Goal: Task Accomplishment & Management: Manage account settings

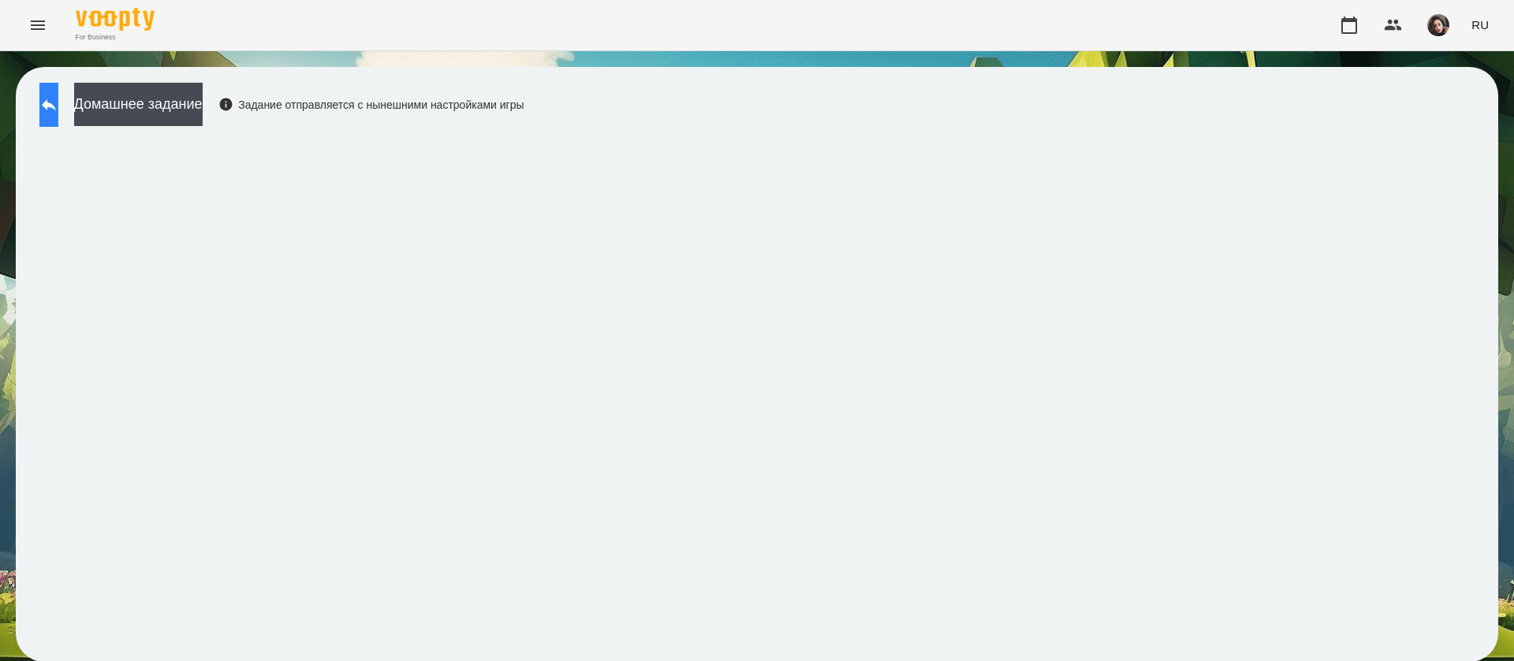
click at [56, 105] on icon at bounding box center [49, 105] width 14 height 12
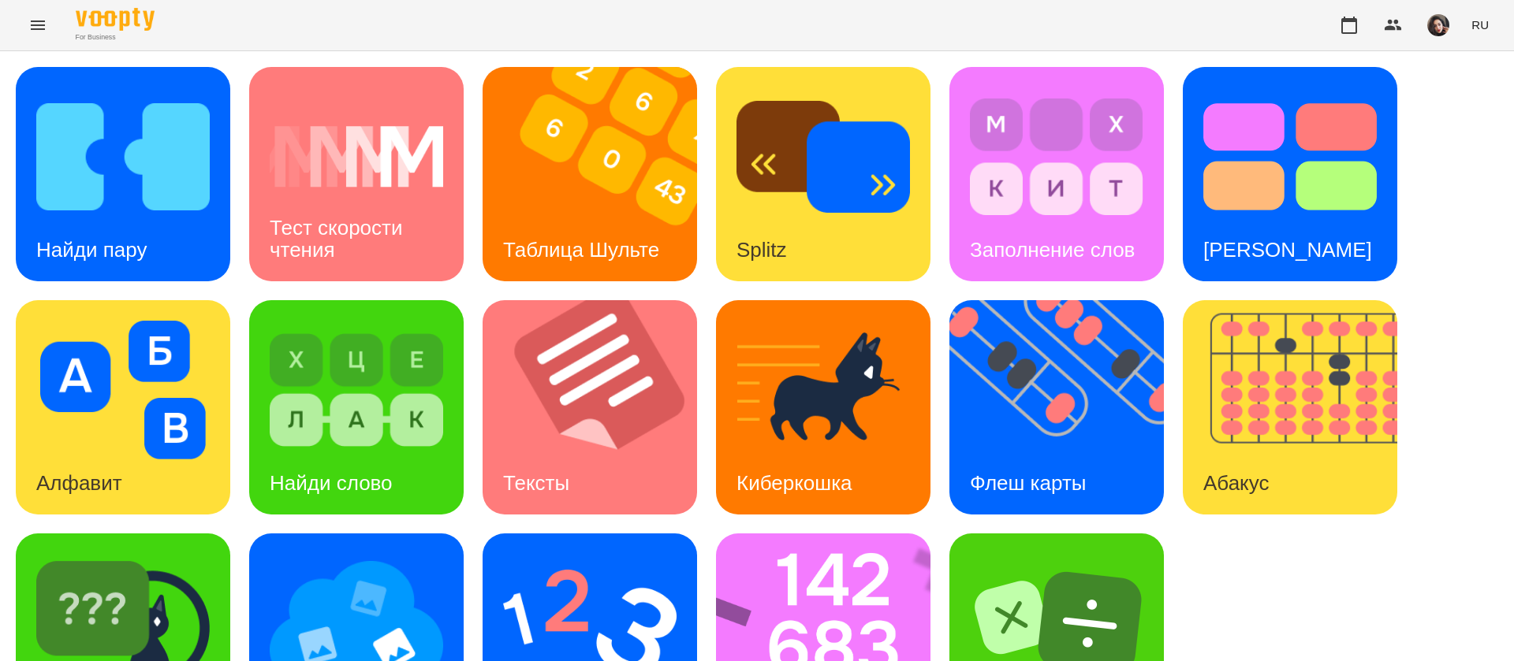
click at [1485, 33] on span "RU" at bounding box center [1479, 25] width 17 height 17
click at [1439, 92] on div "Українська" at bounding box center [1450, 89] width 80 height 28
click at [158, 204] on img at bounding box center [122, 157] width 173 height 139
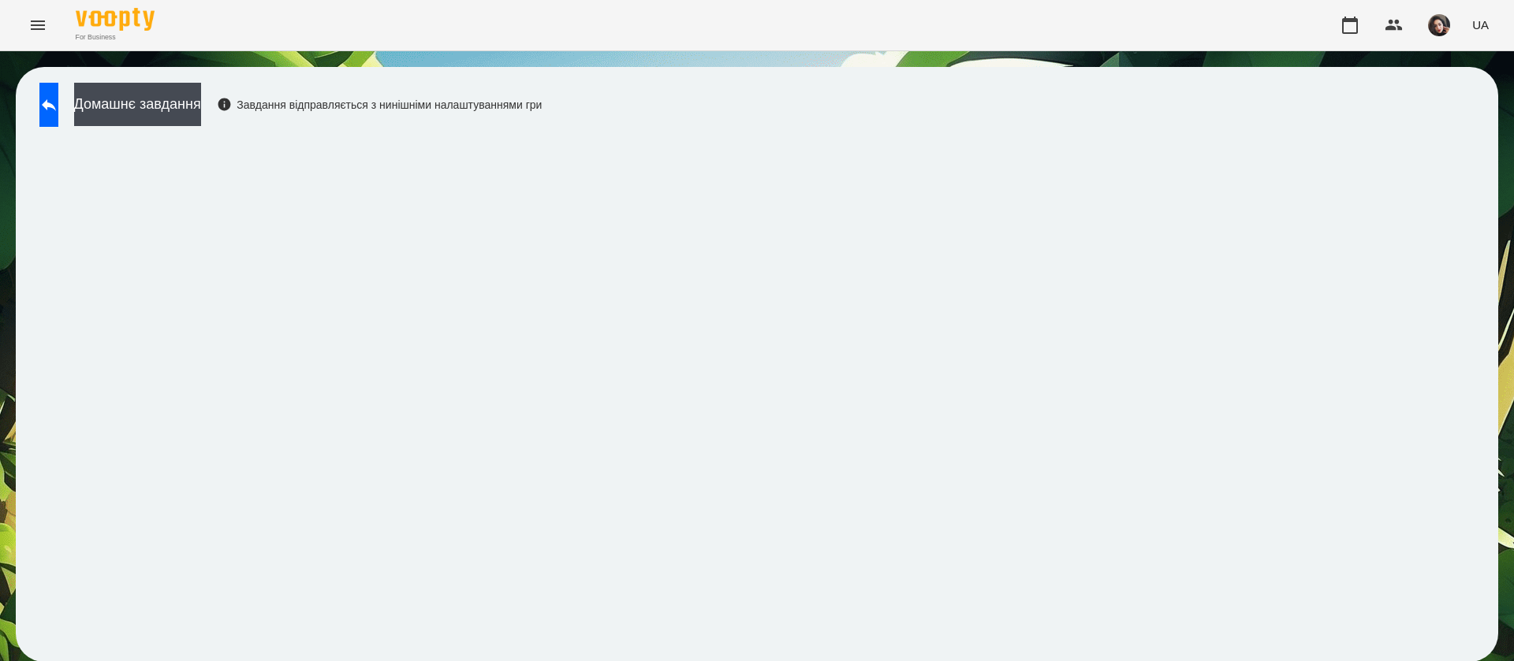
scroll to position [1, 0]
click at [49, 114] on button at bounding box center [48, 105] width 19 height 44
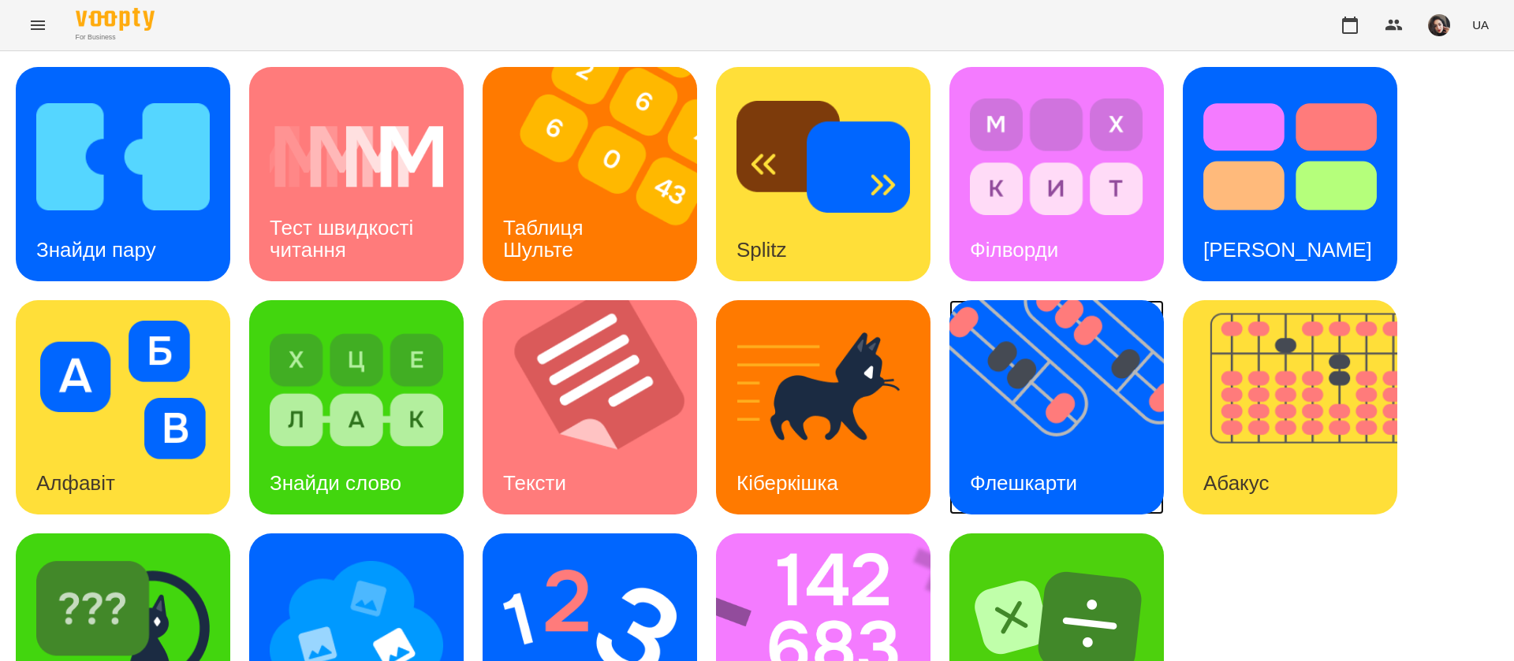
click at [1037, 409] on img at bounding box center [1066, 407] width 234 height 214
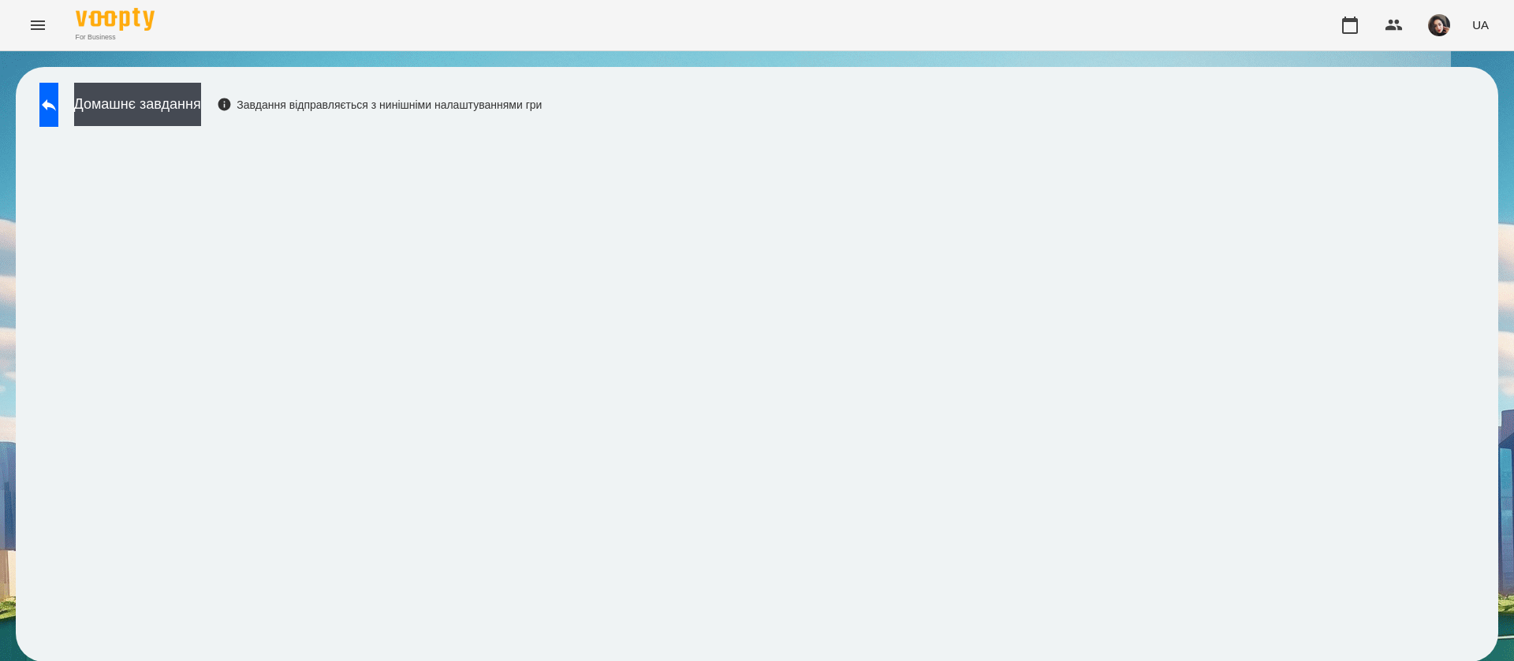
click at [1465, 170] on div "Домашнє завдання Завдання відправляється з нинішніми налаштуваннями гри" at bounding box center [757, 364] width 1482 height 595
click at [58, 95] on icon at bounding box center [48, 104] width 19 height 19
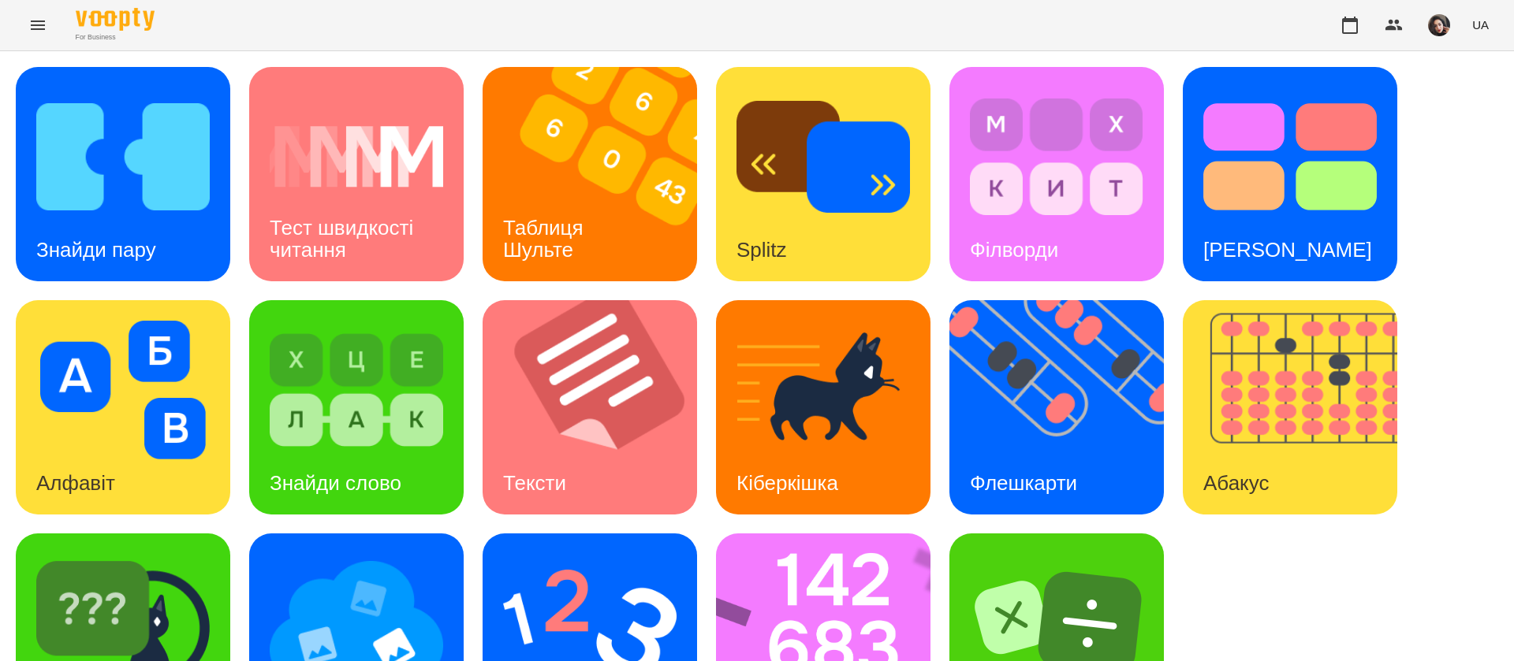
scroll to position [102, 0]
click at [778, 569] on img at bounding box center [833, 641] width 235 height 214
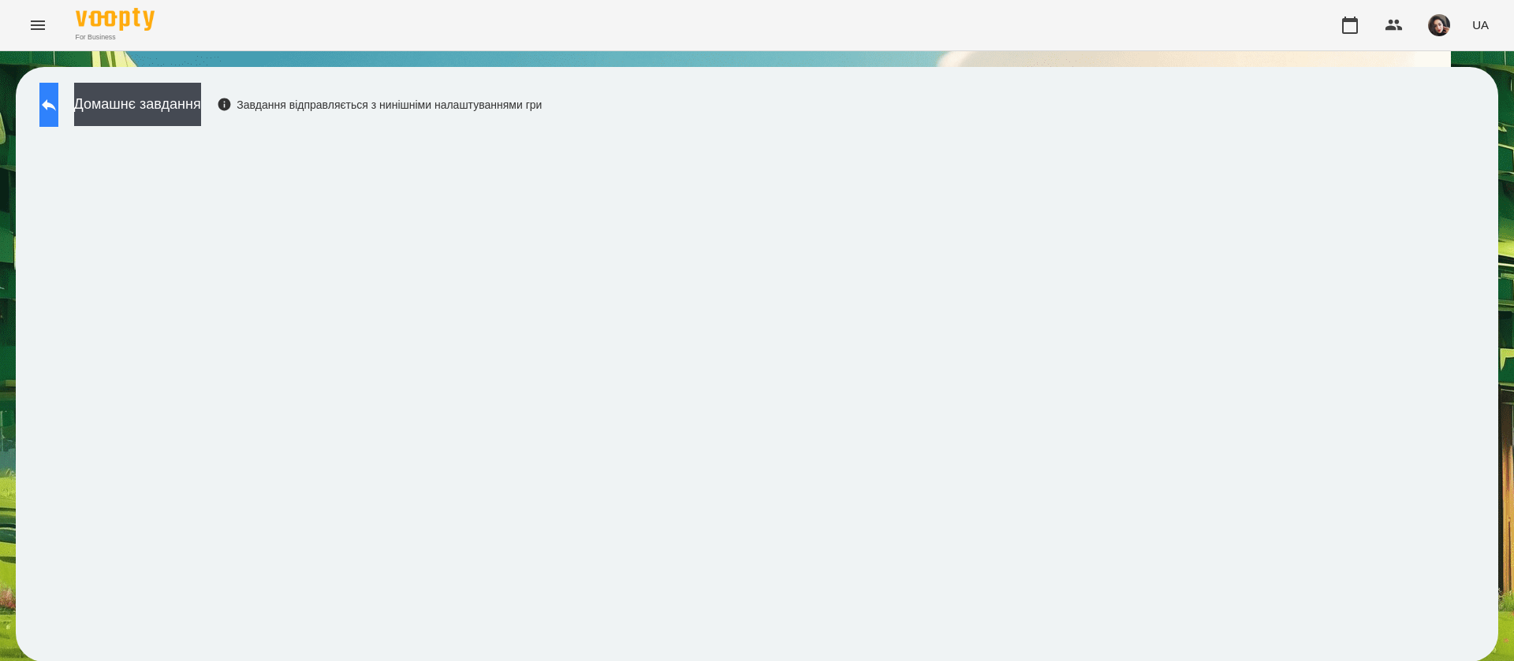
click at [47, 108] on button at bounding box center [48, 105] width 19 height 44
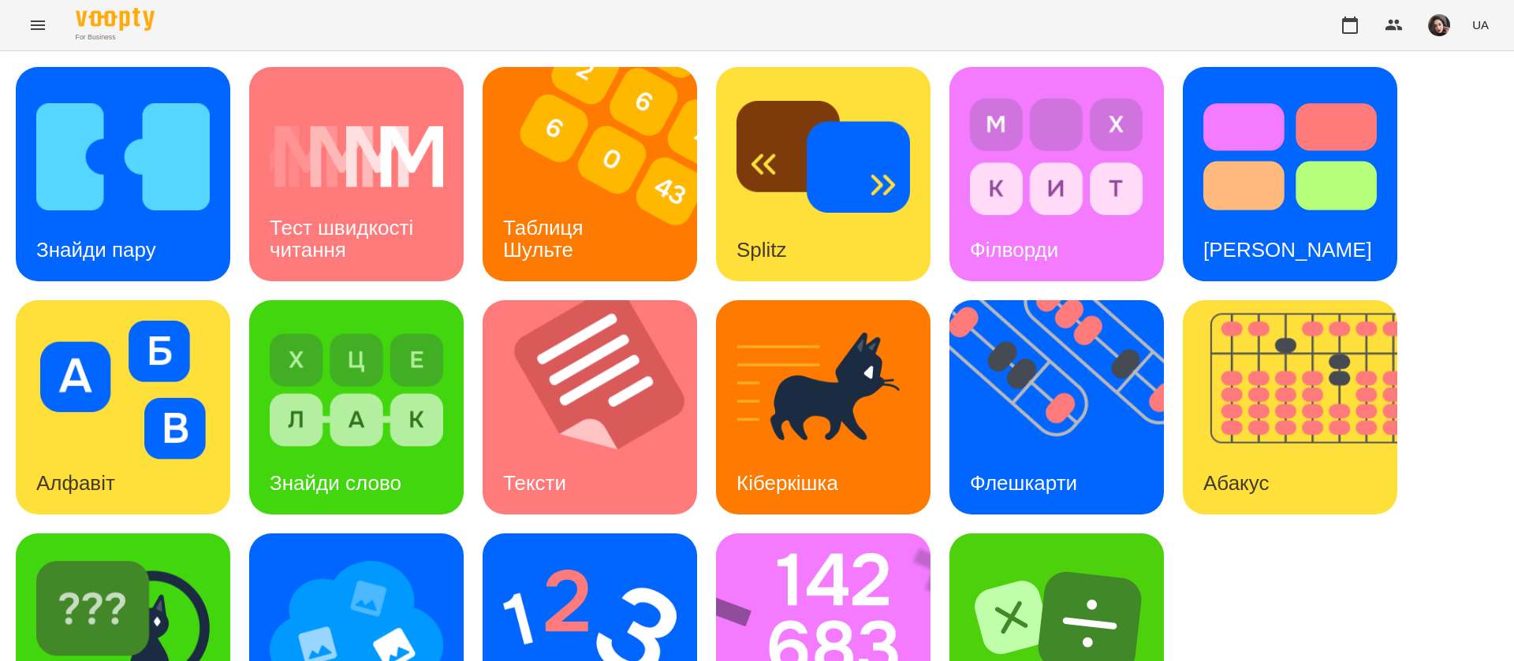
scroll to position [102, 0]
click at [532, 554] on img at bounding box center [589, 623] width 173 height 139
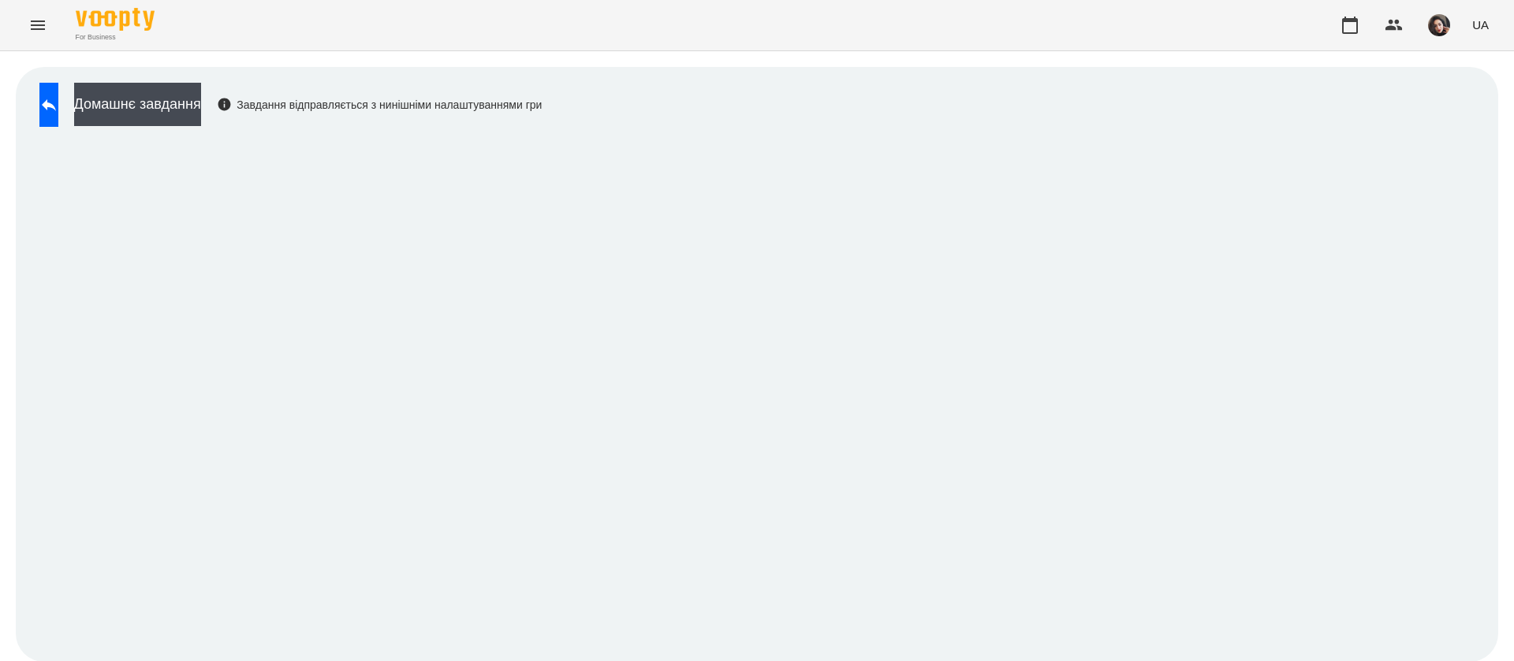
scroll to position [1, 0]
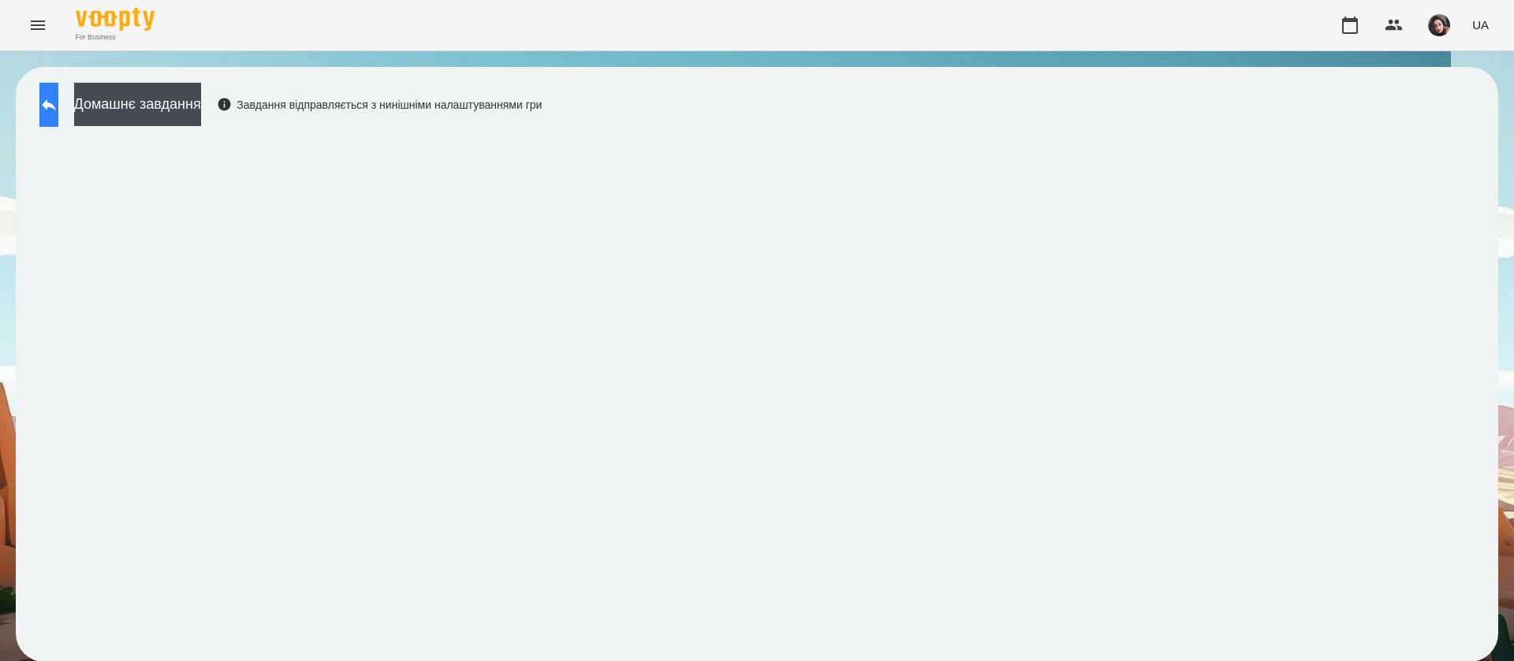
click at [58, 106] on button at bounding box center [48, 105] width 19 height 44
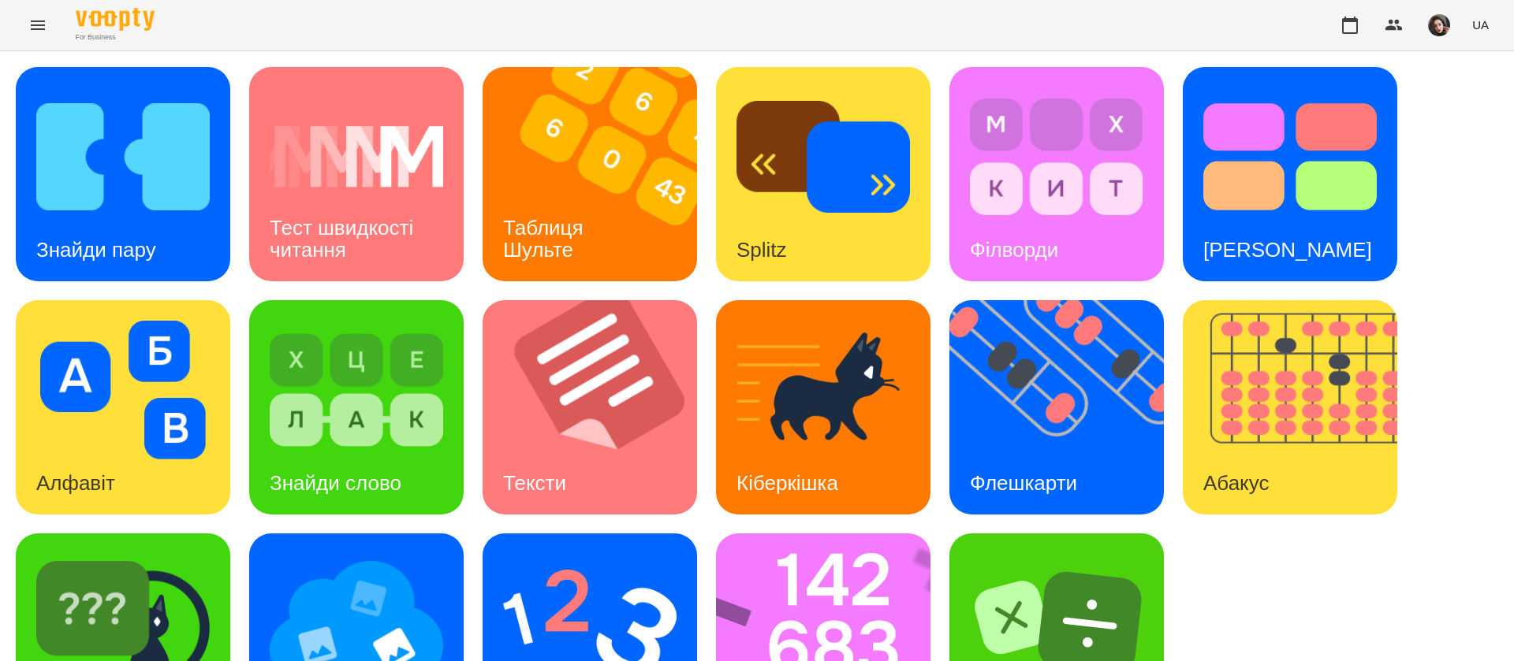
scroll to position [102, 0]
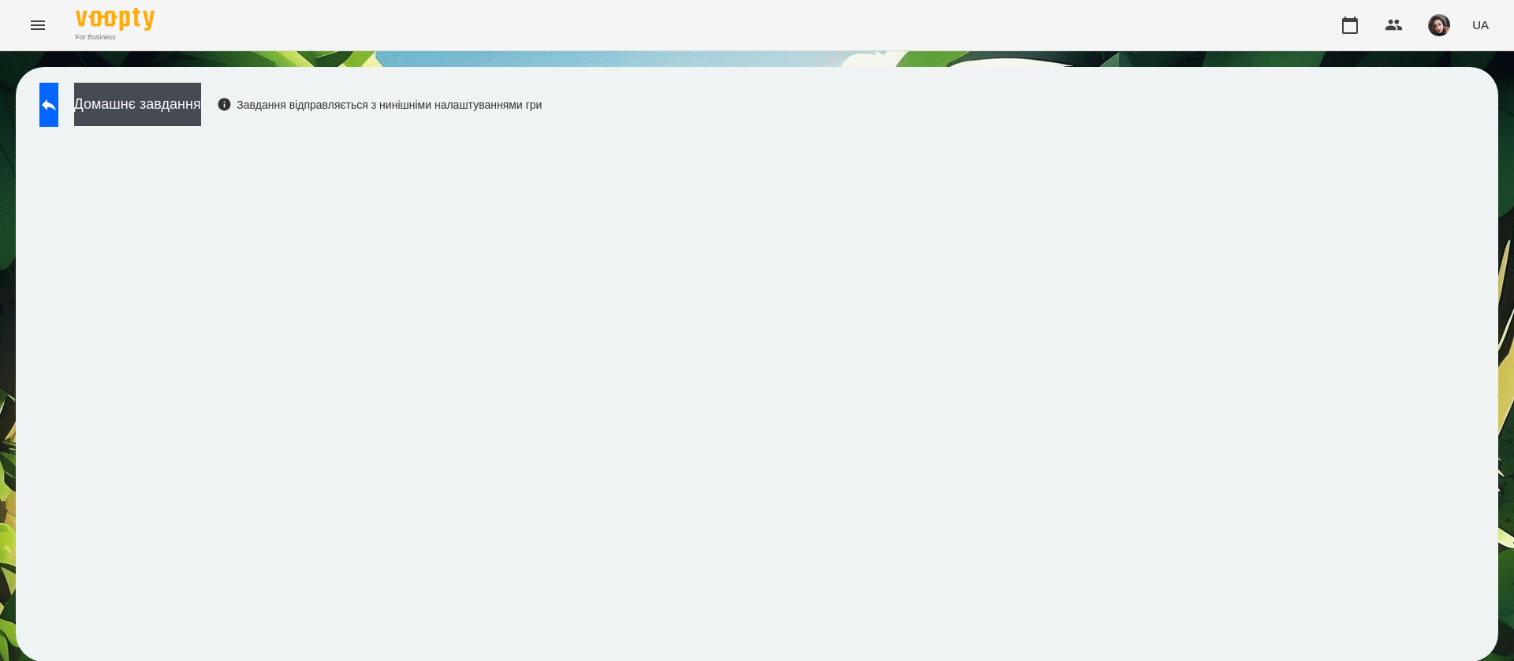
click at [1361, 133] on div "Домашнє завдання Завдання відправляється з нинішніми налаштуваннями гри" at bounding box center [757, 364] width 1482 height 595
click at [58, 108] on icon at bounding box center [48, 104] width 19 height 19
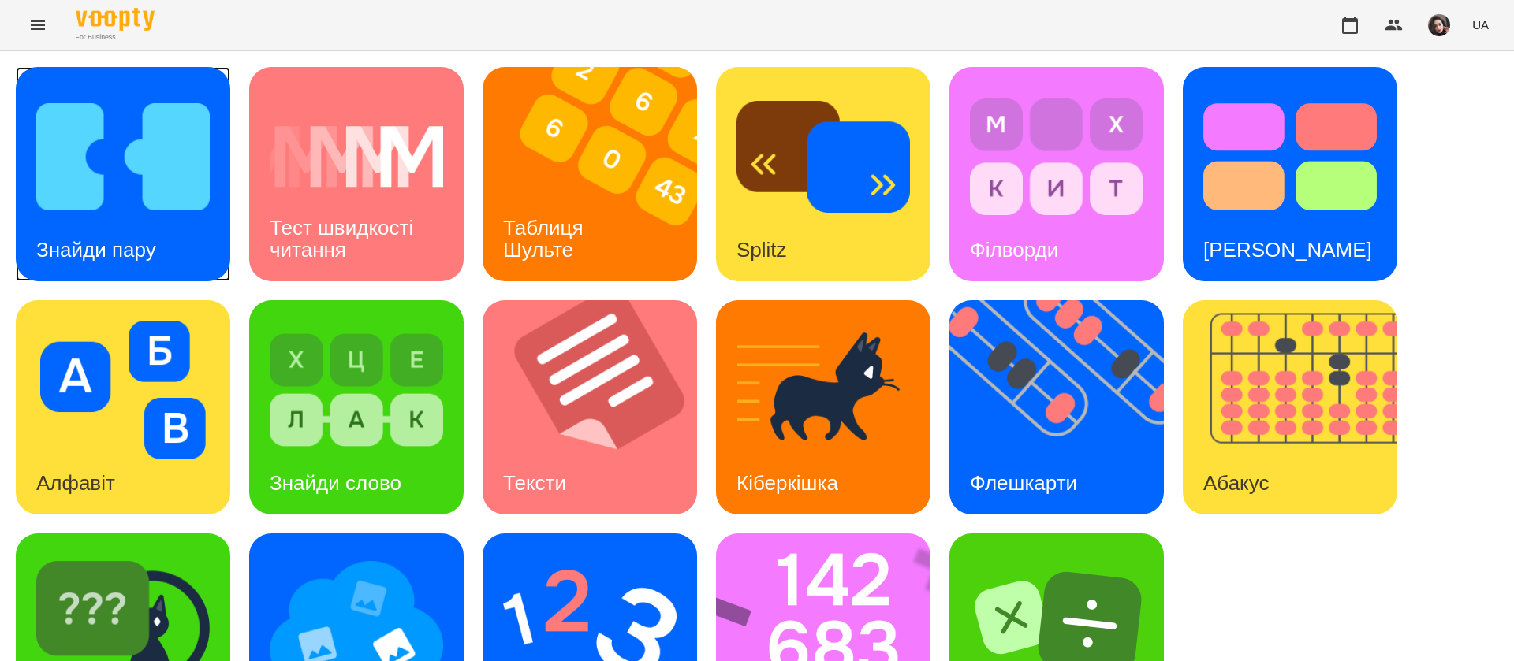
click at [129, 224] on div "Знайди пару" at bounding box center [96, 250] width 161 height 62
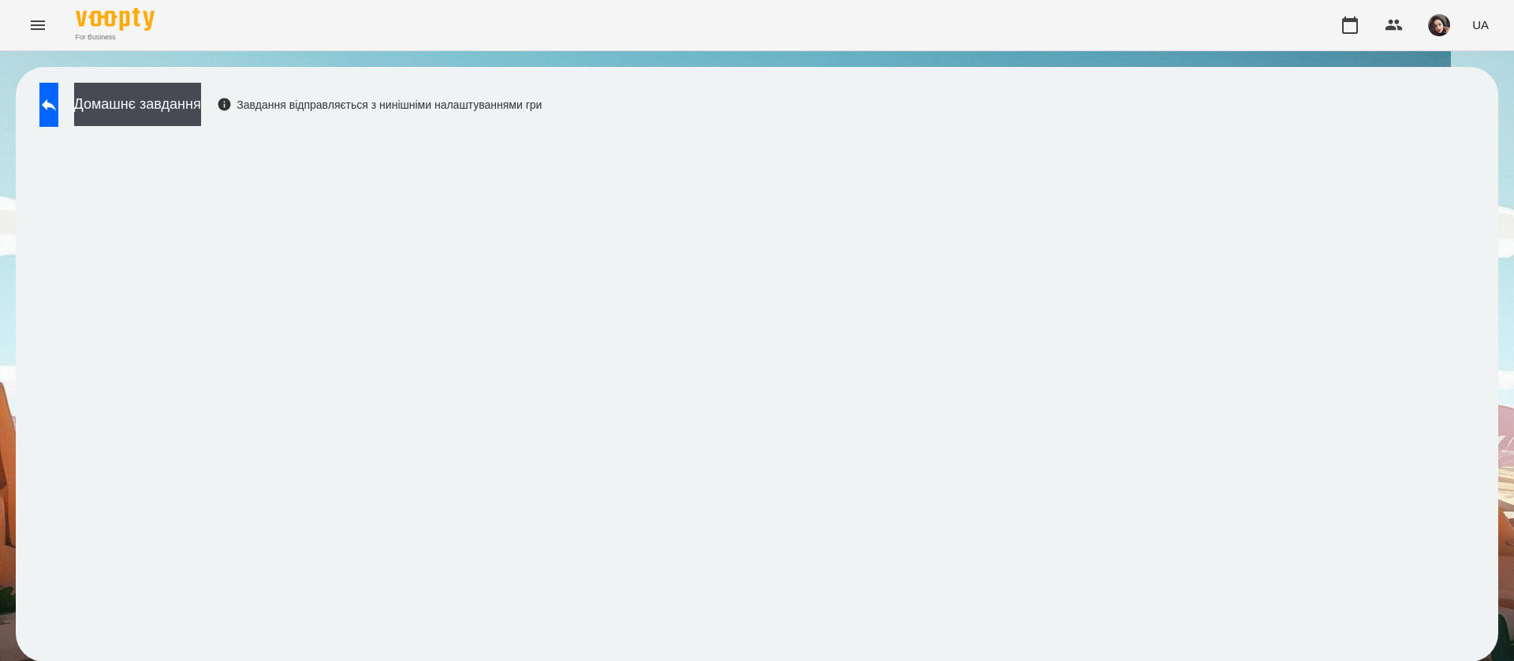
scroll to position [1, 0]
click at [58, 110] on icon at bounding box center [48, 104] width 19 height 19
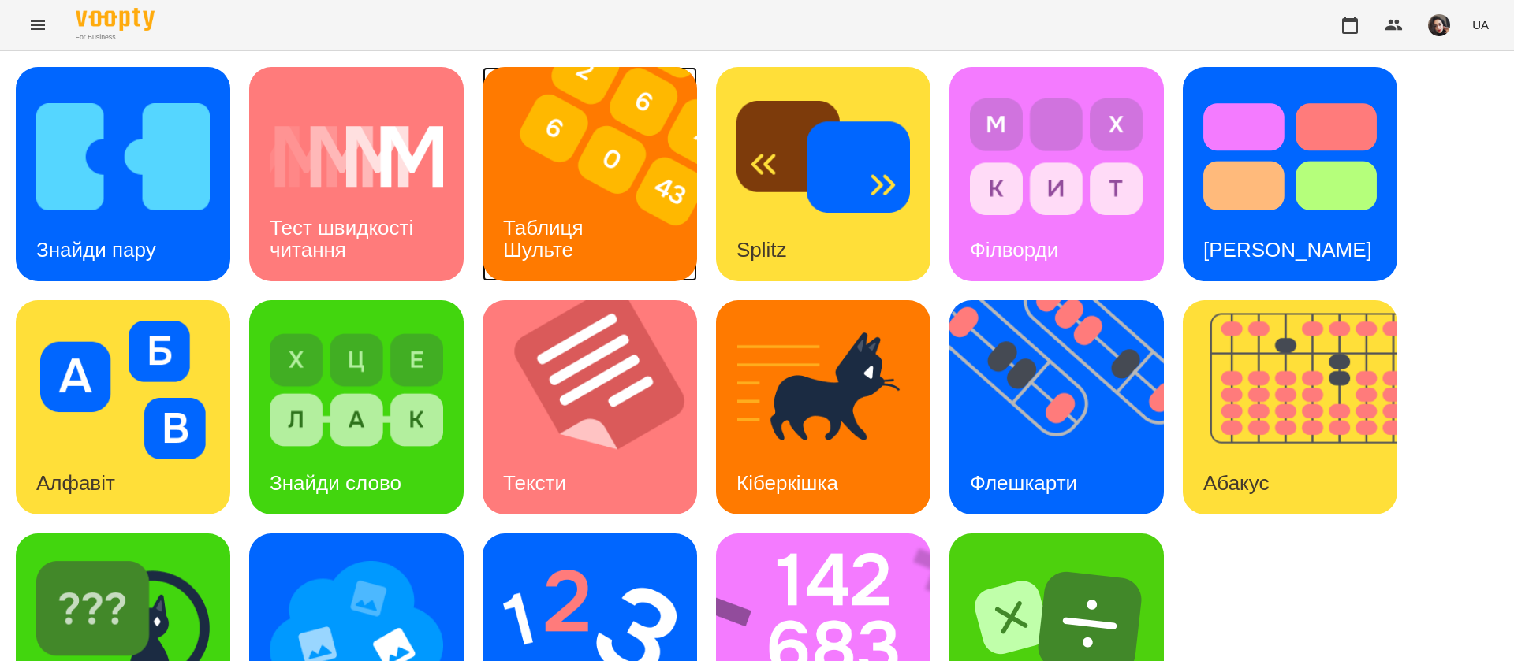
click at [608, 246] on div "Таблиця Шульте" at bounding box center [545, 239] width 127 height 84
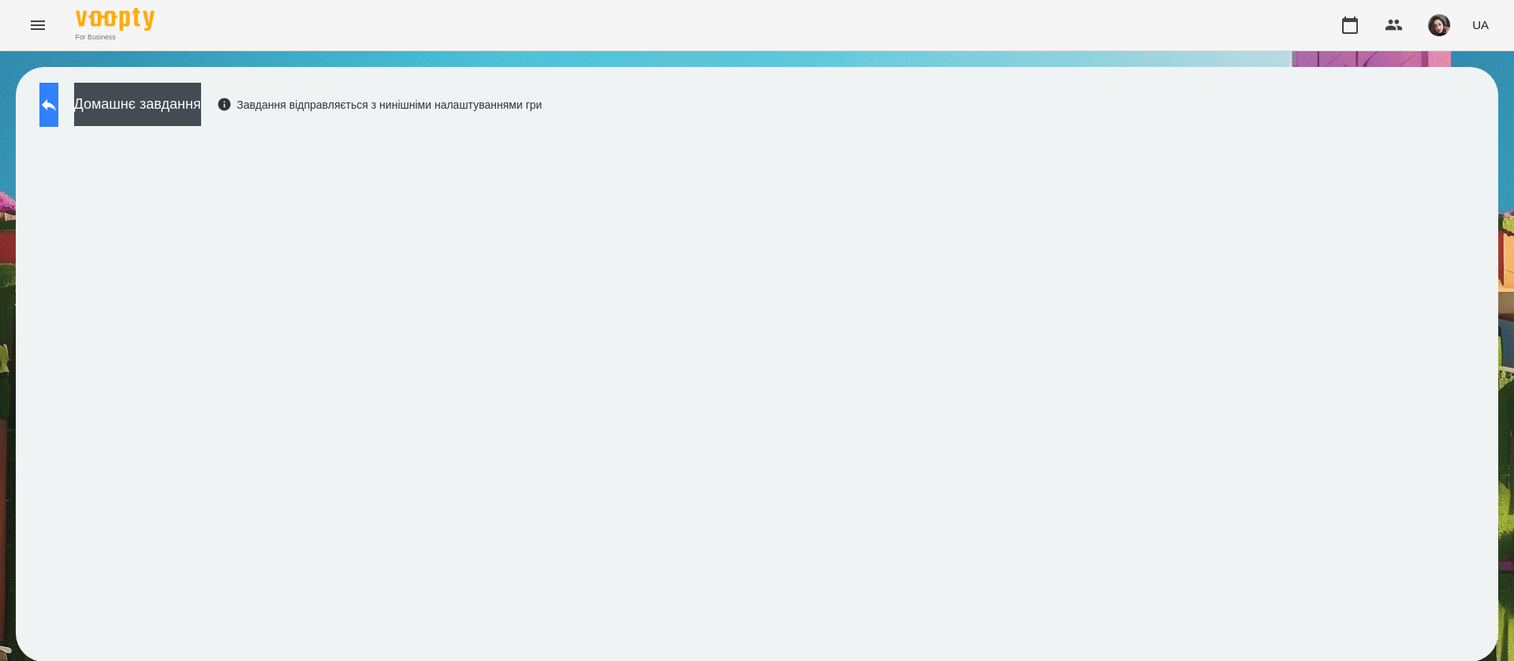
click at [58, 117] on button at bounding box center [48, 105] width 19 height 44
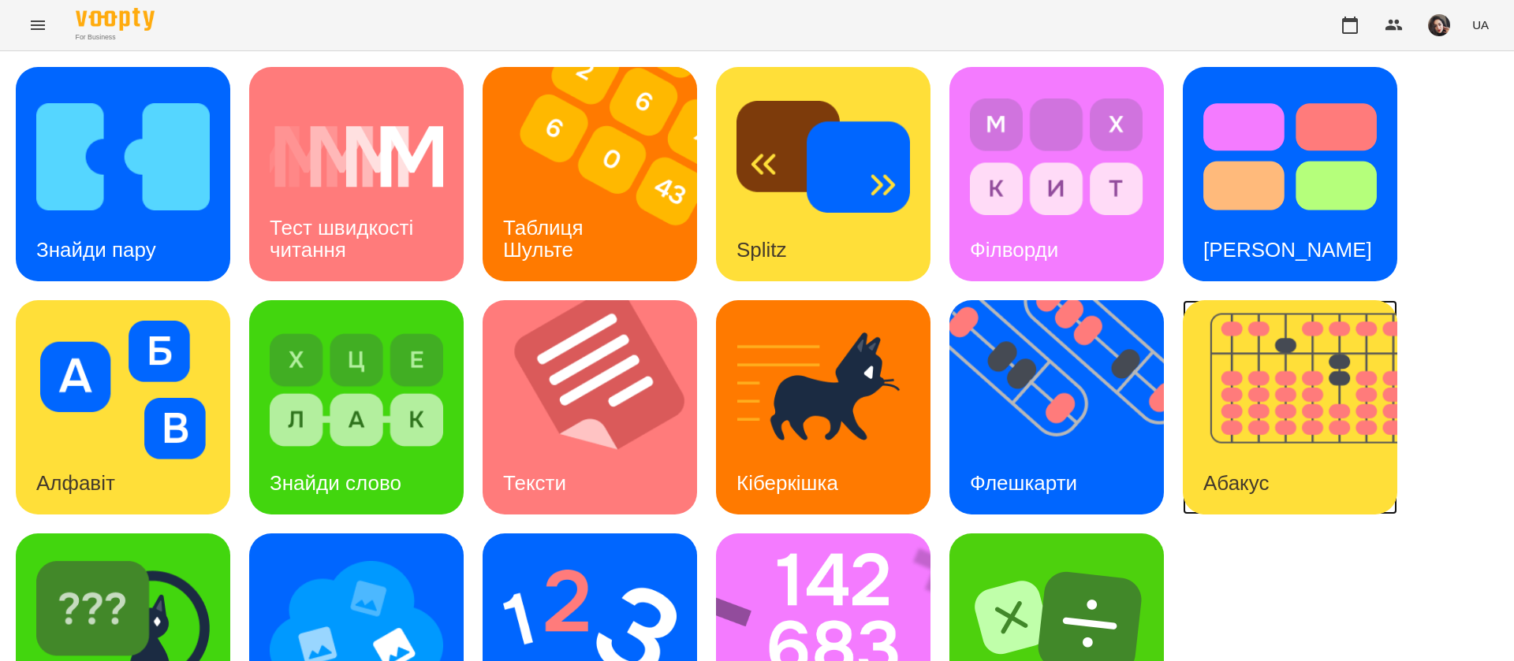
click at [1247, 473] on h3 "Абакус" at bounding box center [1235, 483] width 65 height 24
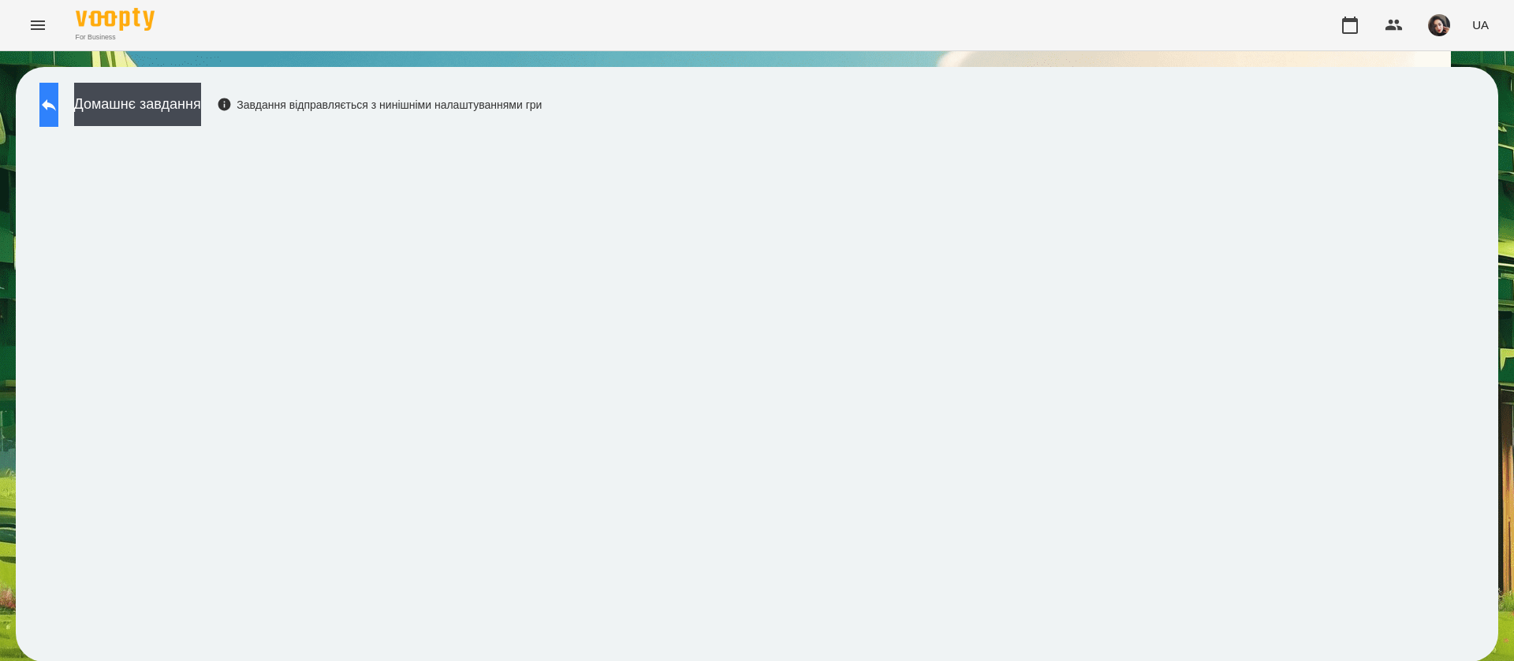
click at [56, 114] on icon at bounding box center [48, 104] width 19 height 19
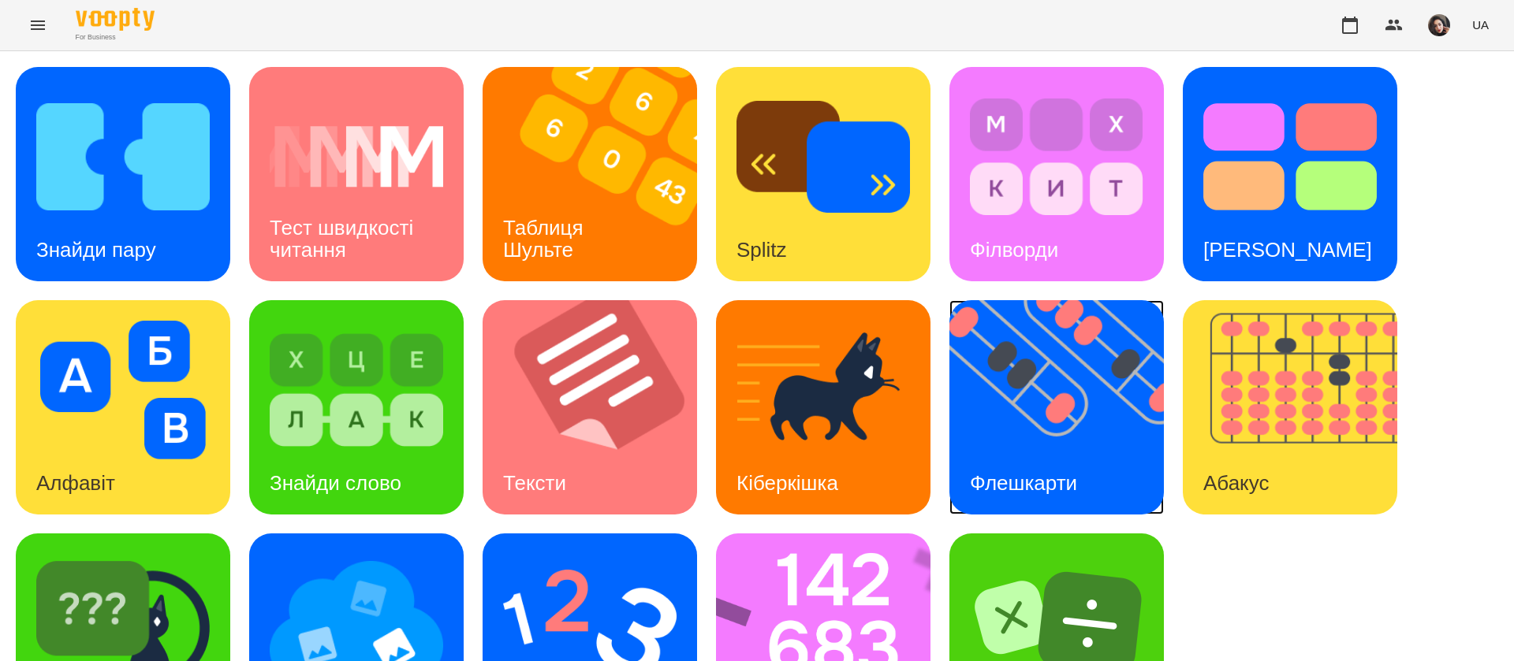
click at [1041, 398] on img at bounding box center [1066, 407] width 234 height 214
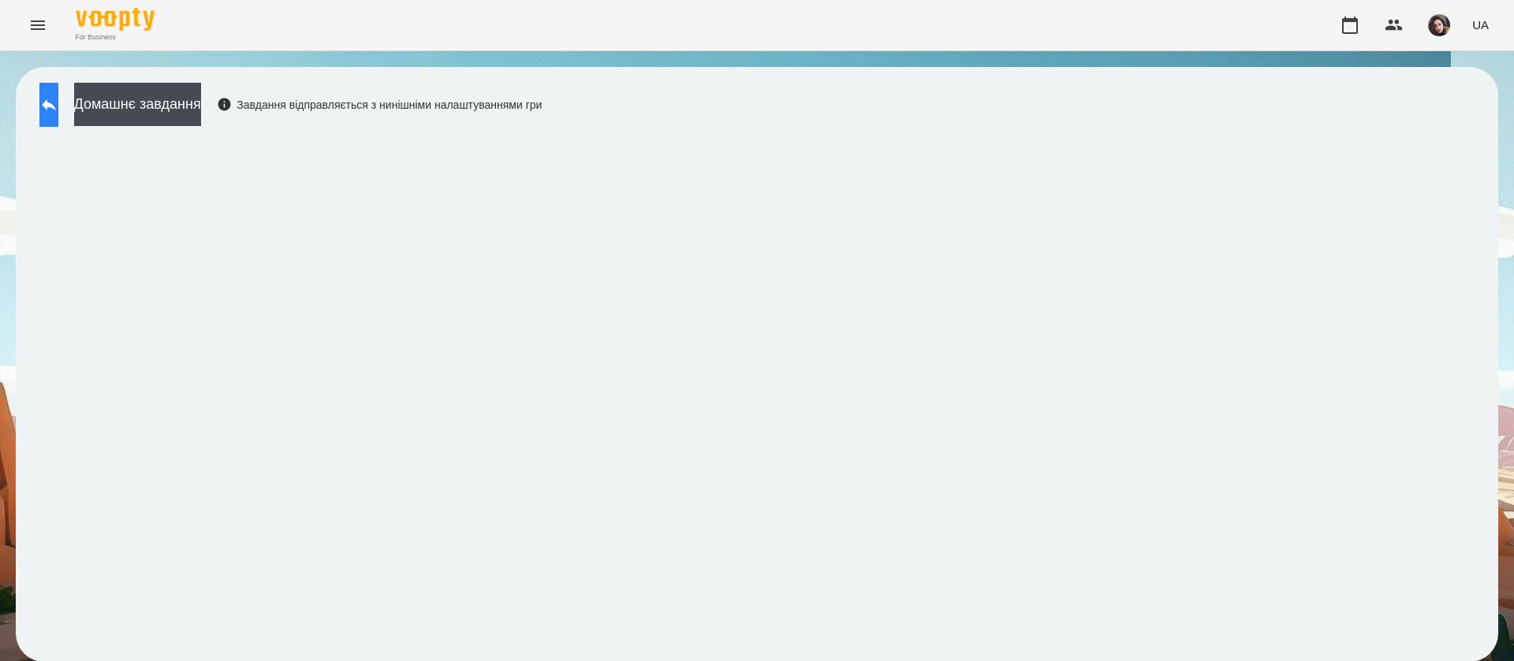
click at [58, 101] on button at bounding box center [48, 105] width 19 height 44
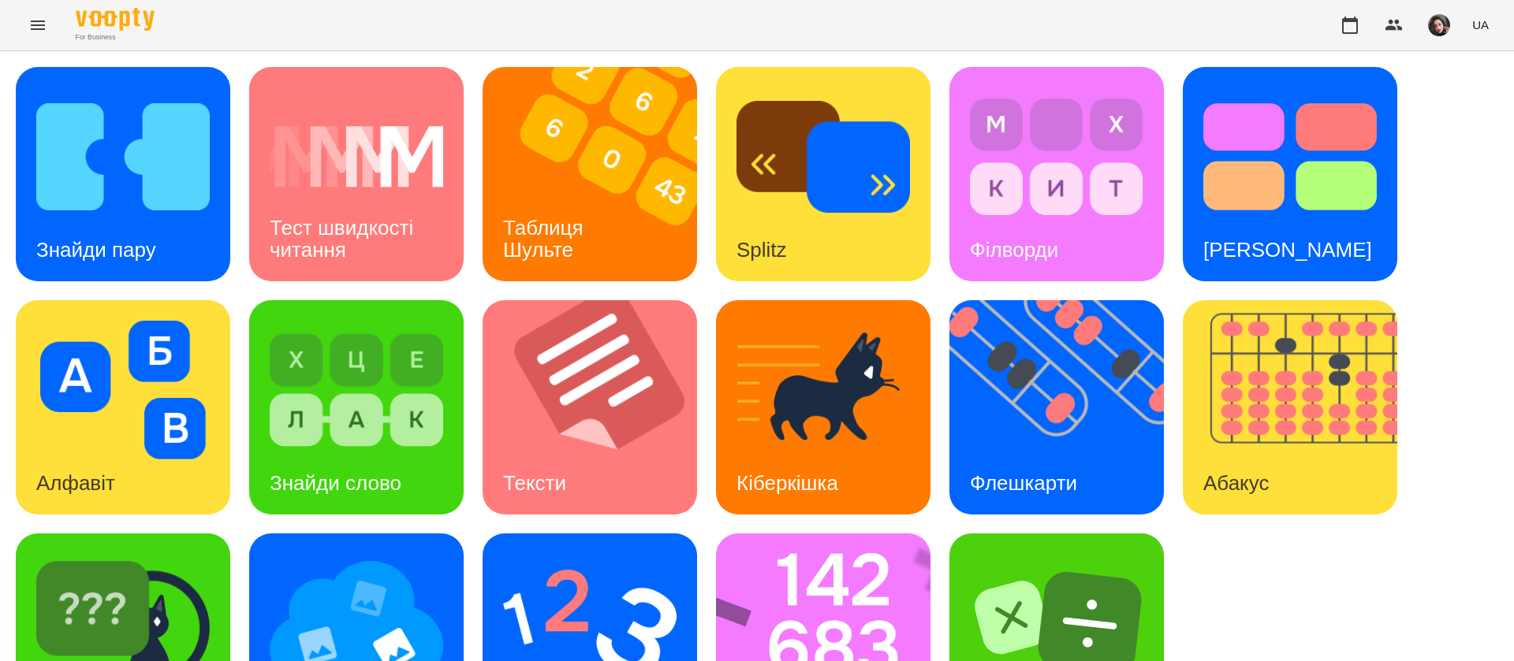
scroll to position [102, 0]
click at [289, 571] on img at bounding box center [356, 623] width 173 height 139
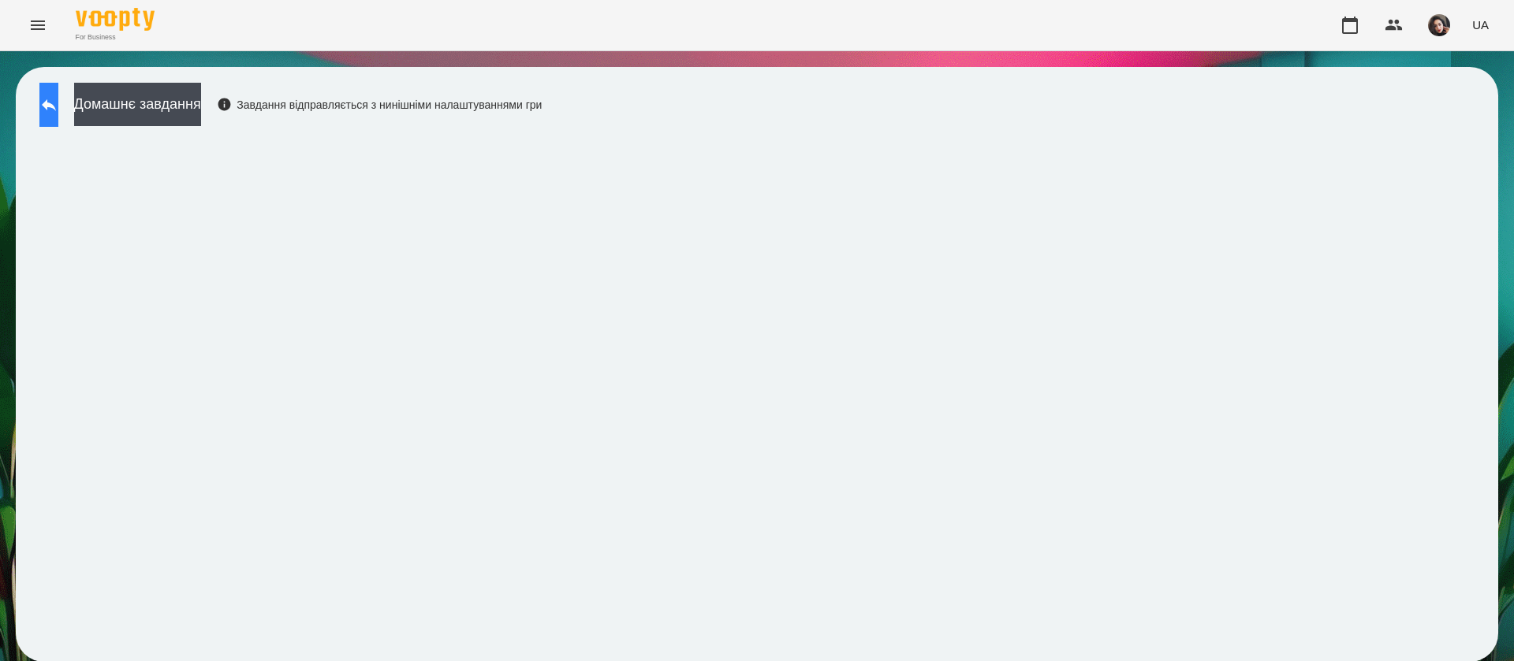
click at [58, 104] on icon at bounding box center [48, 104] width 19 height 19
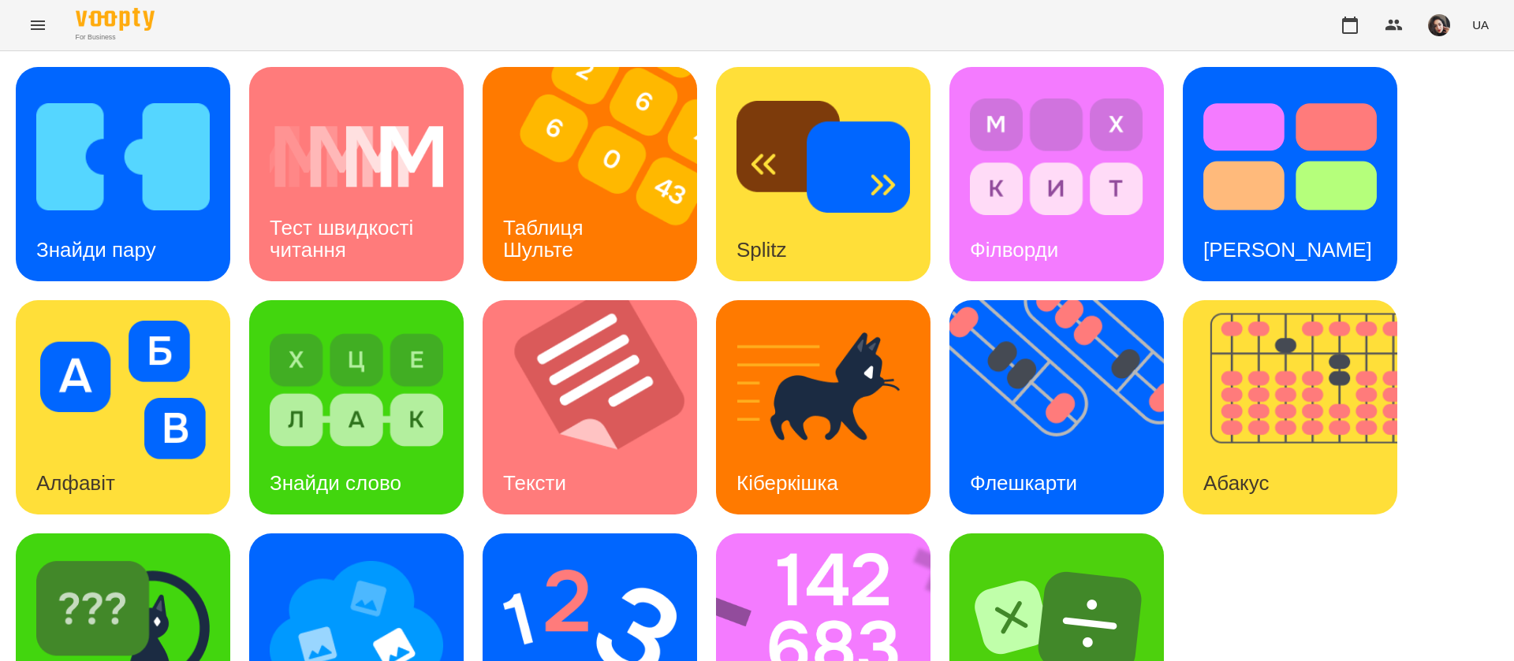
scroll to position [102, 0]
click at [834, 534] on img at bounding box center [833, 641] width 235 height 214
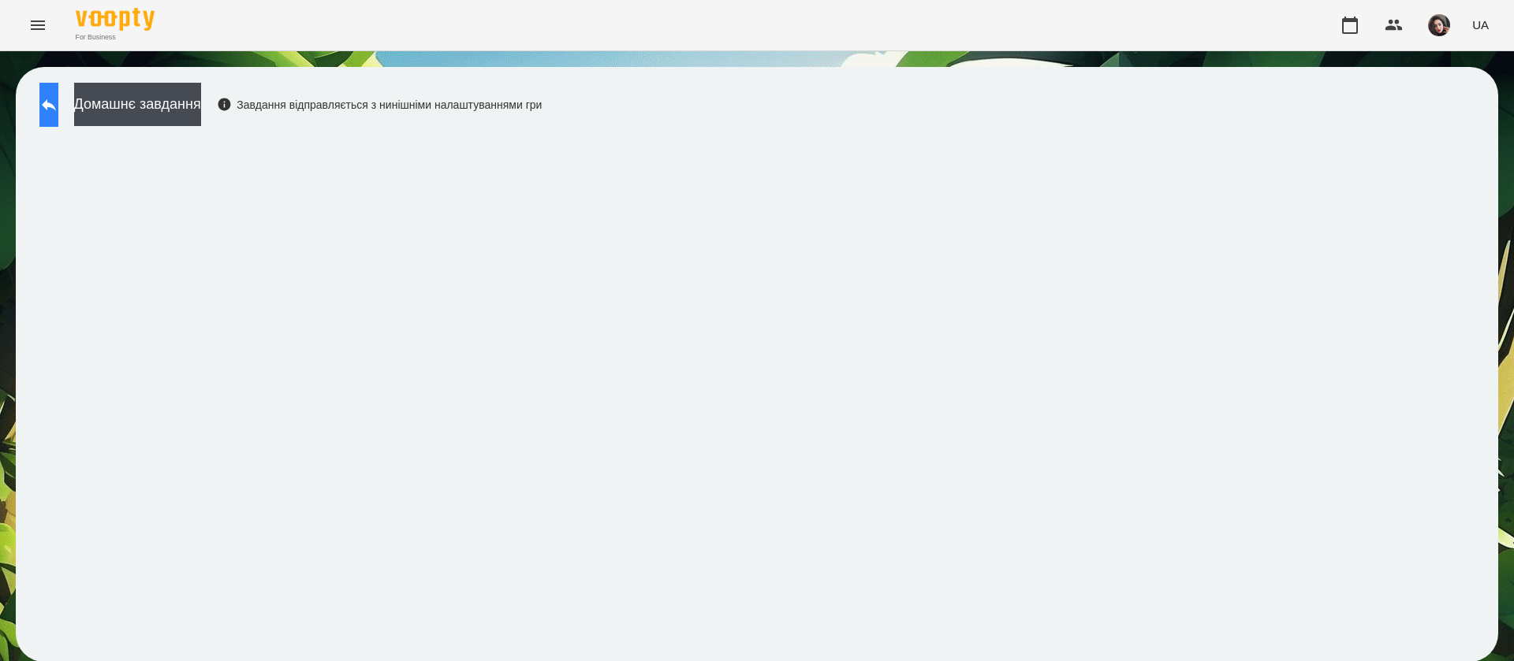
click at [58, 95] on icon at bounding box center [48, 104] width 19 height 19
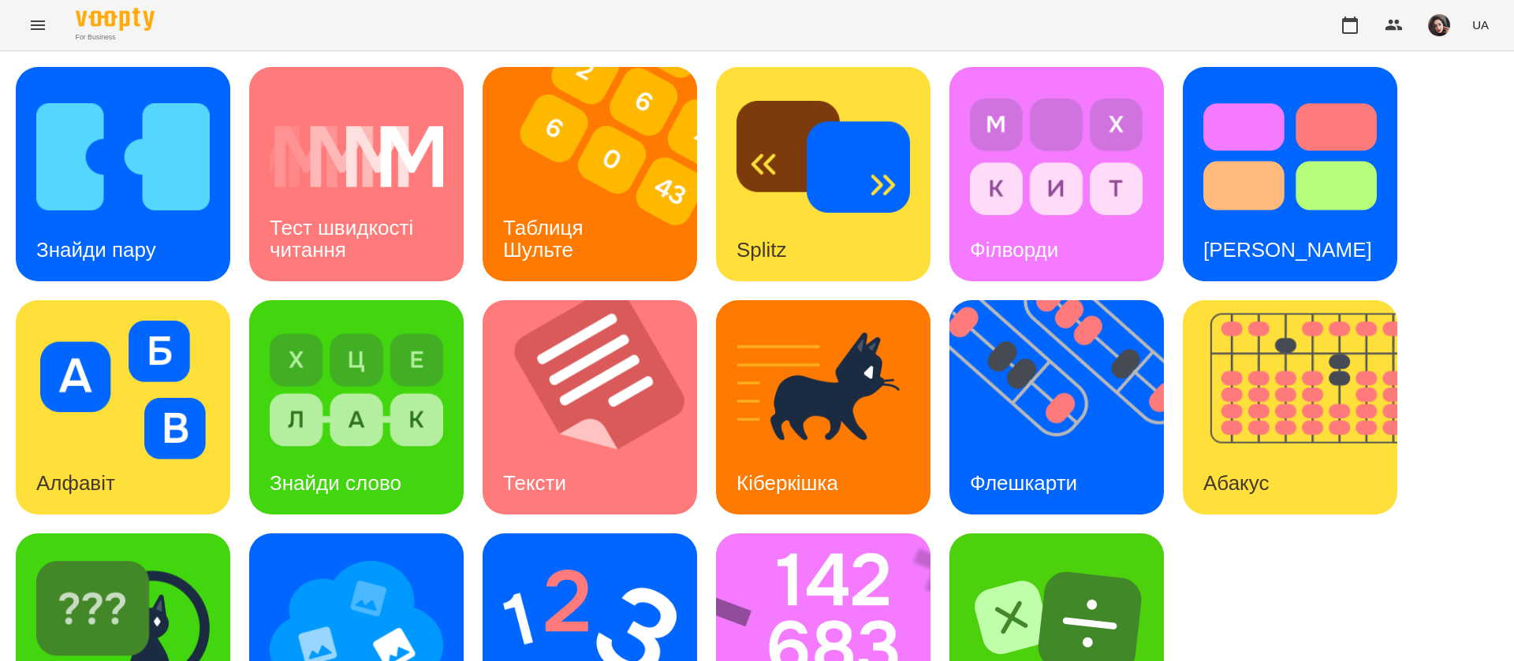
scroll to position [102, 0]
click at [174, 554] on img at bounding box center [122, 623] width 173 height 139
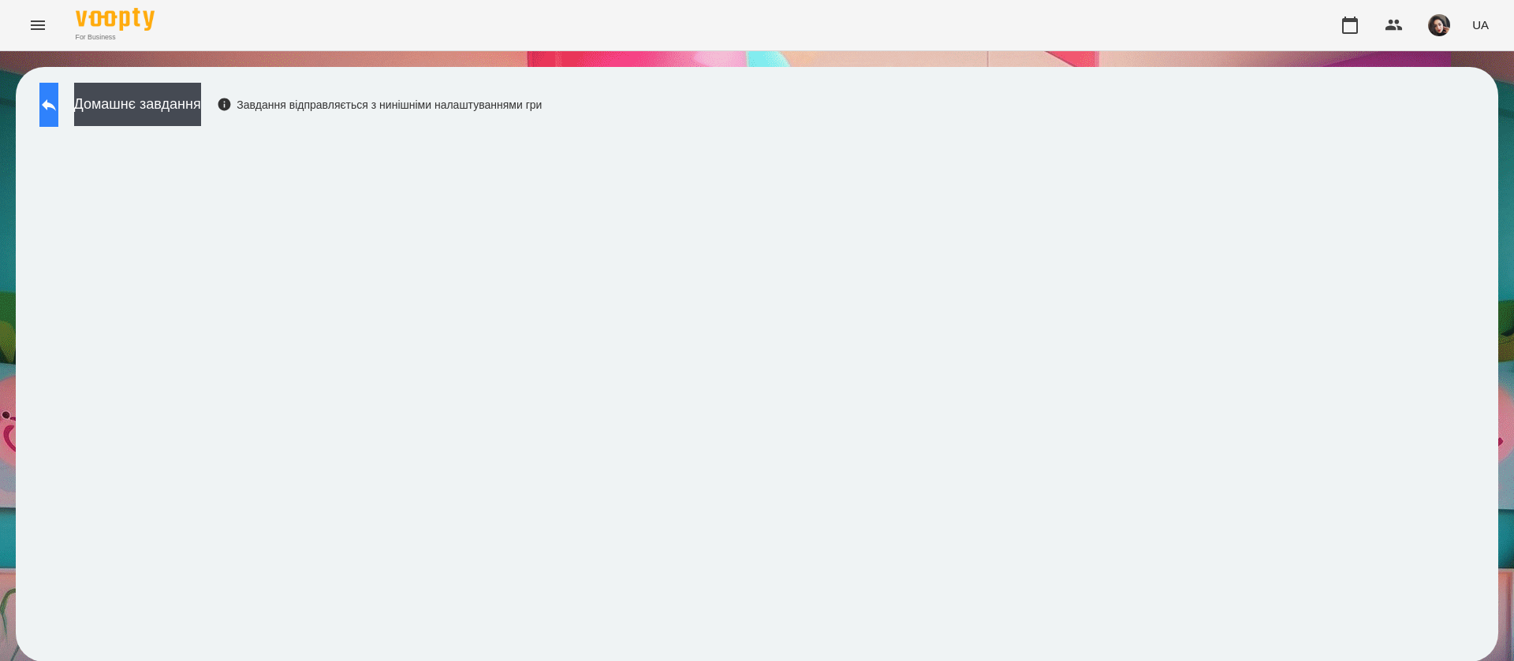
click at [58, 121] on button at bounding box center [48, 105] width 19 height 44
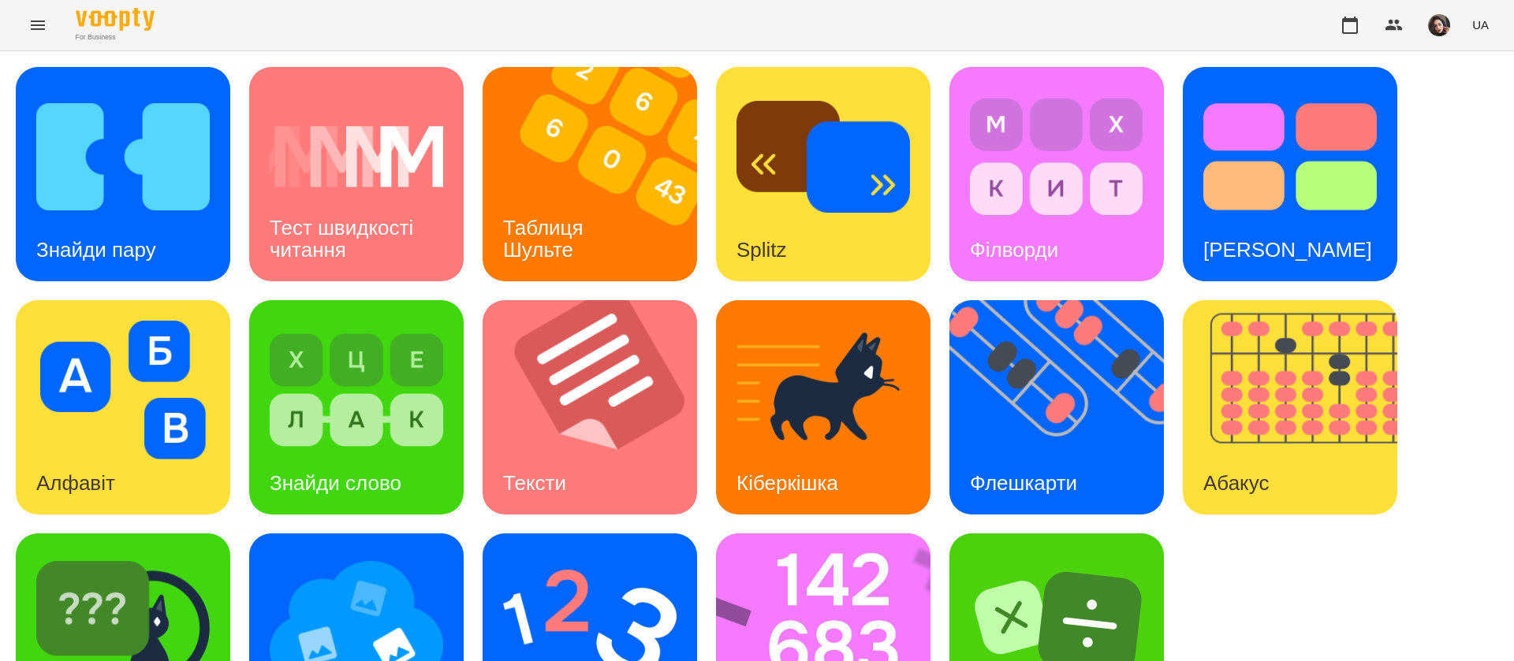
scroll to position [102, 0]
click at [169, 583] on img at bounding box center [122, 623] width 173 height 139
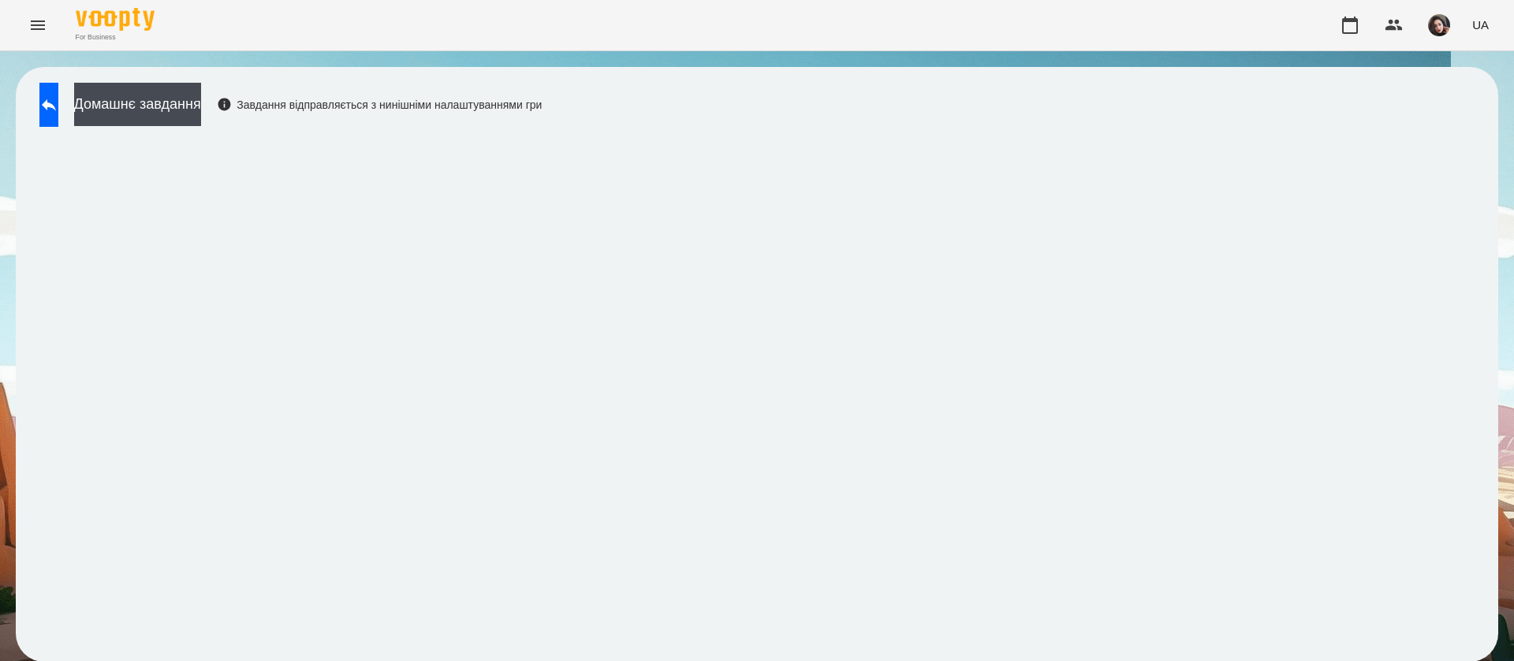
scroll to position [1, 0]
click at [58, 98] on icon at bounding box center [48, 104] width 19 height 19
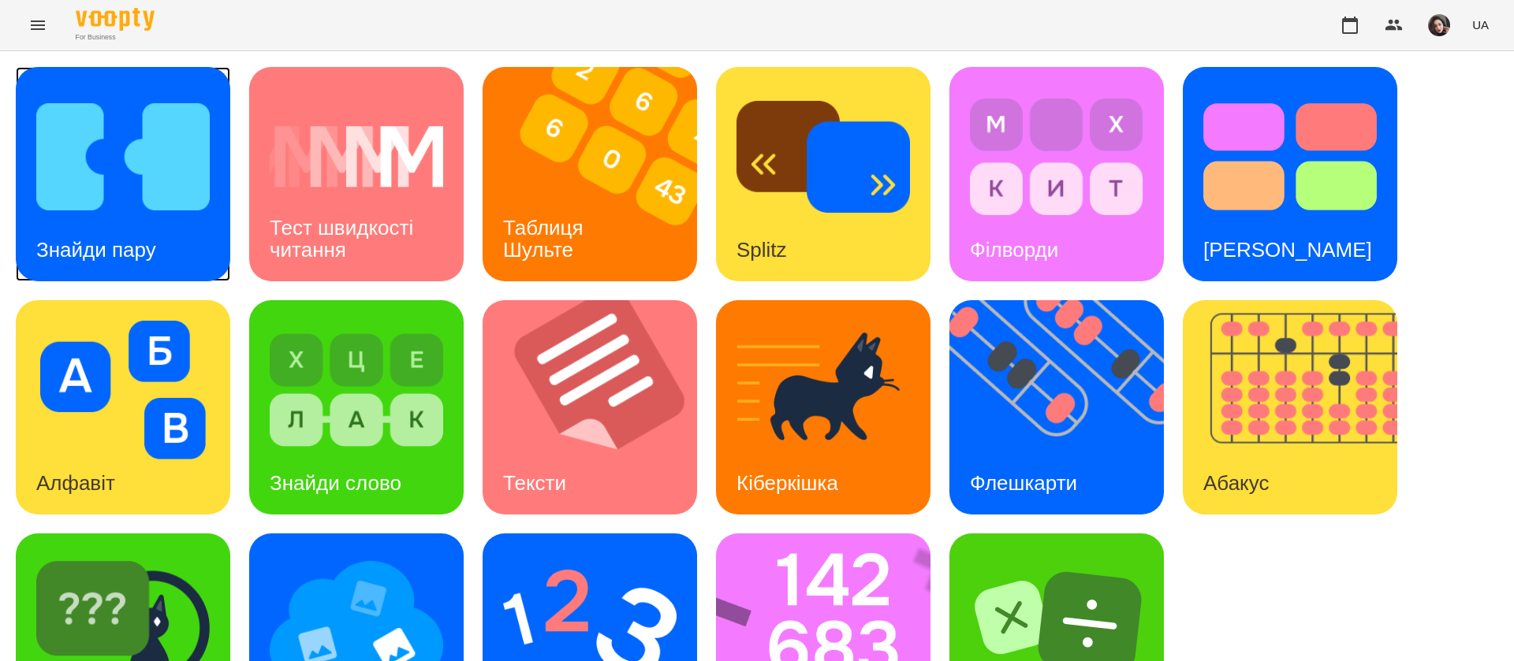
click at [157, 219] on div "Знайди пару" at bounding box center [96, 250] width 161 height 62
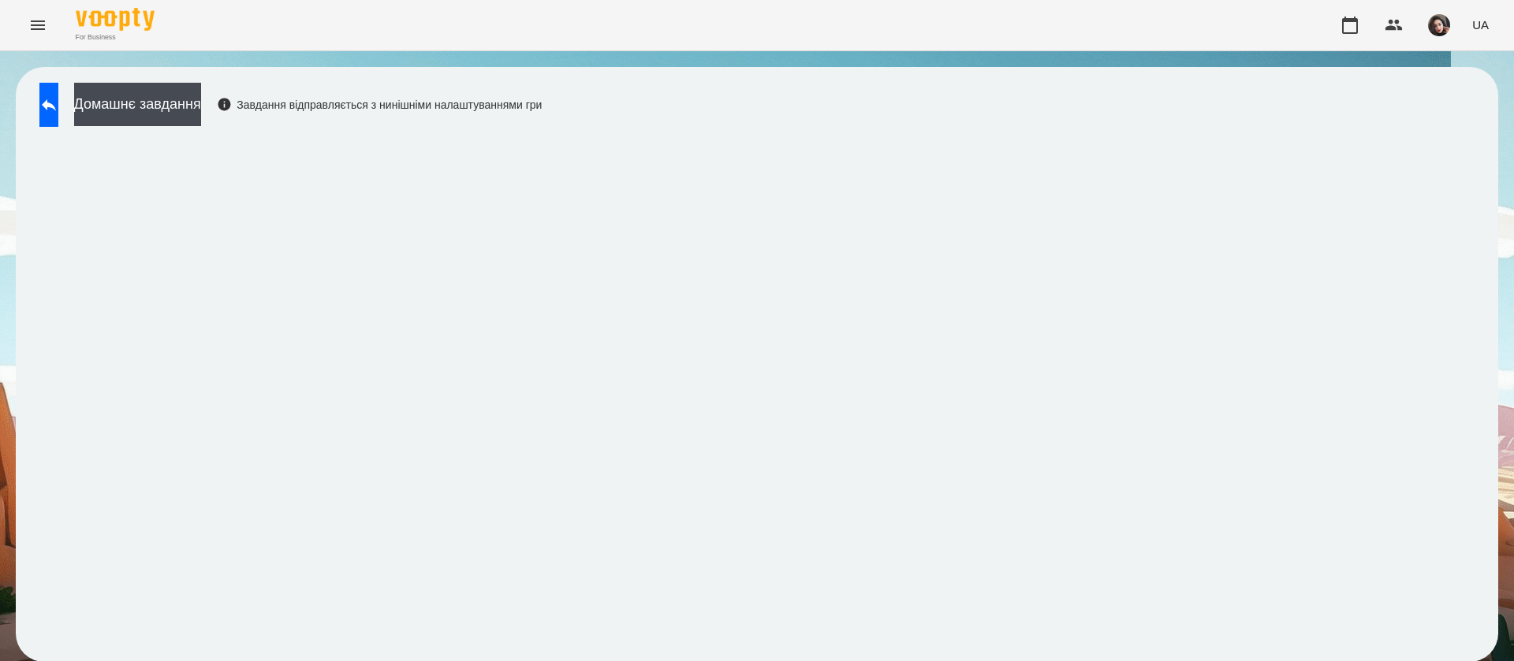
scroll to position [1, 0]
click at [38, 123] on div "Домашнє завдання Завдання відправляється з нинішніми налаштуваннями гри" at bounding box center [287, 109] width 510 height 52
click at [54, 110] on button at bounding box center [48, 105] width 19 height 44
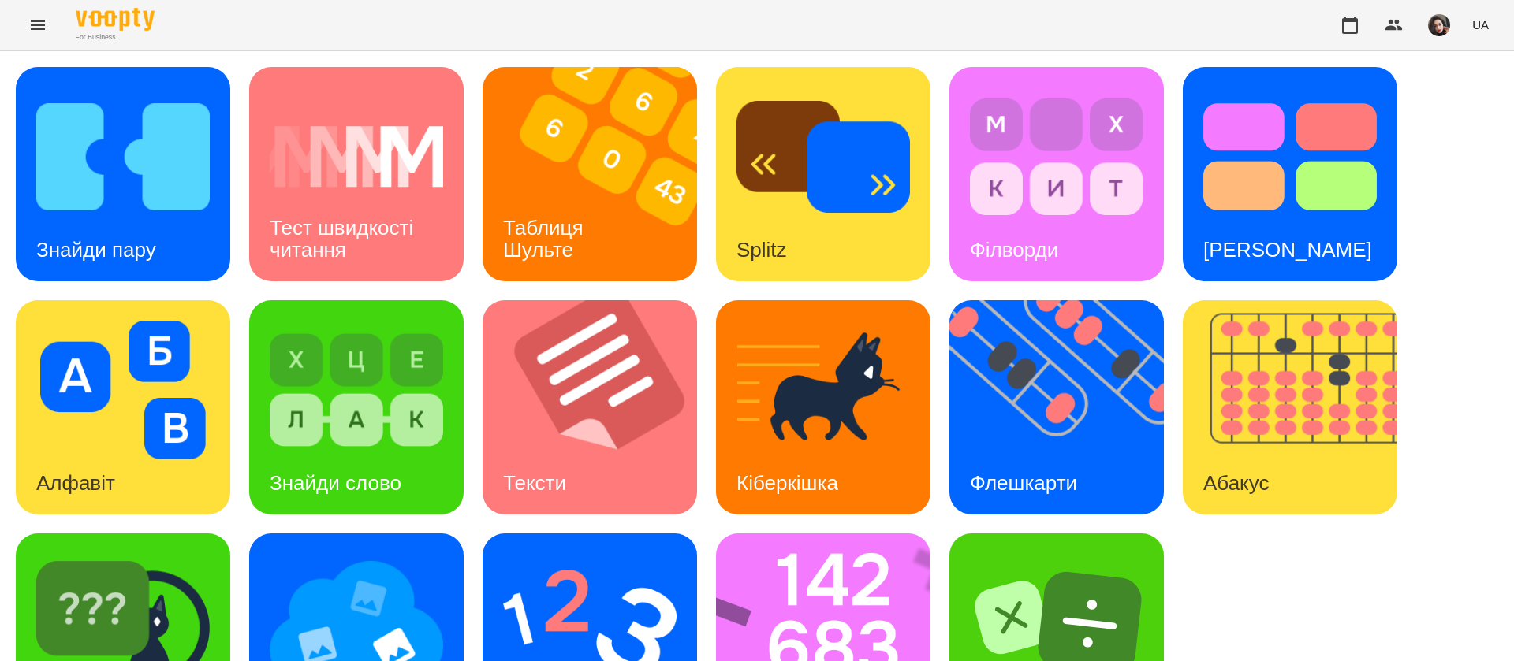
scroll to position [102, 0]
click at [540, 216] on h3 "Таблиця Шульте" at bounding box center [546, 238] width 86 height 45
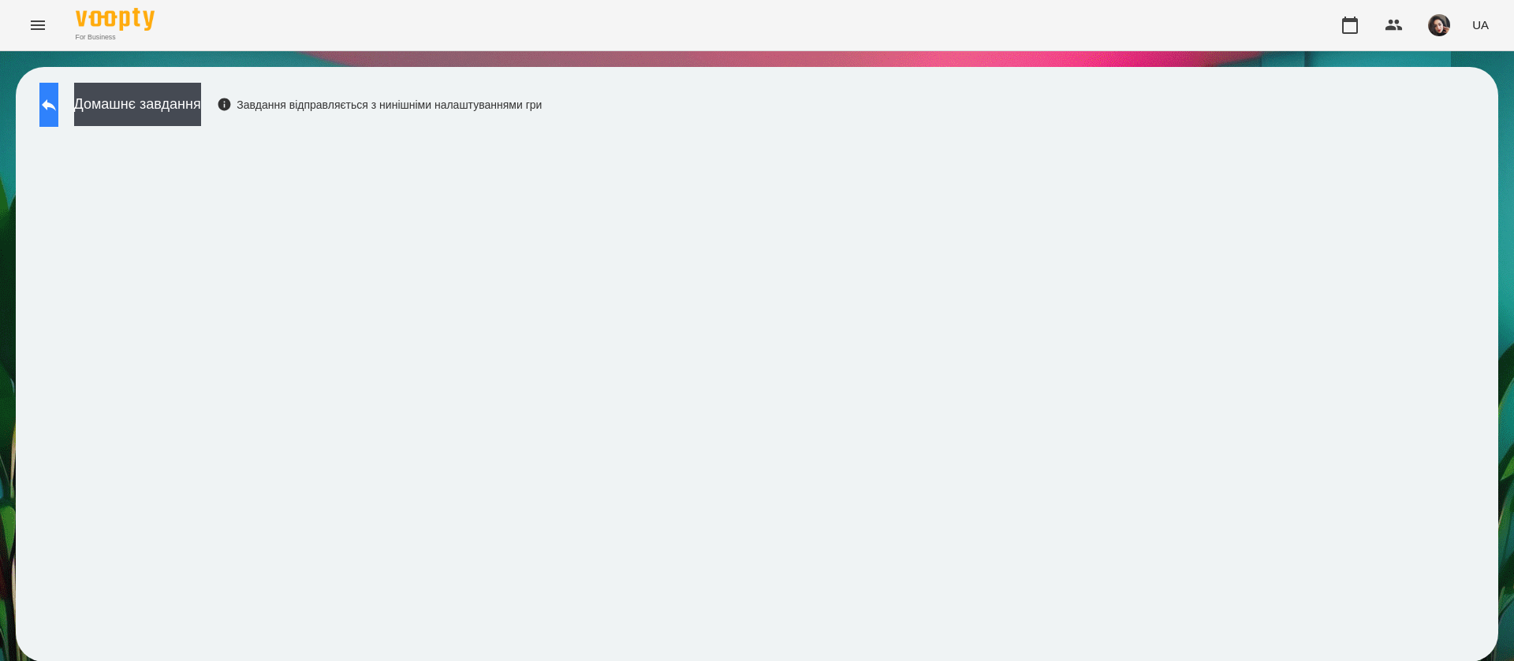
click at [58, 98] on button at bounding box center [48, 105] width 19 height 44
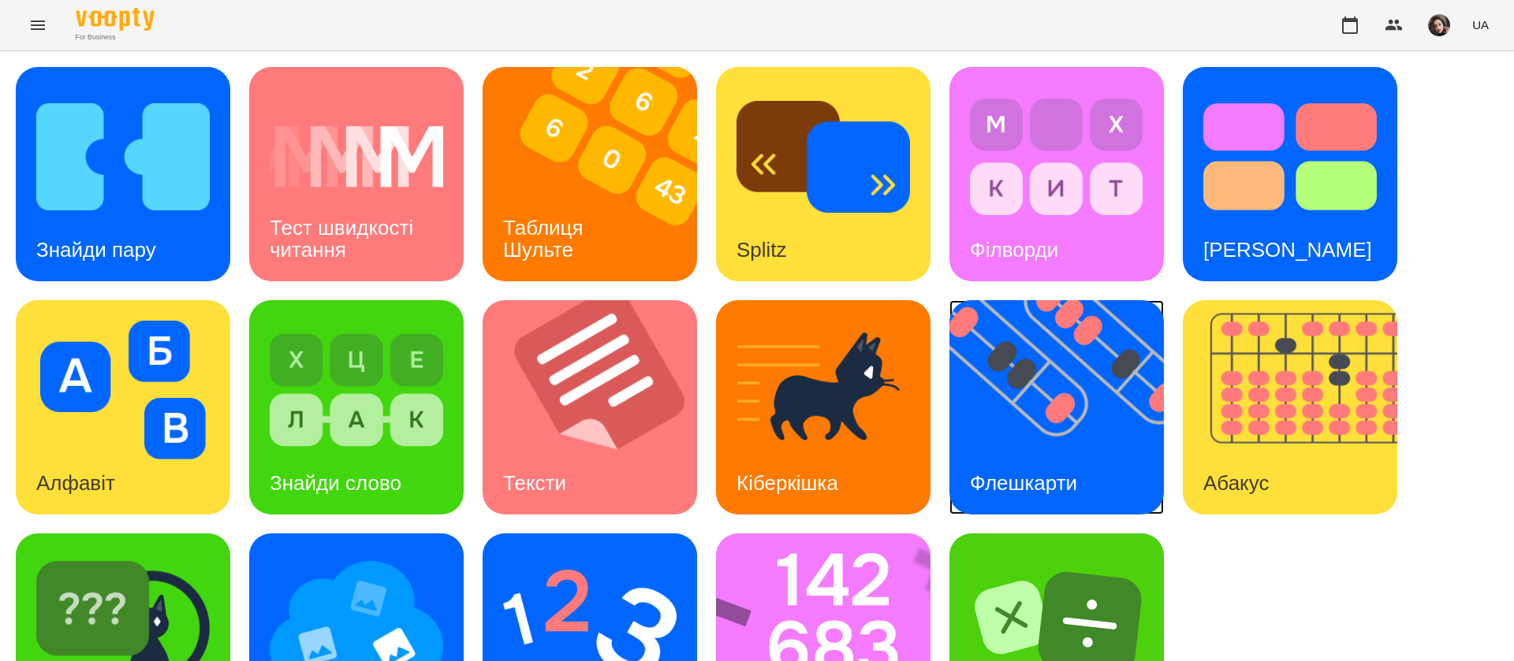
click at [1061, 471] on h3 "Флешкарти" at bounding box center [1023, 483] width 107 height 24
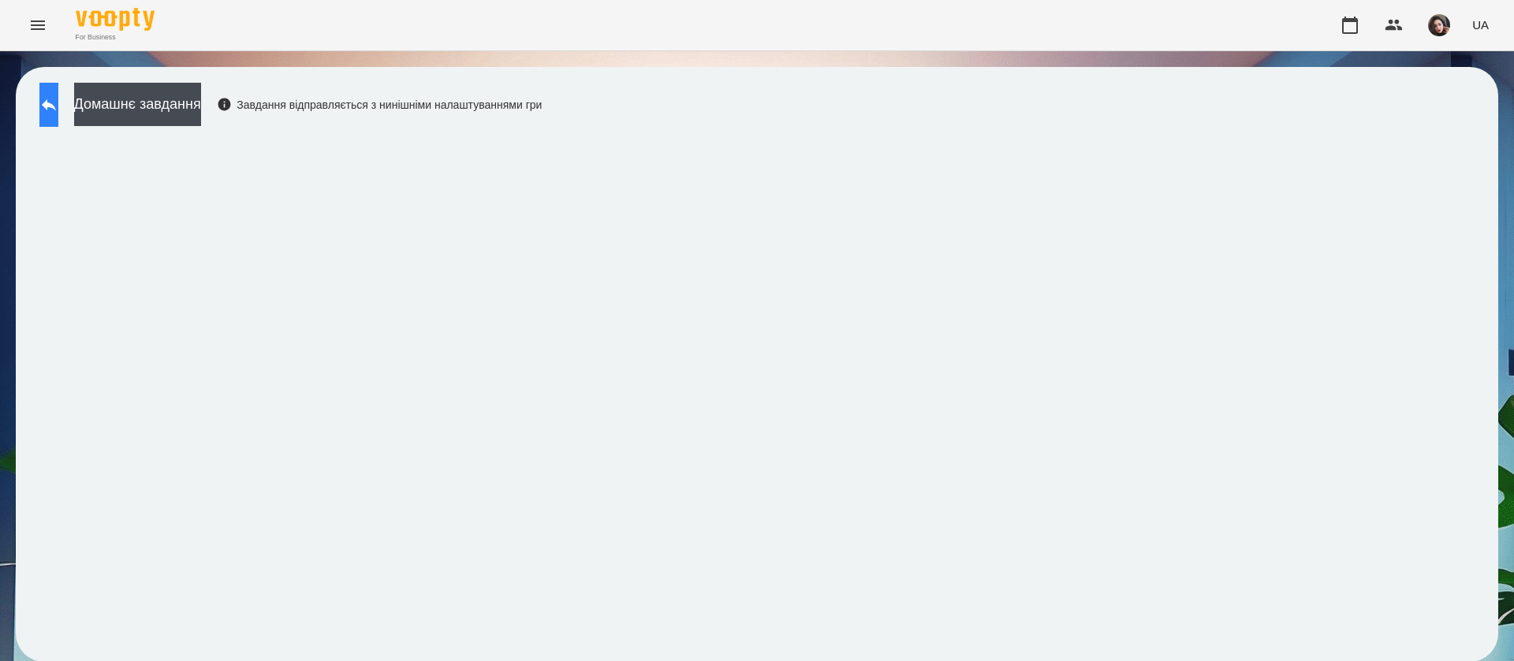
click at [56, 106] on icon at bounding box center [49, 105] width 14 height 12
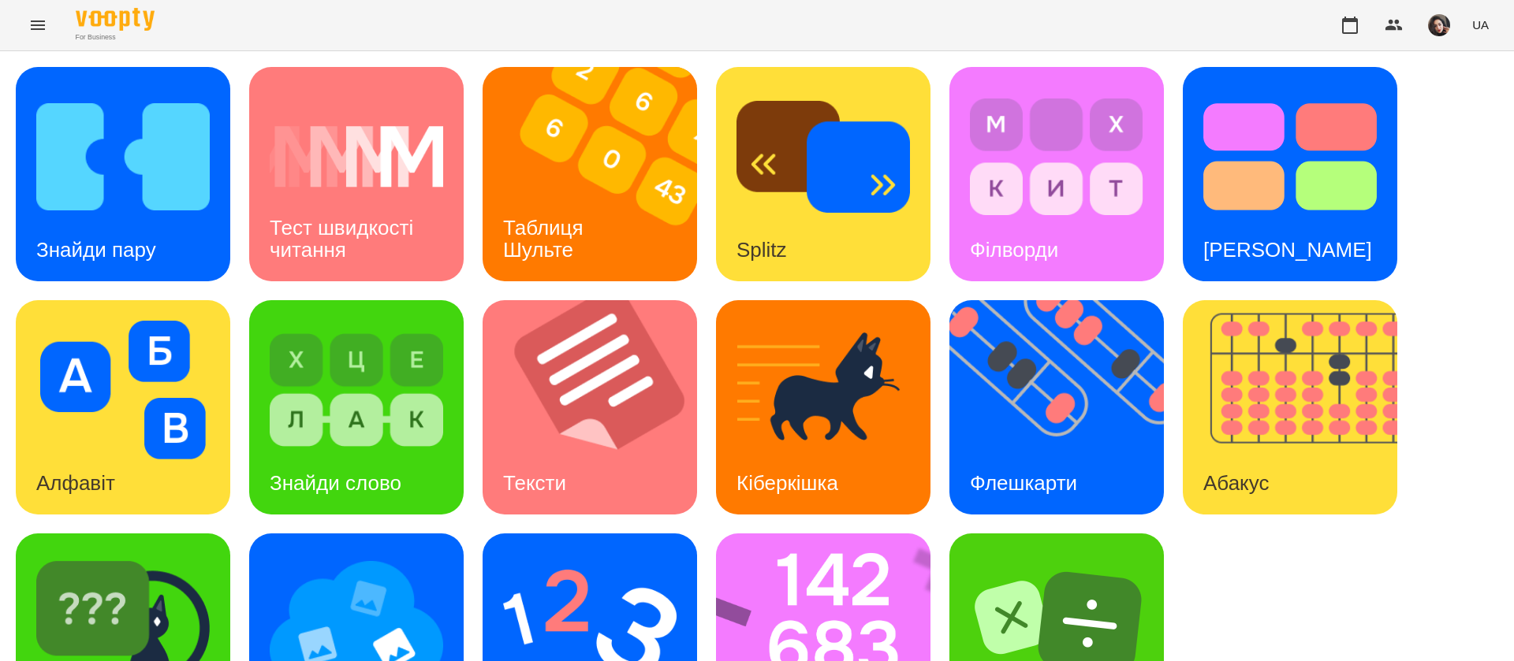
scroll to position [102, 0]
click at [821, 534] on img at bounding box center [833, 641] width 235 height 214
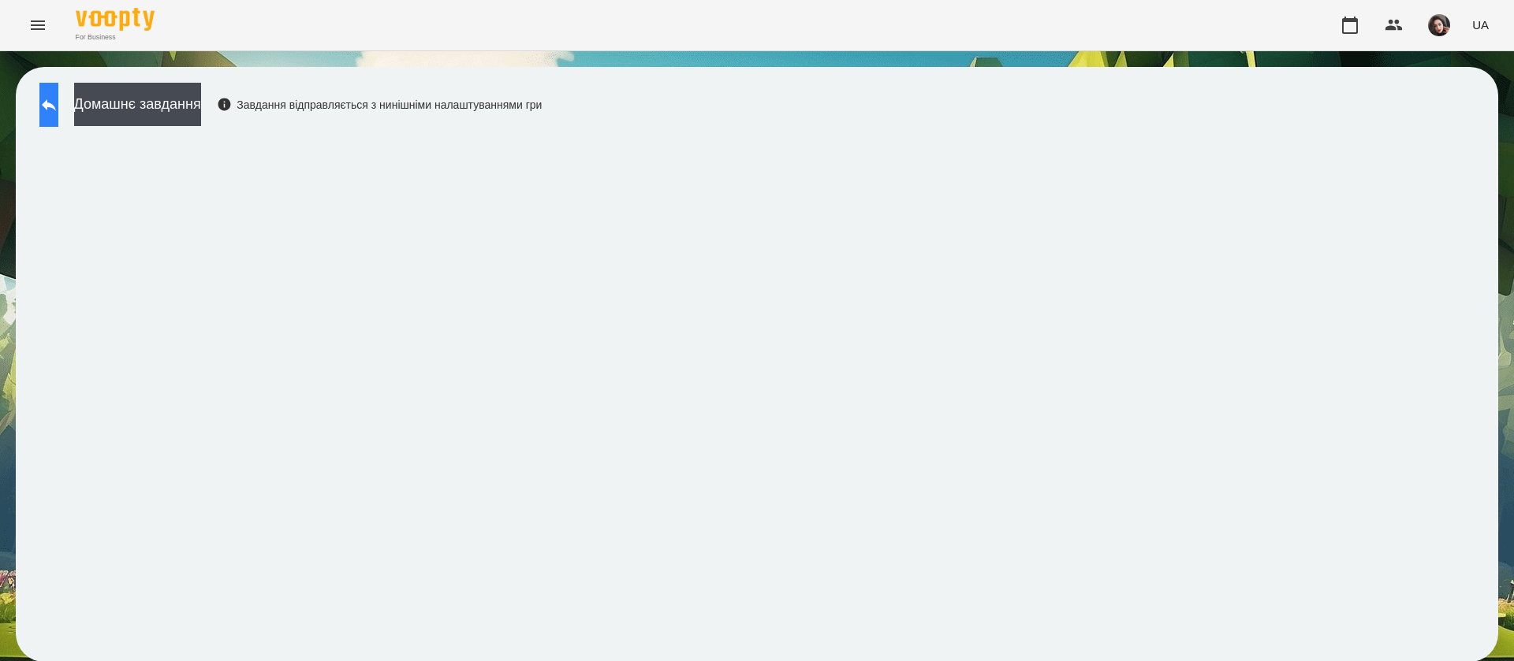
click at [55, 102] on icon at bounding box center [48, 104] width 19 height 19
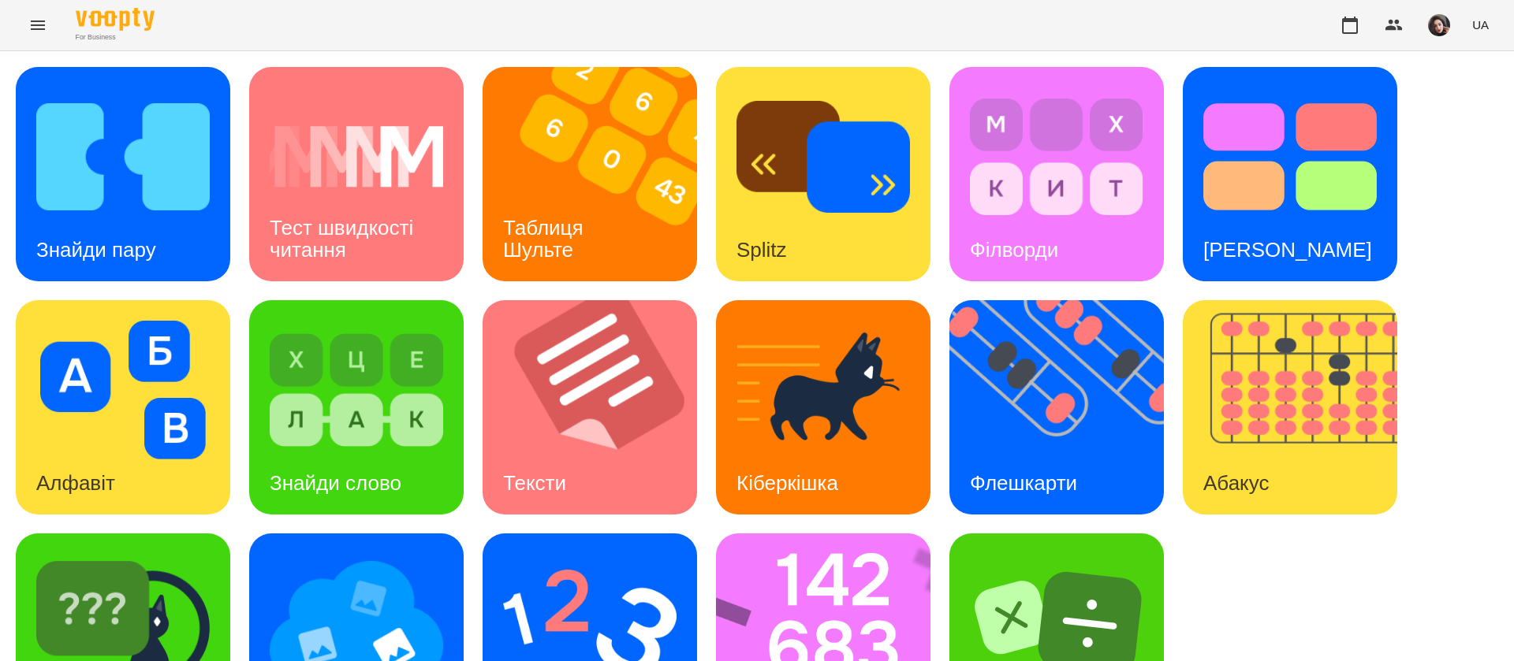
scroll to position [102, 0]
click at [381, 554] on img at bounding box center [356, 623] width 173 height 139
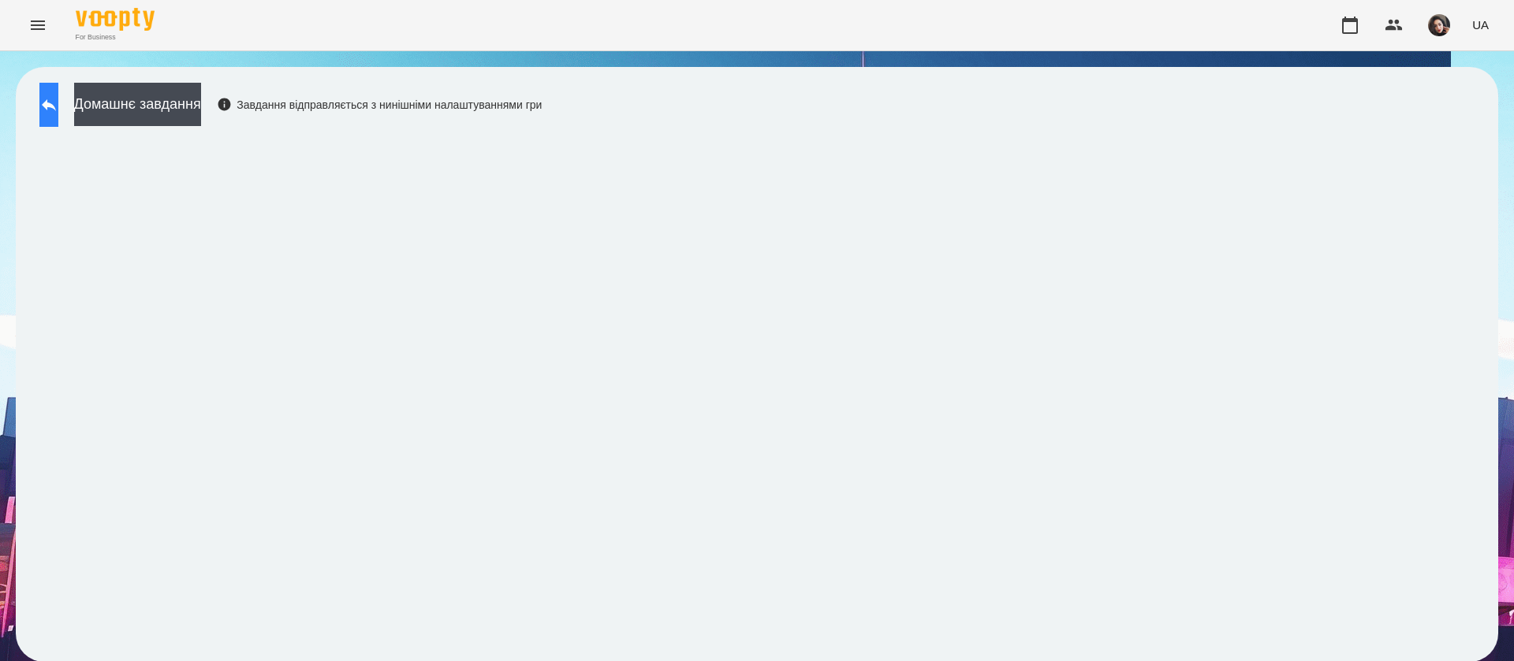
click at [58, 112] on icon at bounding box center [48, 104] width 19 height 19
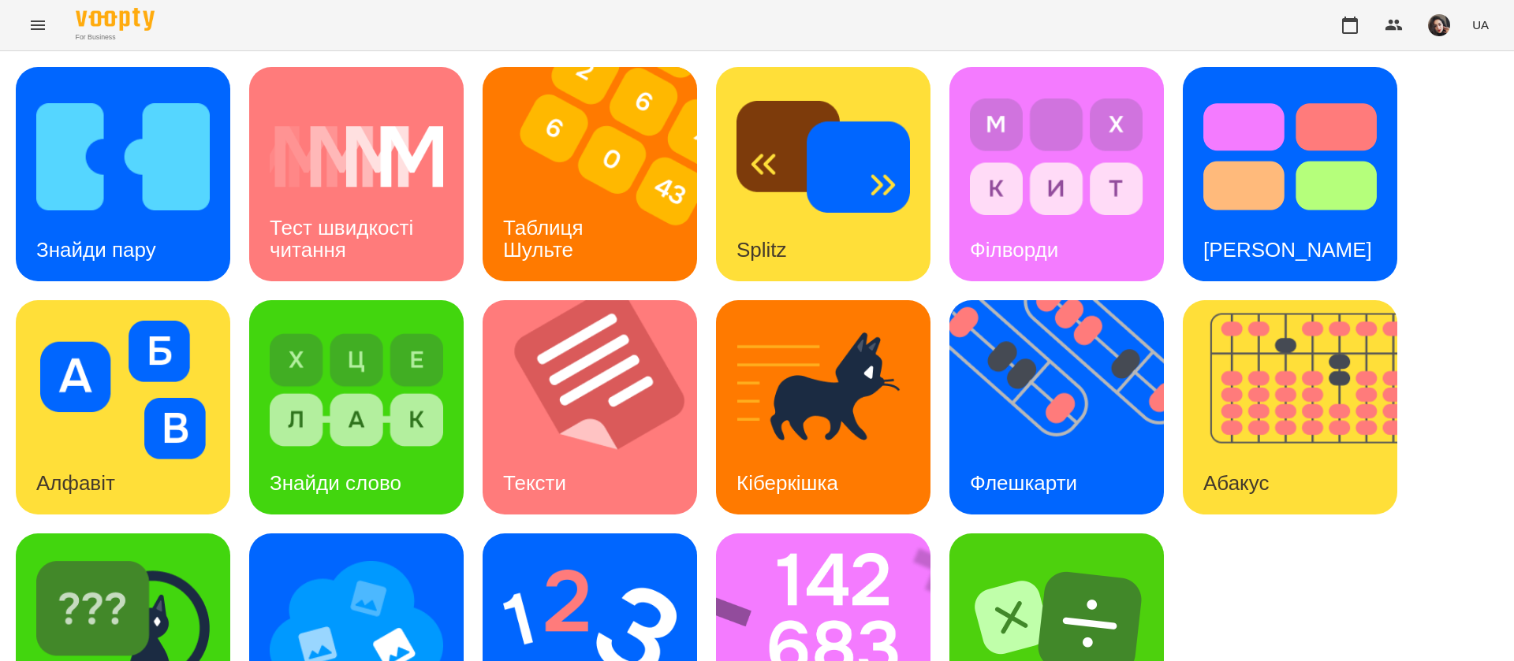
scroll to position [102, 0]
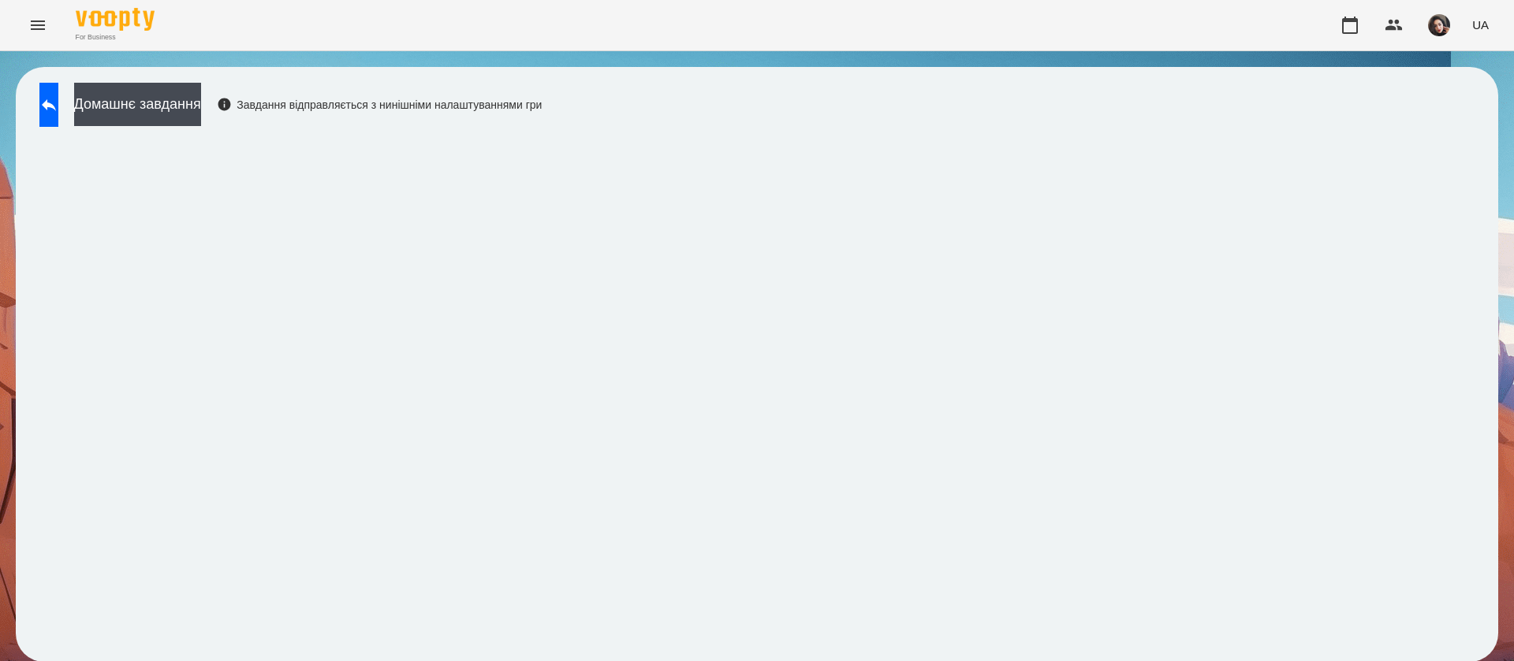
click at [58, 126] on button at bounding box center [48, 105] width 19 height 44
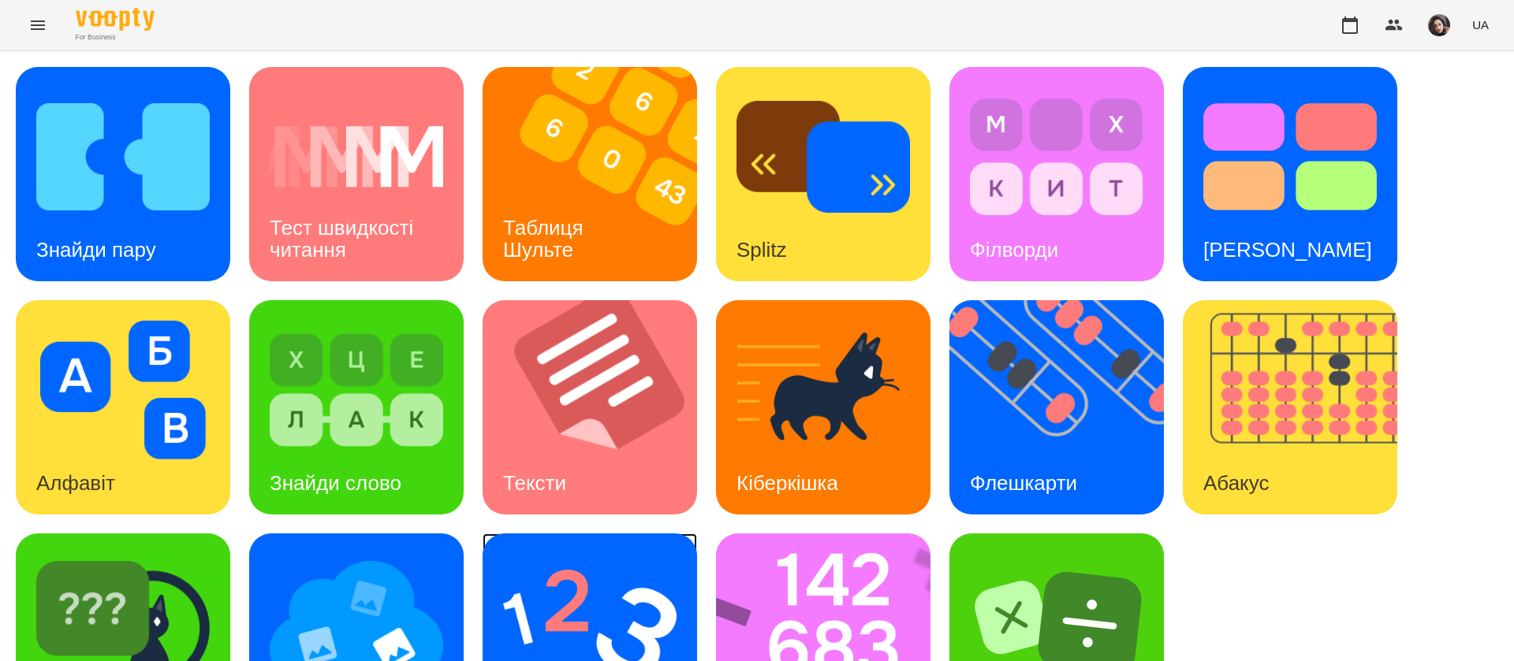
scroll to position [102, 0]
click at [554, 554] on img at bounding box center [589, 623] width 173 height 139
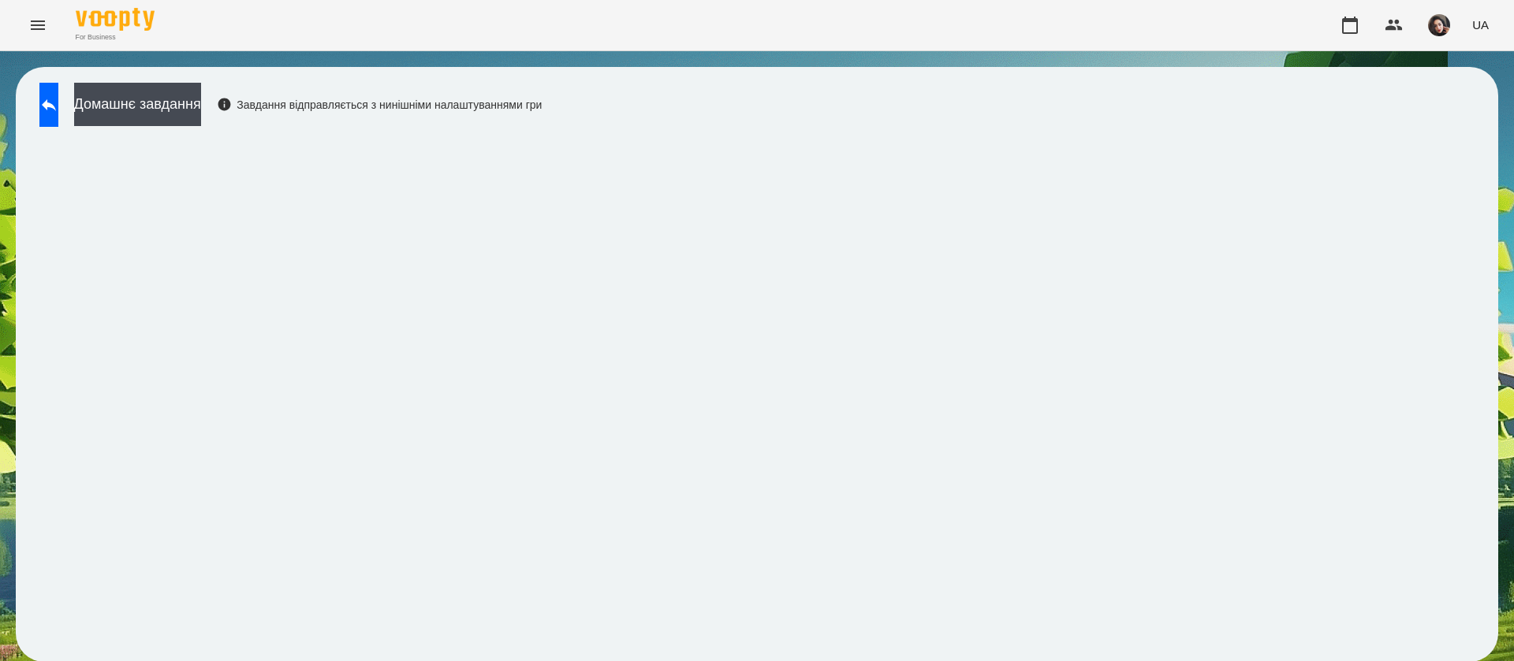
scroll to position [1, 0]
click at [58, 111] on icon at bounding box center [48, 104] width 19 height 19
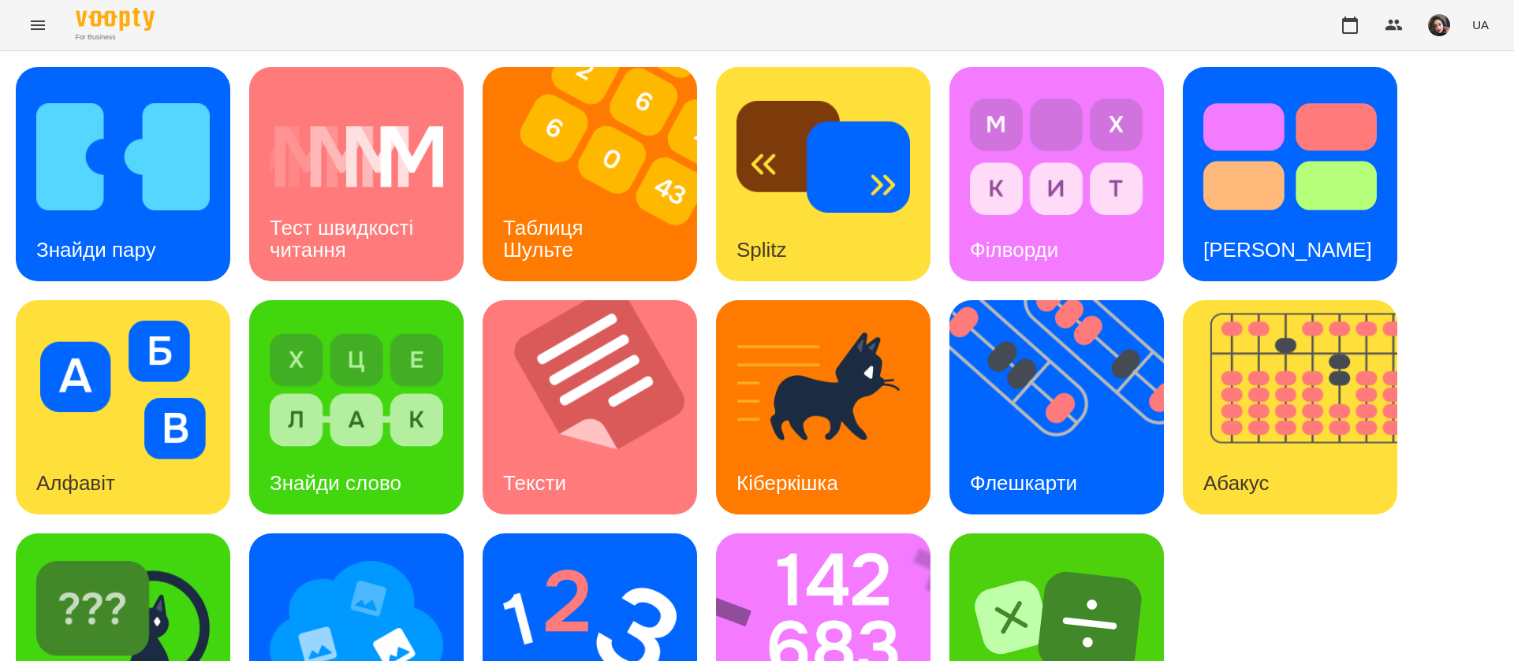
scroll to position [102, 0]
click at [136, 554] on img at bounding box center [122, 623] width 173 height 139
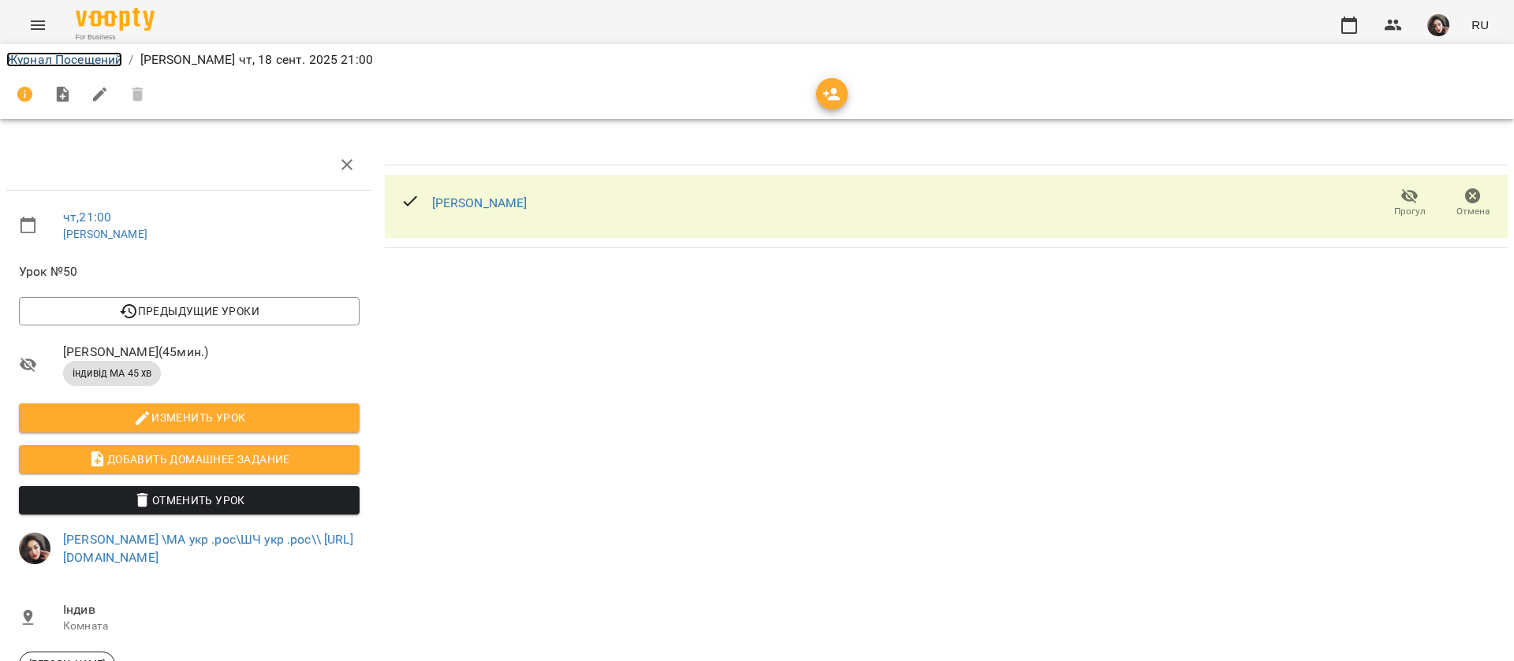
click at [33, 63] on link "Журнал Посещений" at bounding box center [64, 59] width 116 height 15
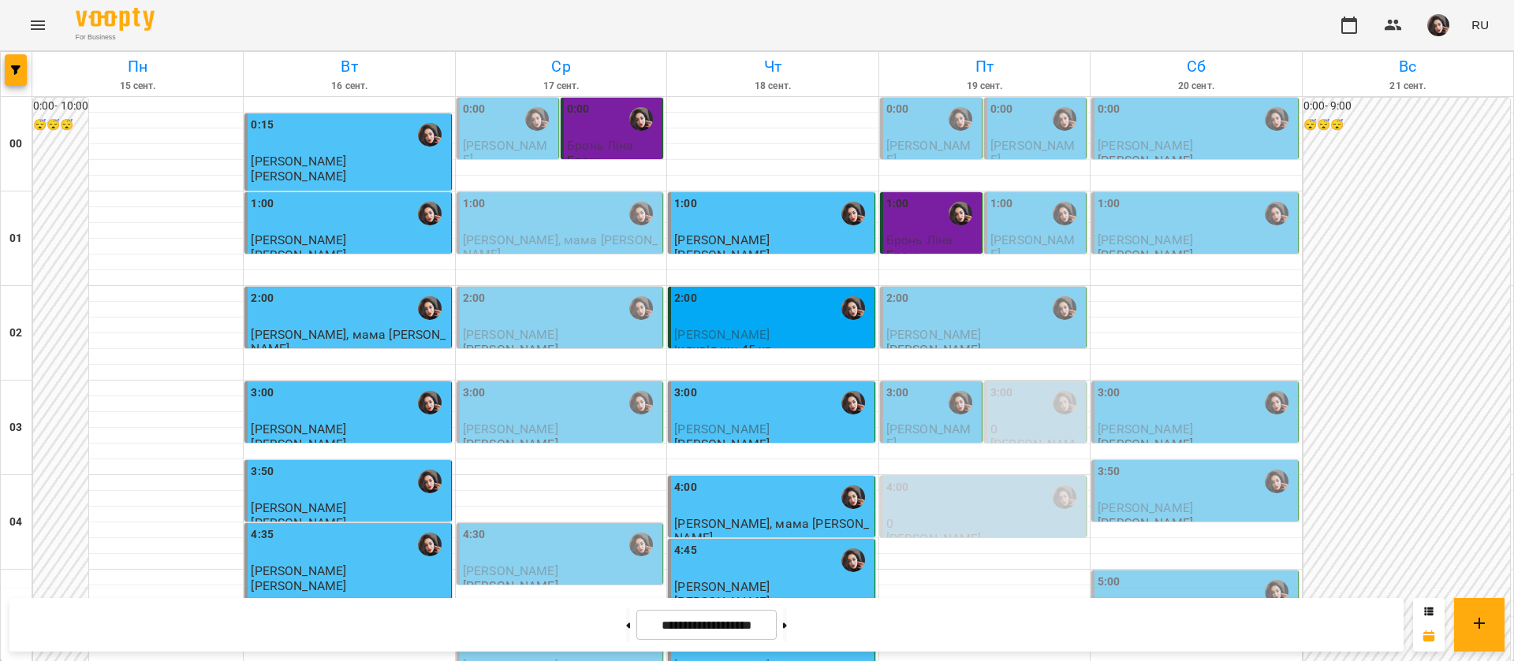
click at [999, 138] on span "[PERSON_NAME]" at bounding box center [1032, 152] width 85 height 28
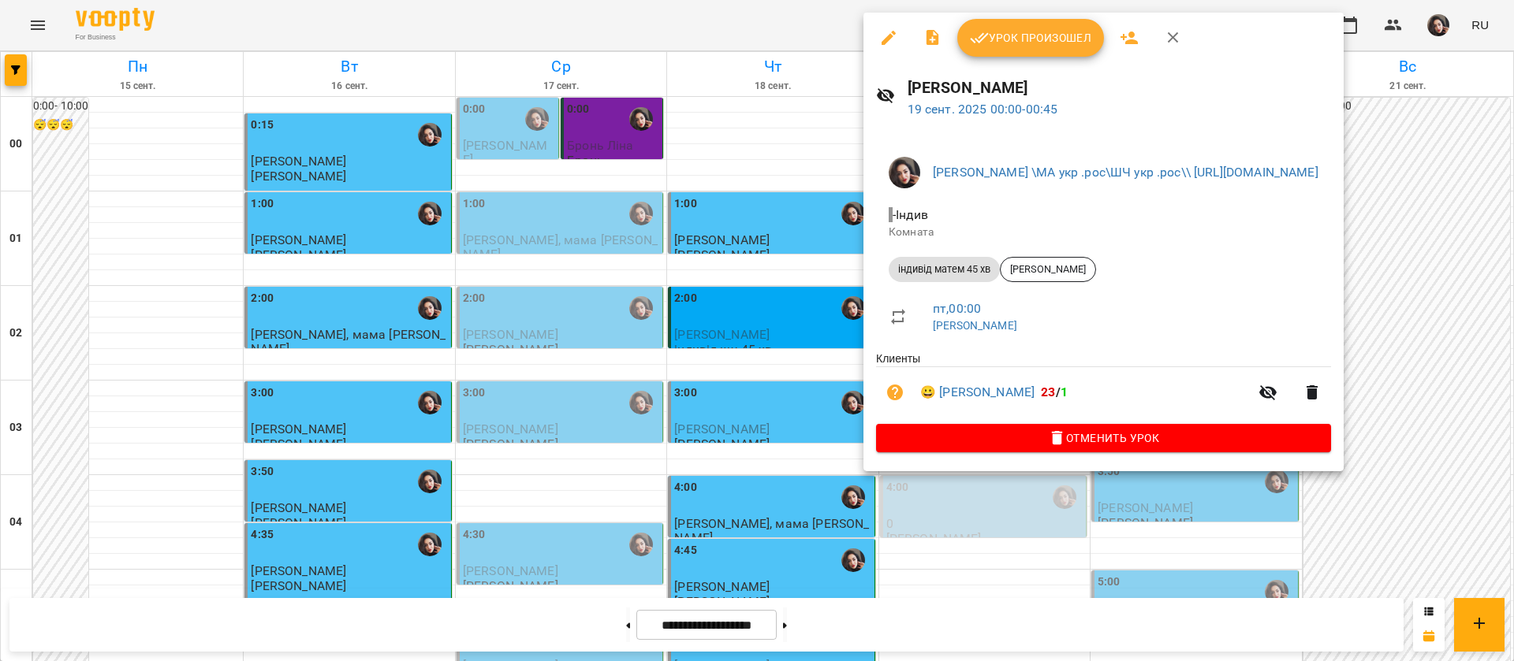
click at [700, 30] on div at bounding box center [757, 330] width 1514 height 661
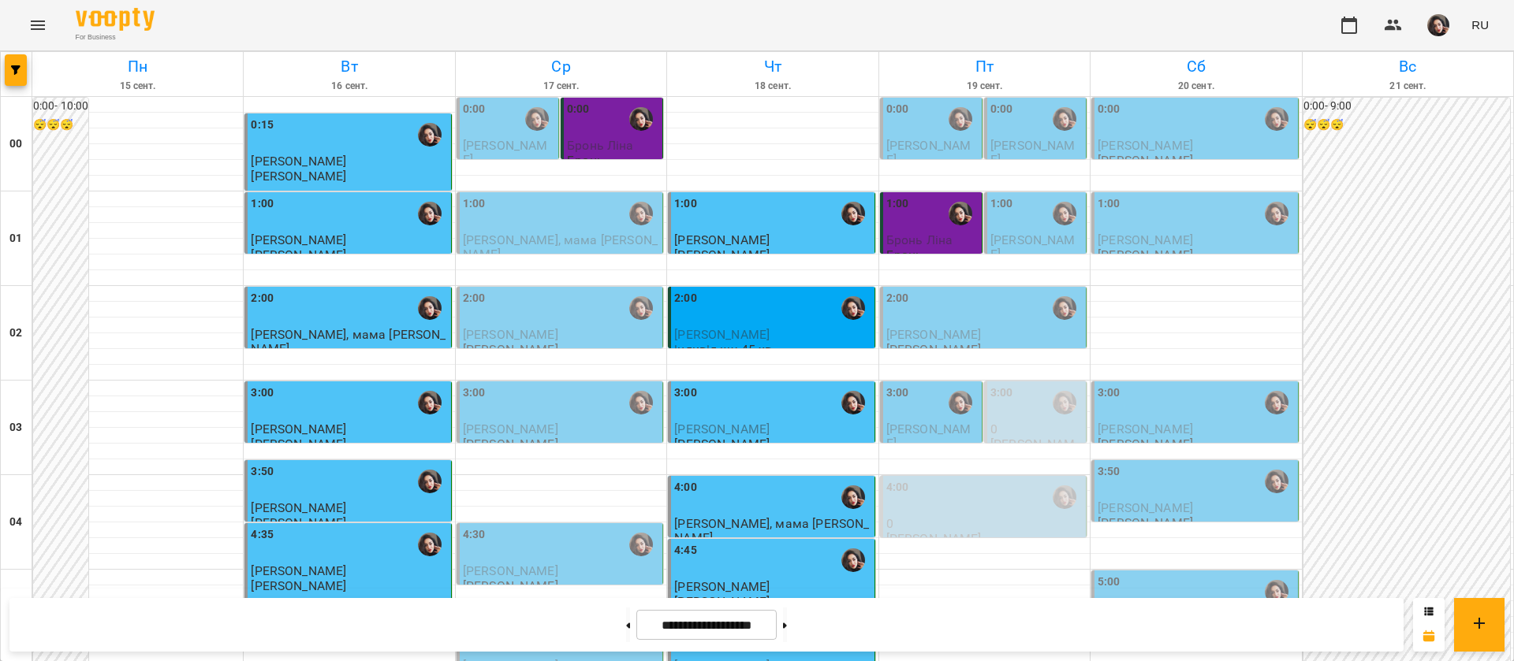
click at [752, 420] on div "3:00" at bounding box center [772, 403] width 196 height 36
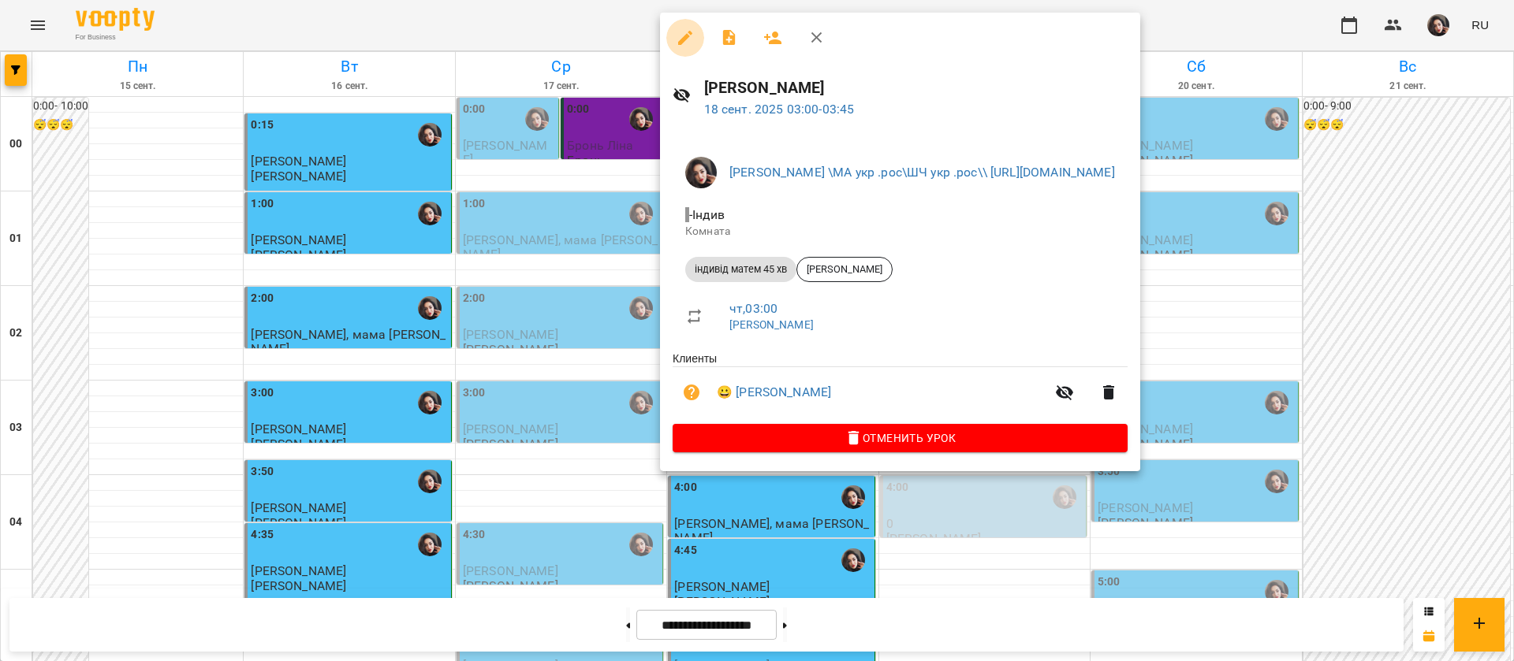
click at [681, 34] on icon "button" at bounding box center [685, 37] width 19 height 19
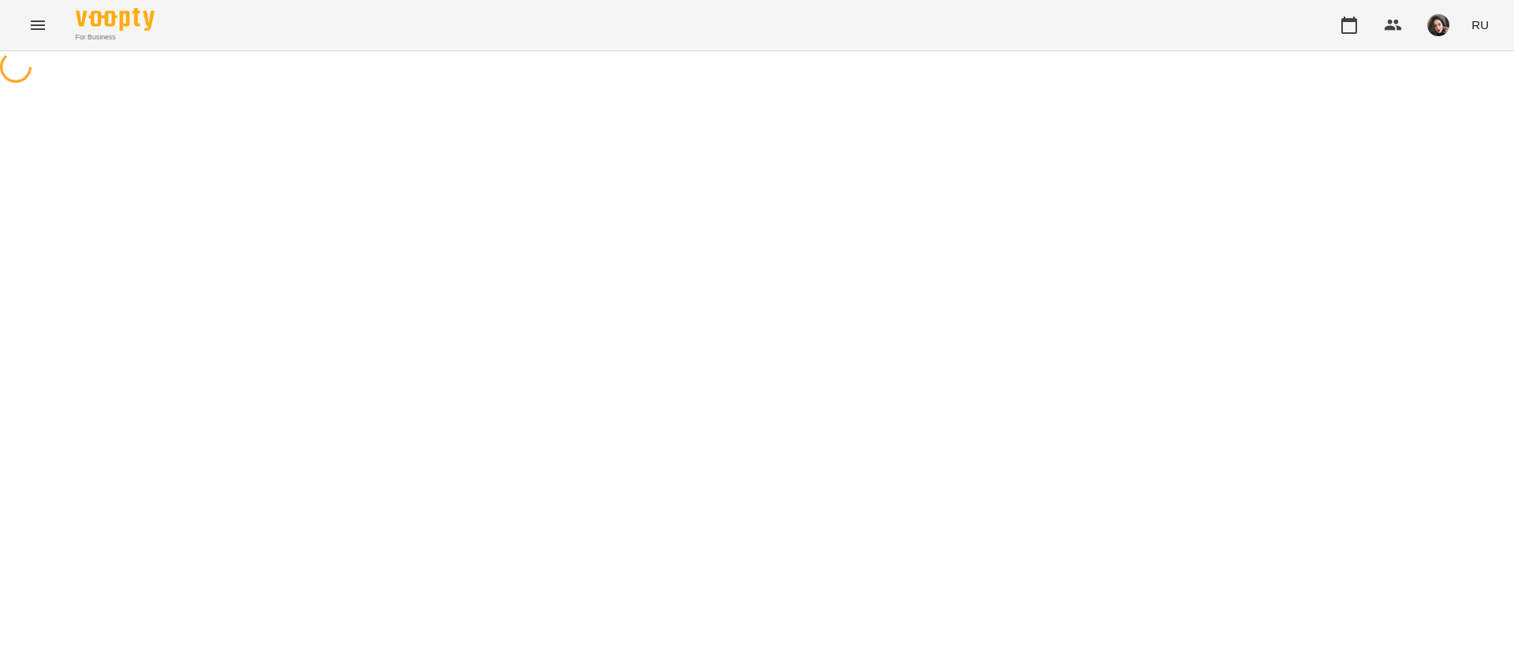
select select "**********"
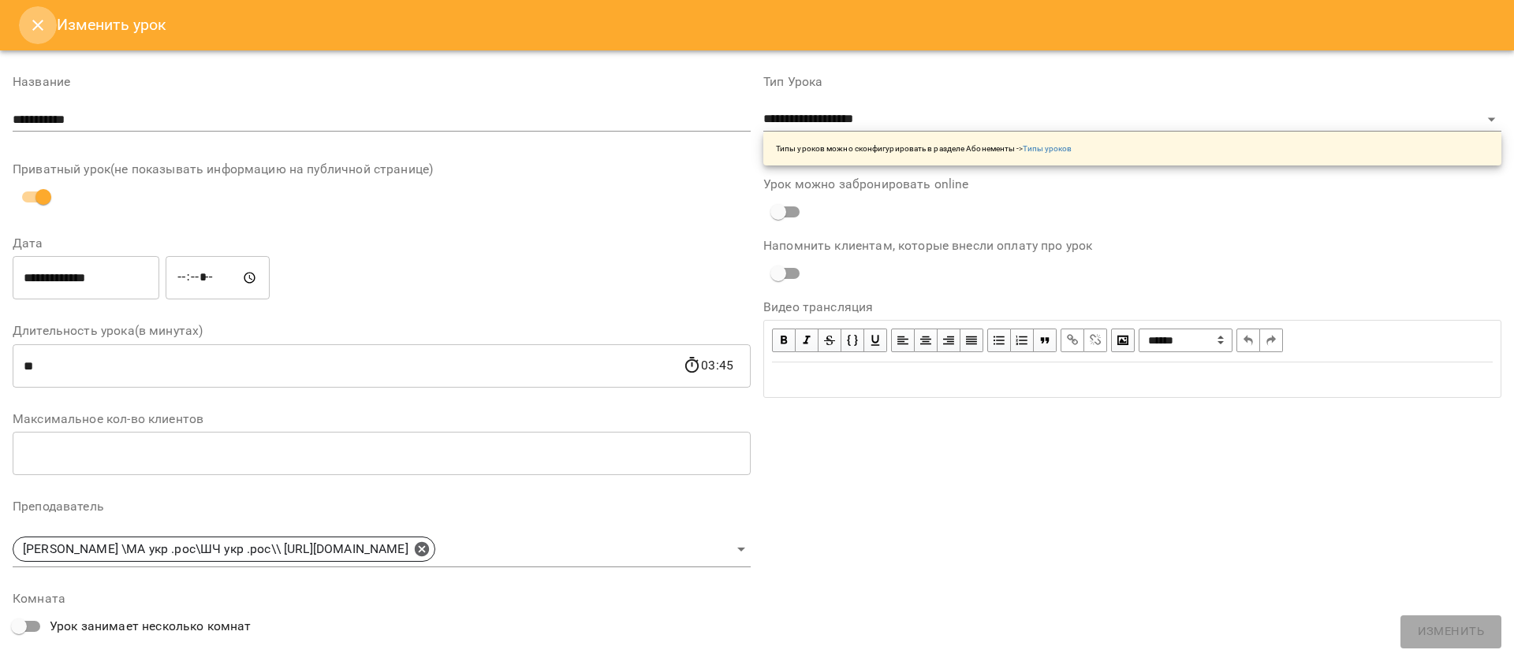
click at [39, 16] on icon "Close" at bounding box center [37, 25] width 19 height 19
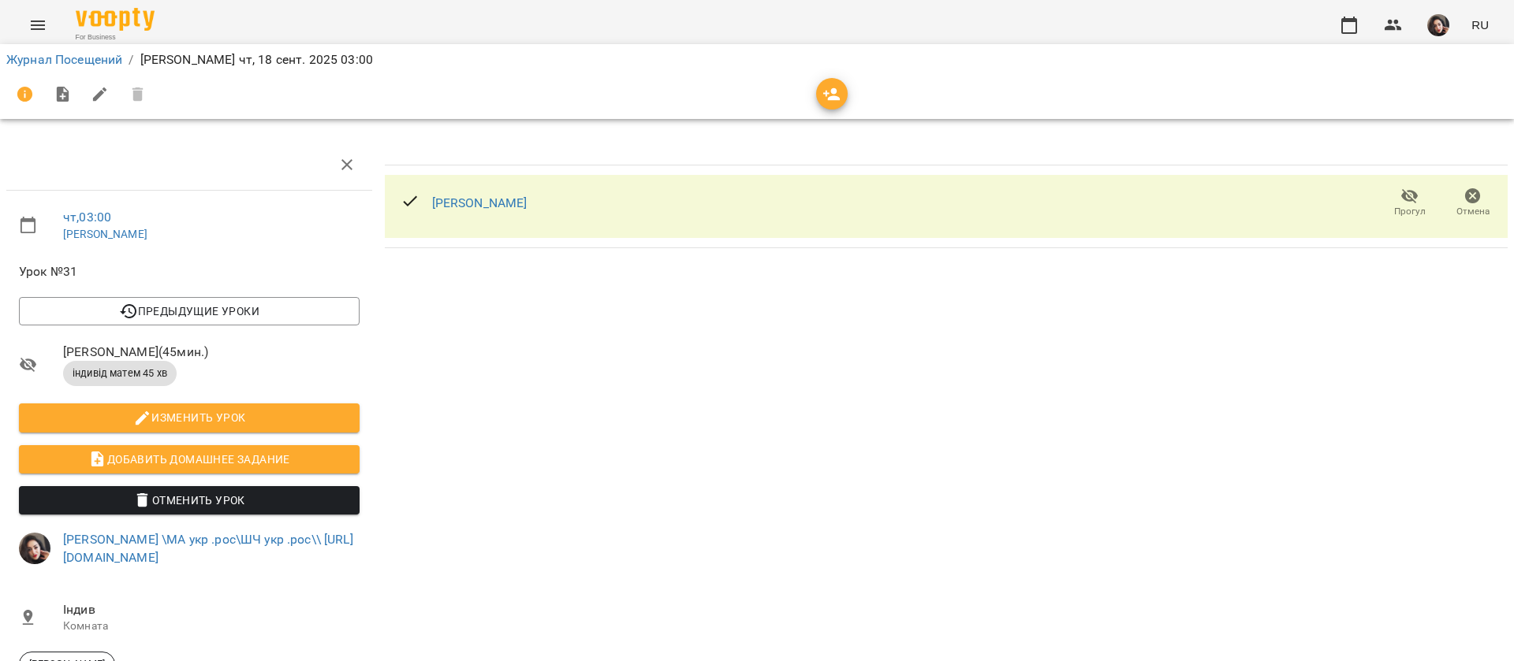
click at [1401, 198] on icon "button" at bounding box center [1409, 196] width 17 height 15
click at [35, 33] on icon "Menu" at bounding box center [37, 25] width 19 height 19
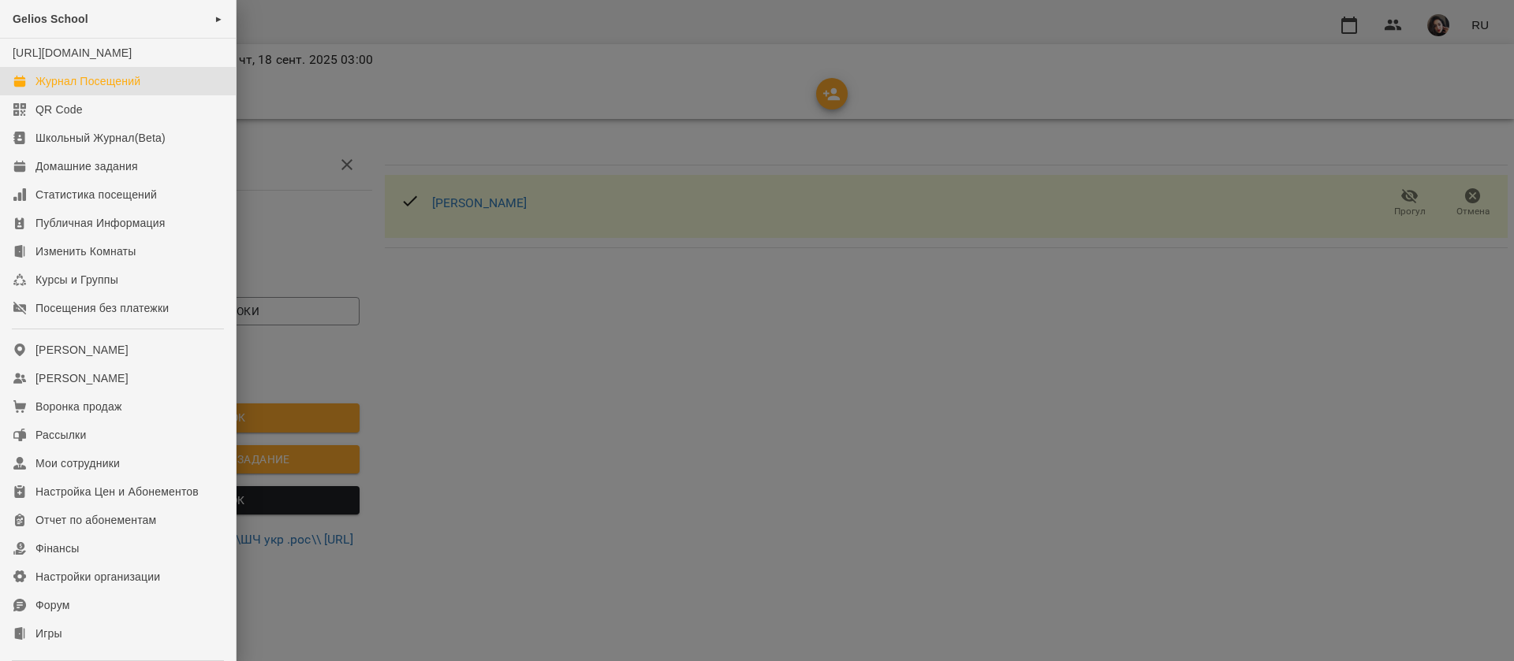
click at [65, 89] on div "Журнал Посещений" at bounding box center [87, 81] width 105 height 16
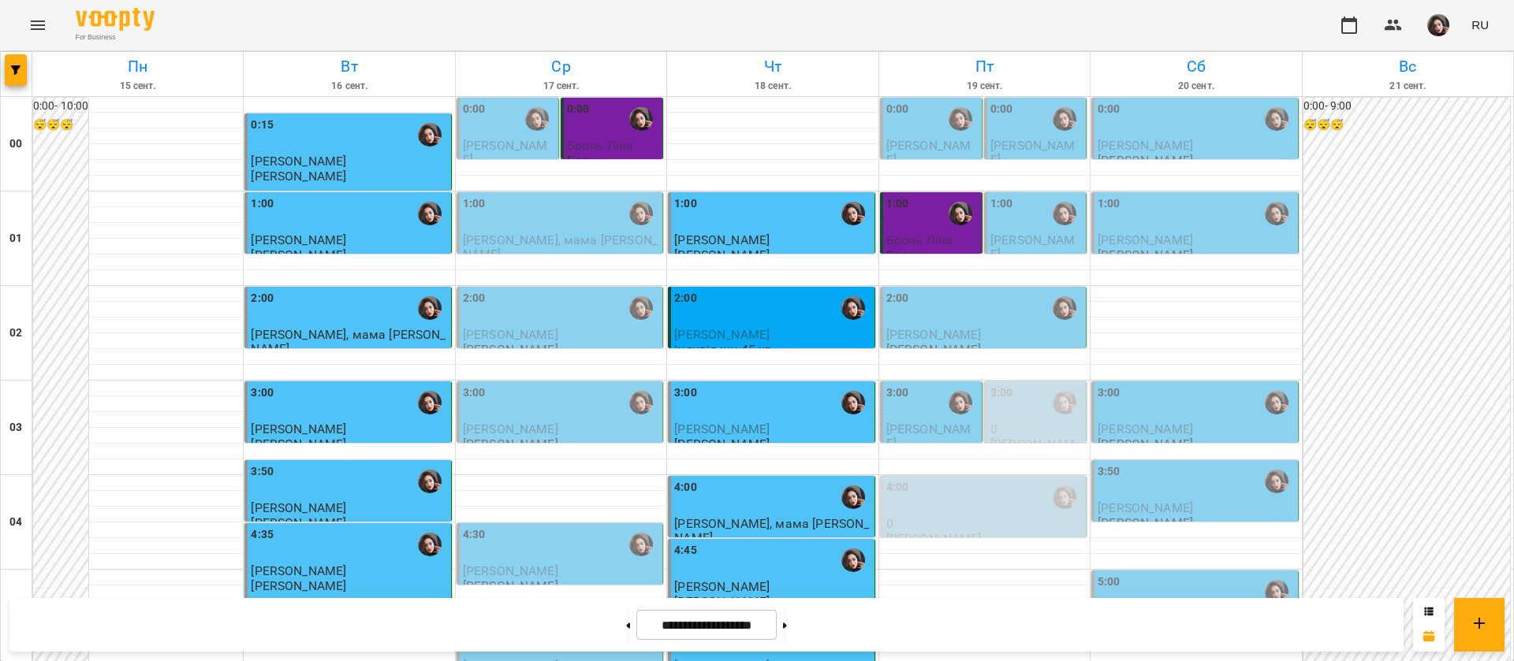
click at [909, 128] on div "0:00" at bounding box center [932, 119] width 92 height 36
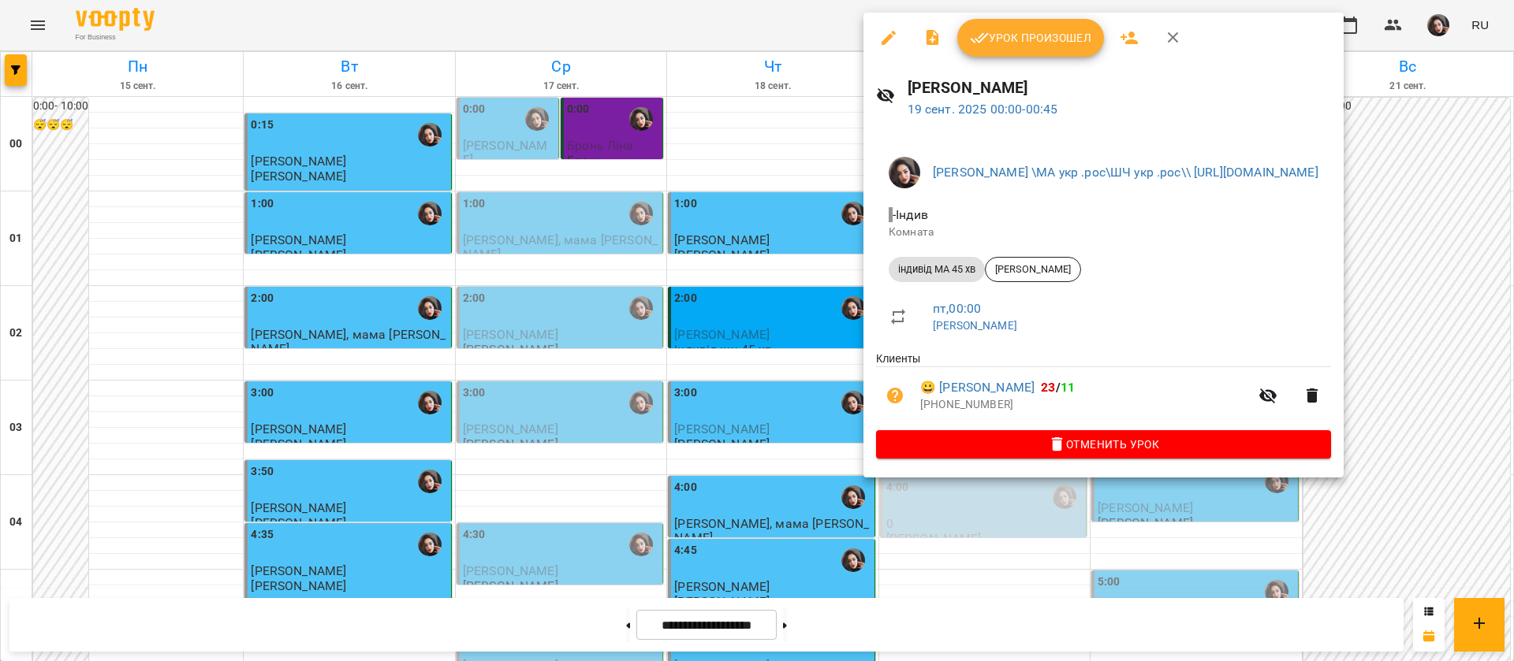
click at [1010, 54] on button "Урок произошел" at bounding box center [1030, 38] width 147 height 38
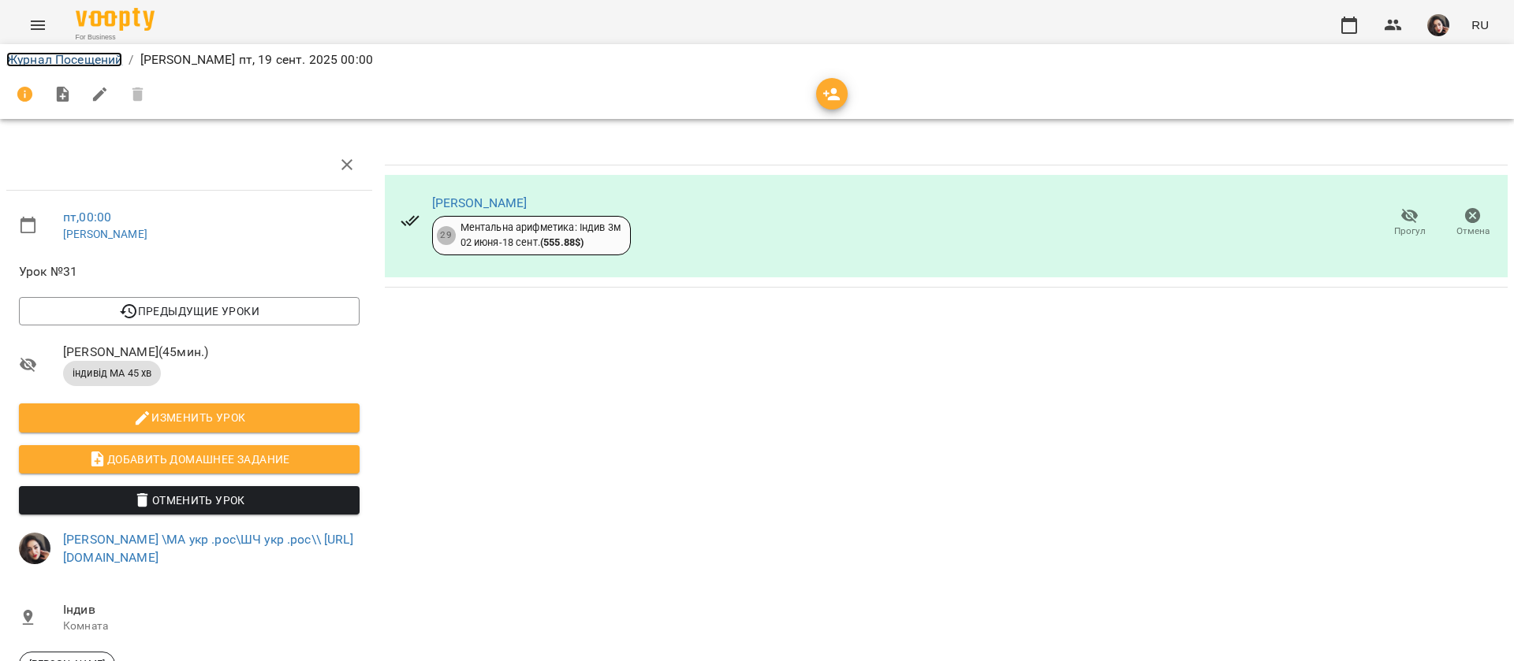
click at [39, 59] on link "Журнал Посещений" at bounding box center [64, 59] width 116 height 15
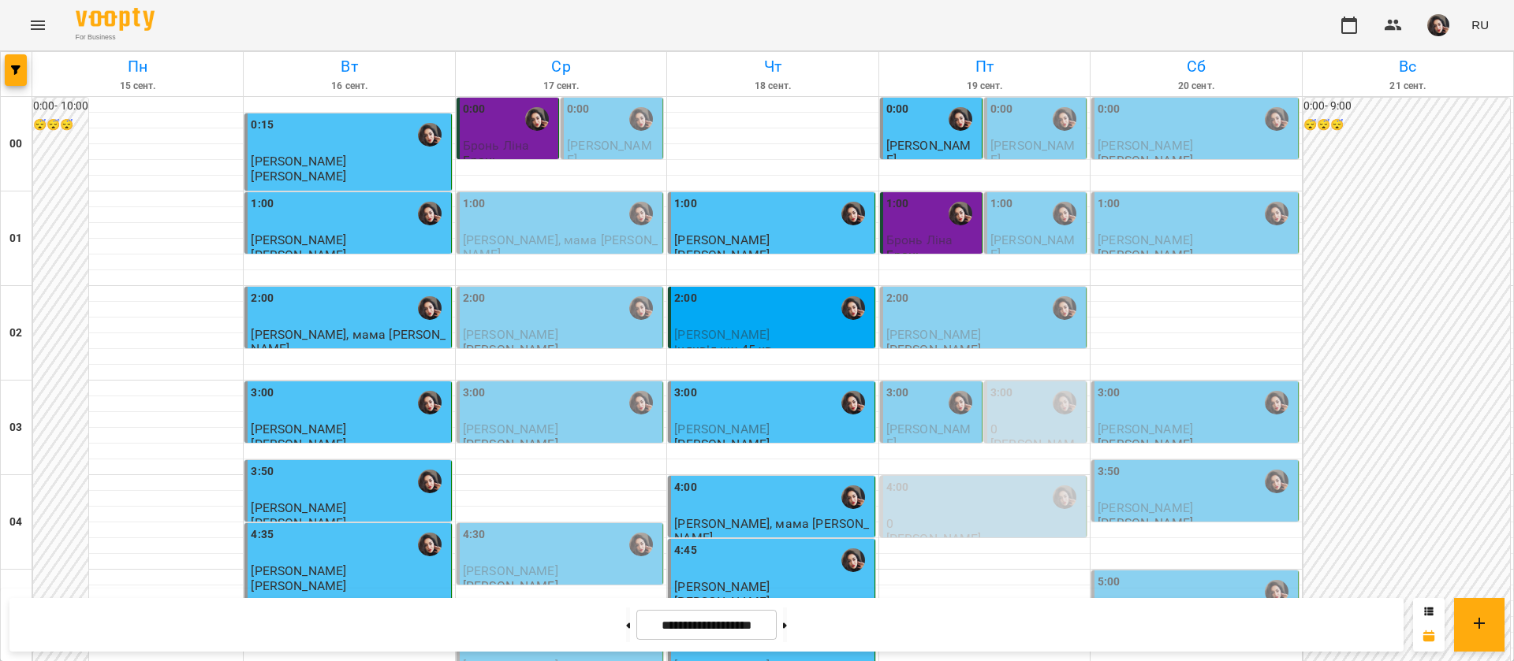
click at [761, 19] on div "For Business RU" at bounding box center [757, 25] width 1514 height 50
click at [749, 318] on div "2:00" at bounding box center [772, 308] width 196 height 36
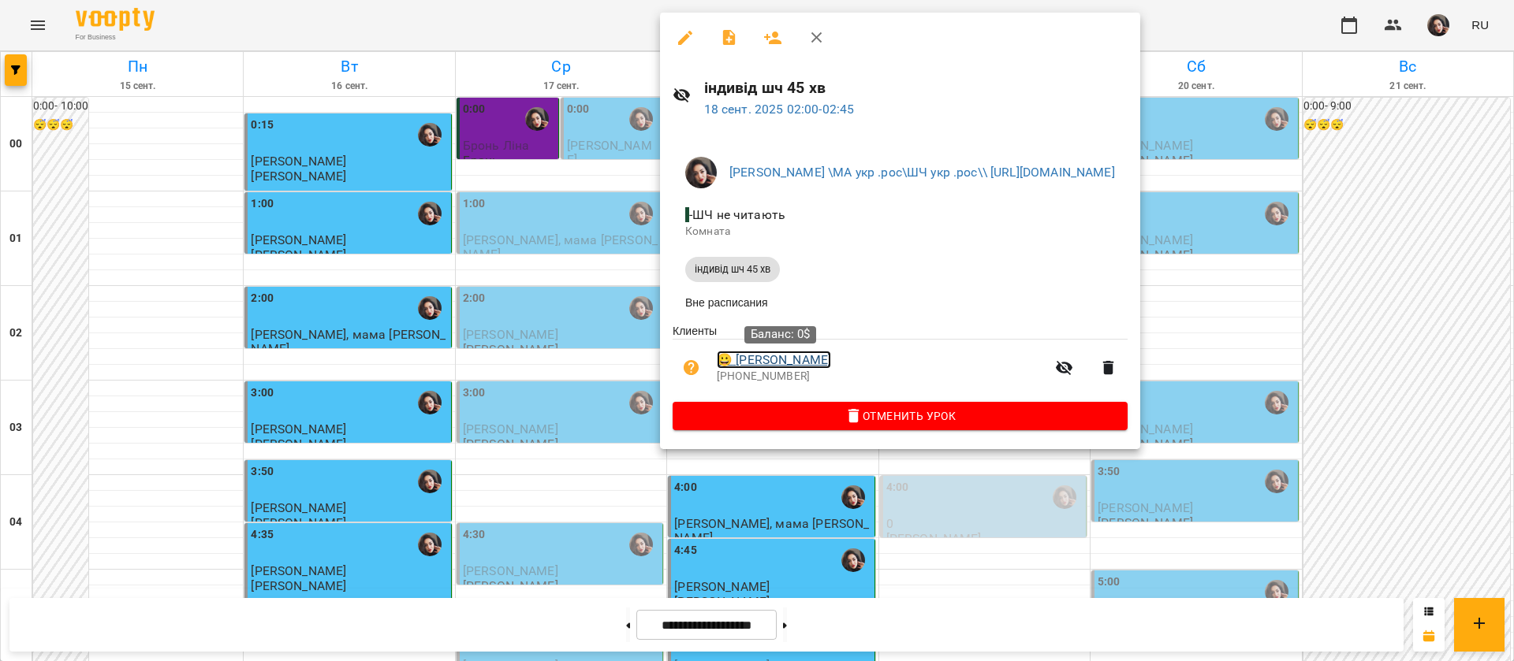
click at [795, 365] on link "😀 Майя Господінова" at bounding box center [774, 360] width 114 height 19
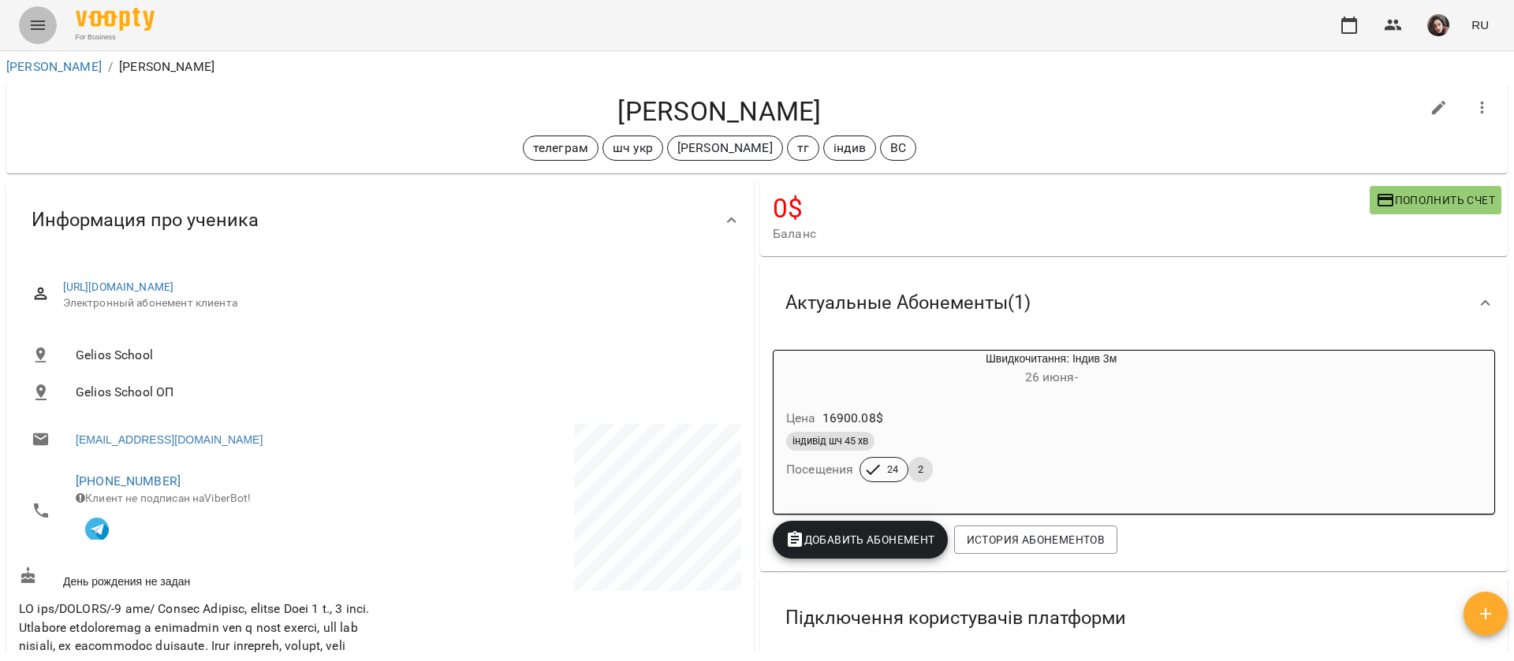
click at [25, 24] on button "Menu" at bounding box center [38, 25] width 38 height 38
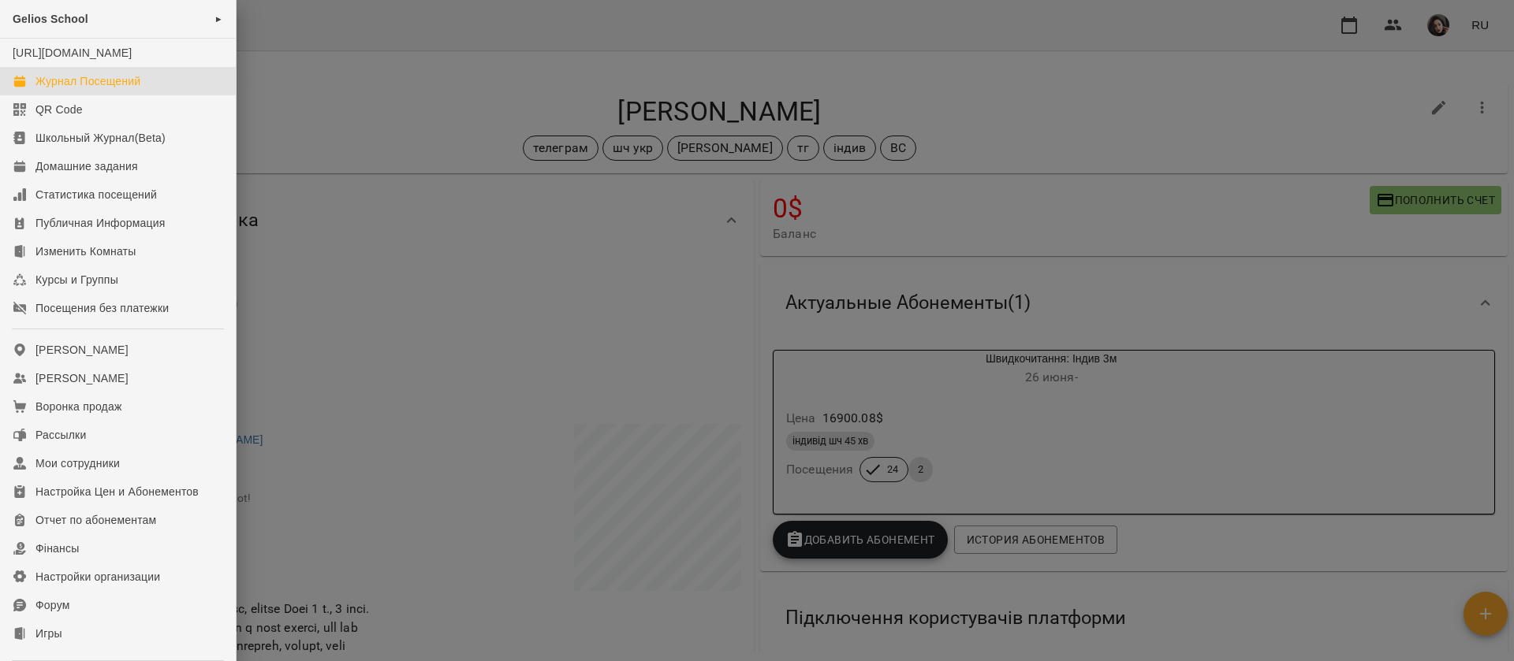
click at [61, 89] on div "Журнал Посещений" at bounding box center [87, 81] width 105 height 16
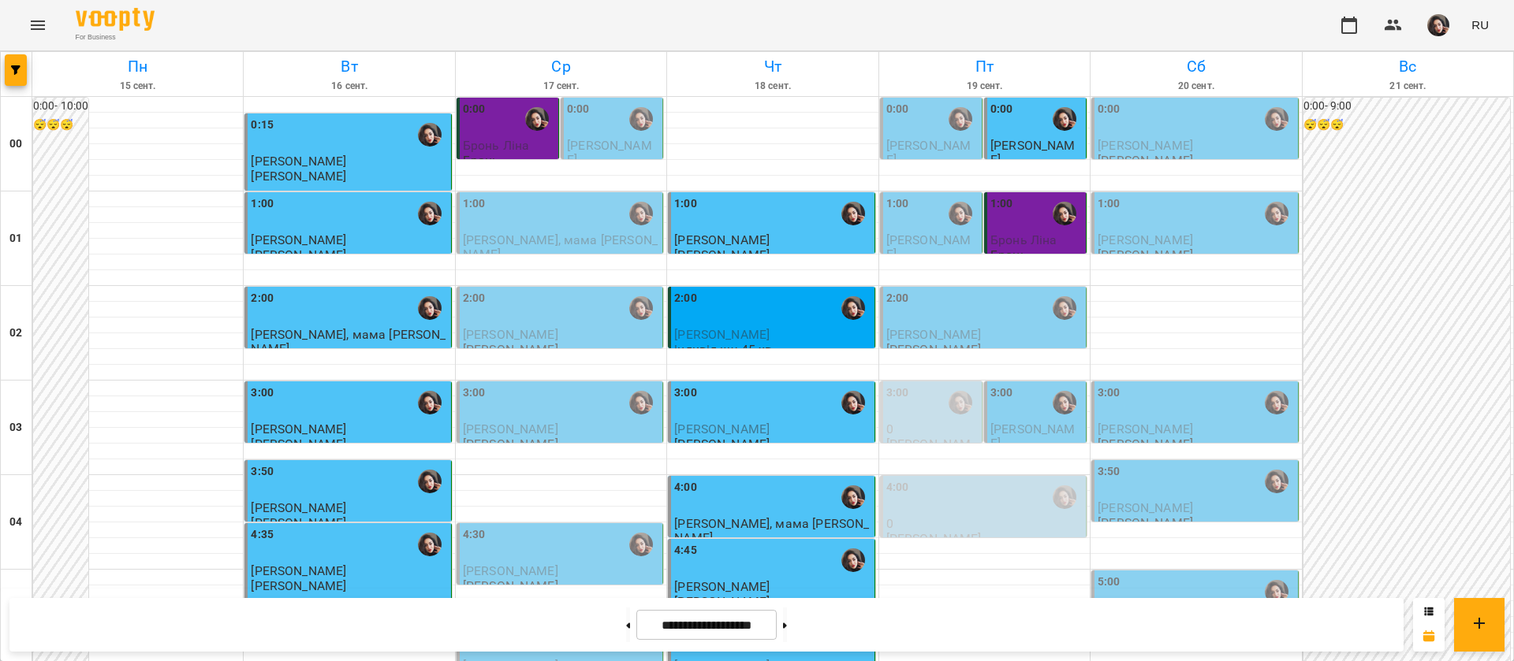
scroll to position [236, 0]
click at [766, 621] on div "5:30" at bounding box center [772, 639] width 196 height 36
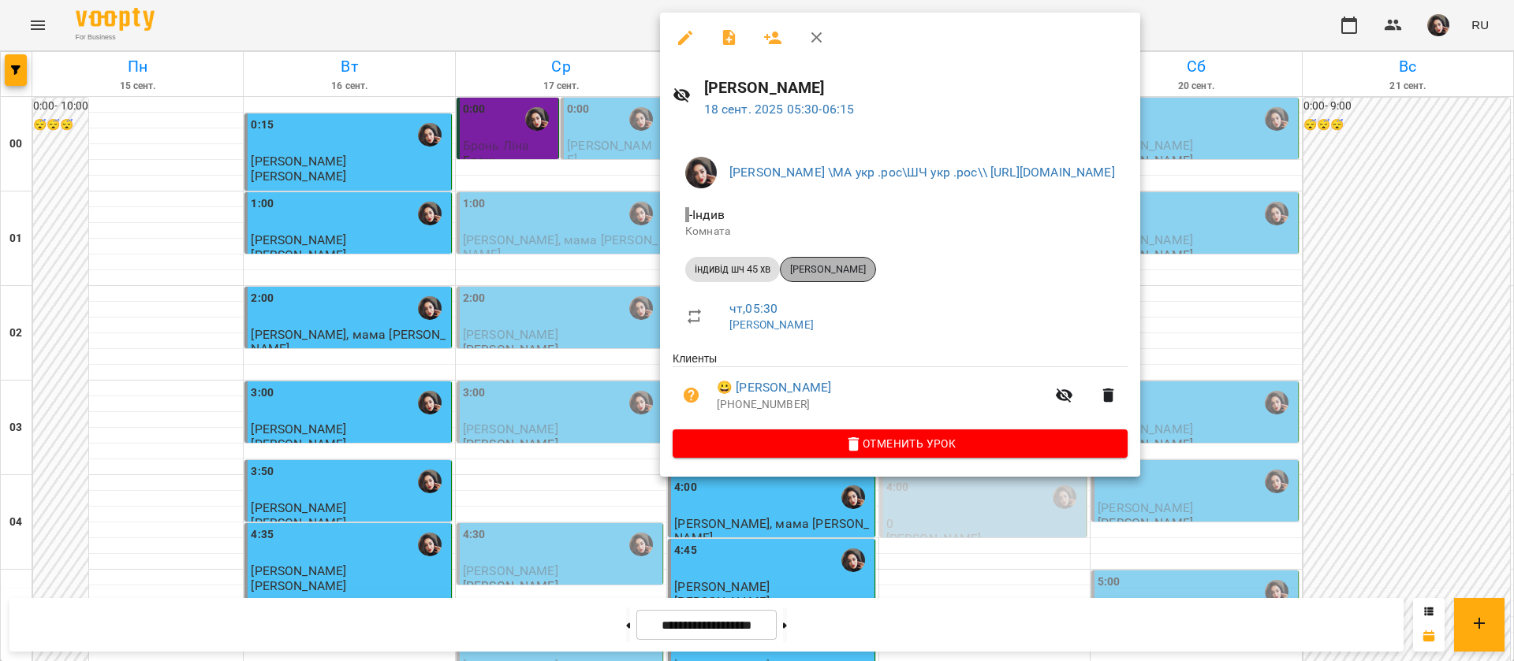
click at [829, 263] on span "[PERSON_NAME]" at bounding box center [827, 270] width 95 height 14
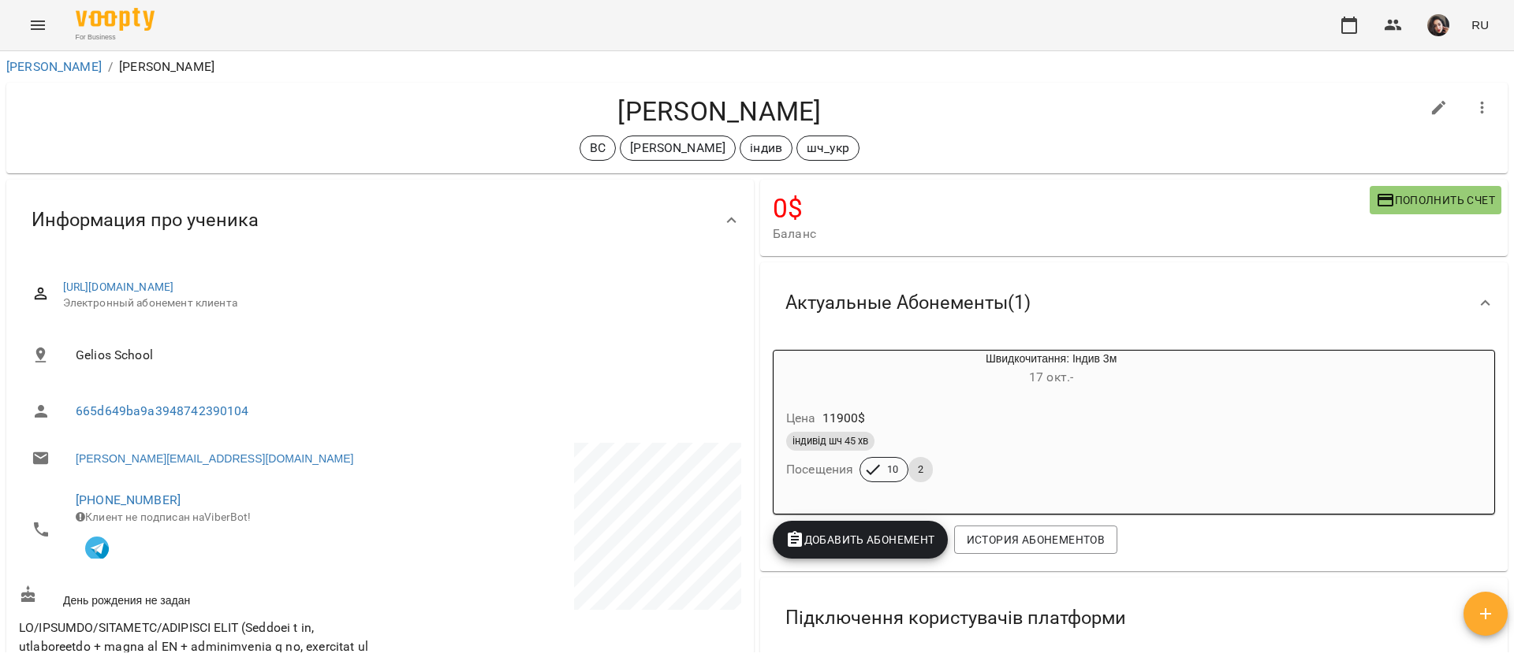
click at [39, 31] on icon "Menu" at bounding box center [37, 25] width 19 height 19
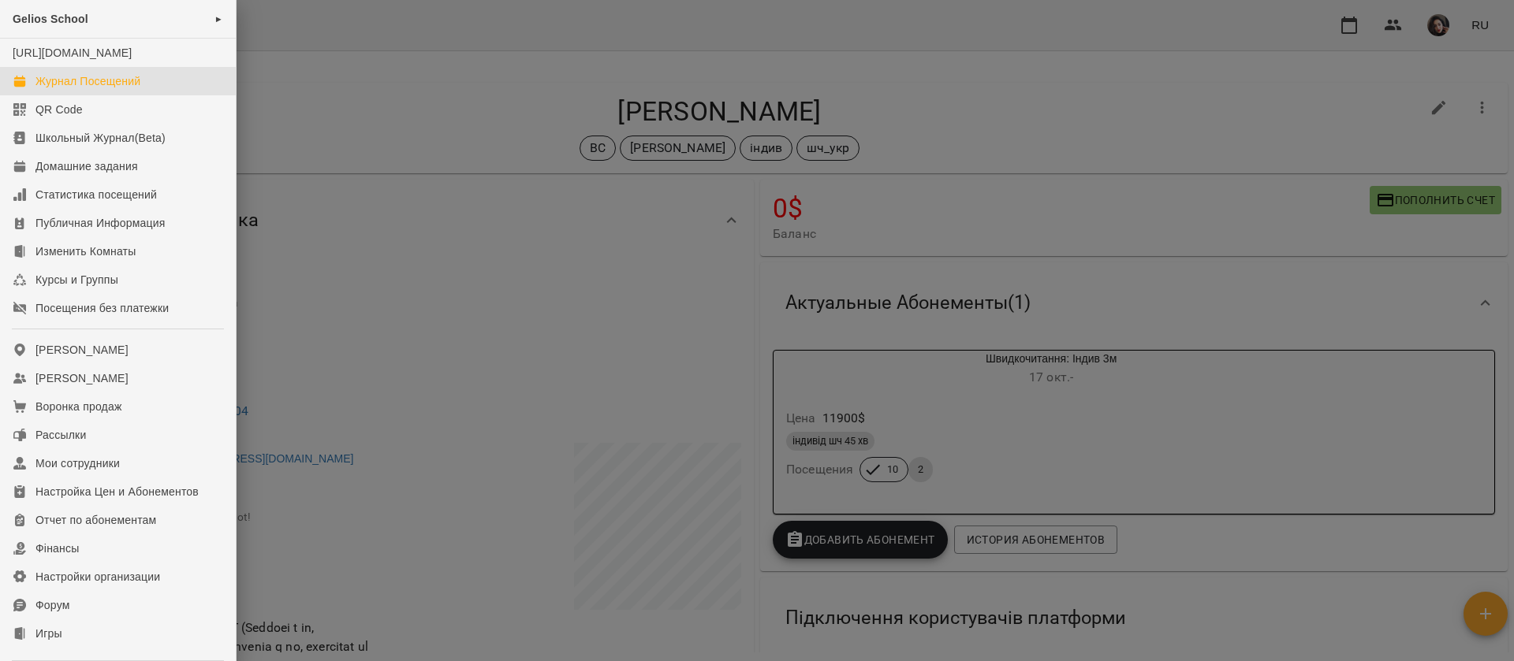
click at [73, 89] on div "Журнал Посещений" at bounding box center [87, 81] width 105 height 16
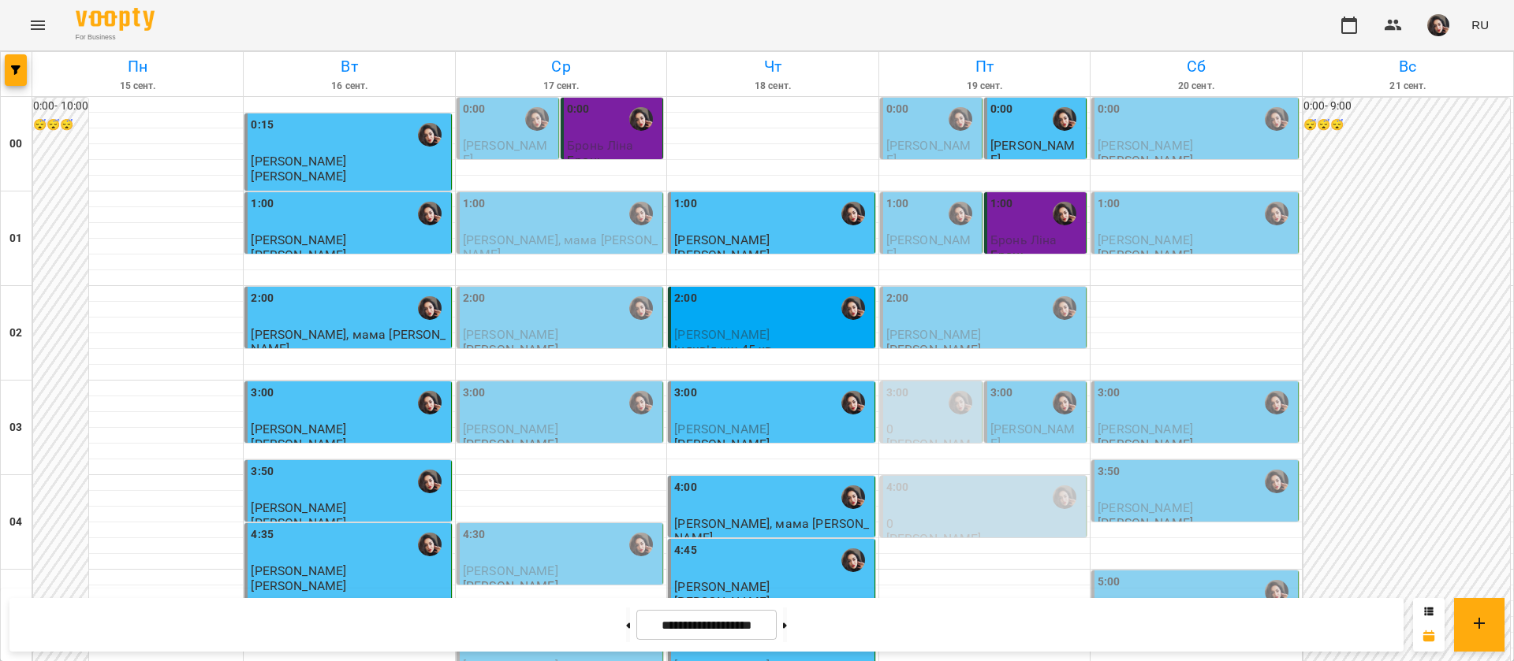
scroll to position [1537, 0]
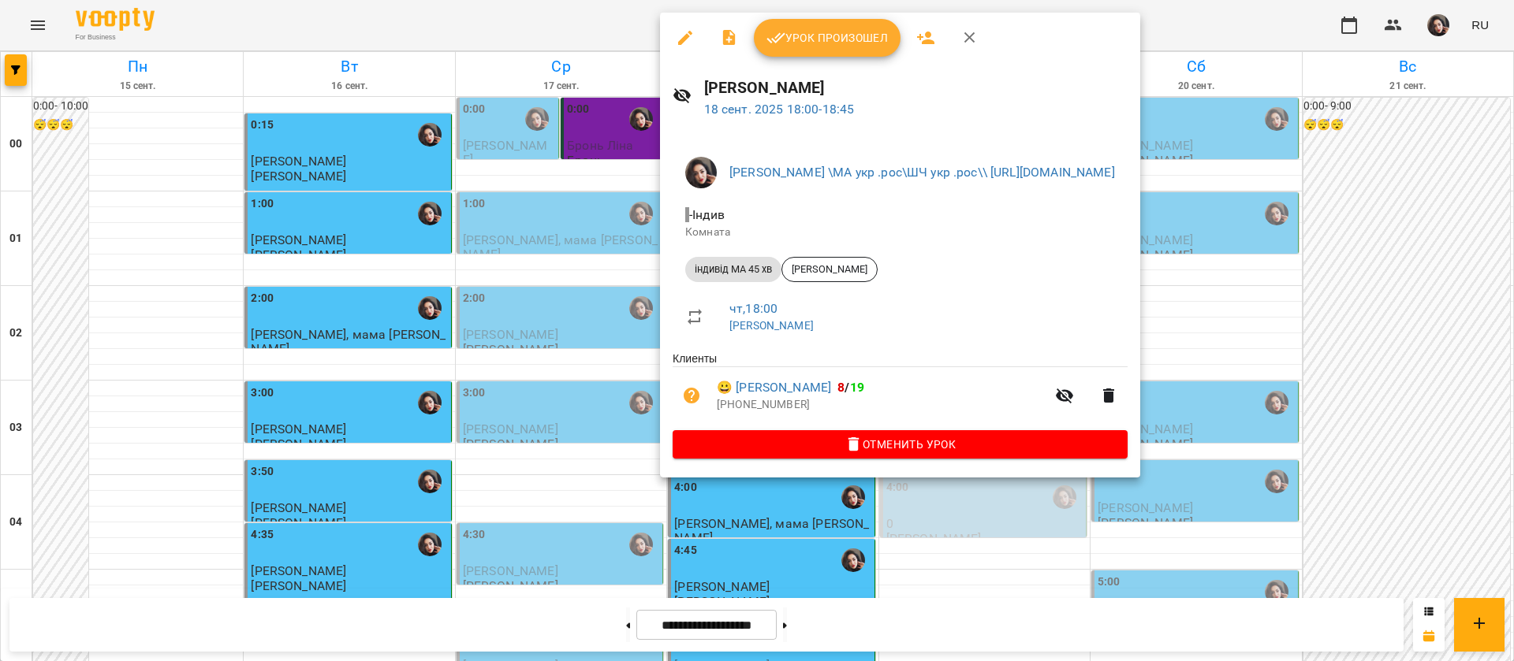
click at [832, 36] on span "Урок произошел" at bounding box center [826, 37] width 121 height 19
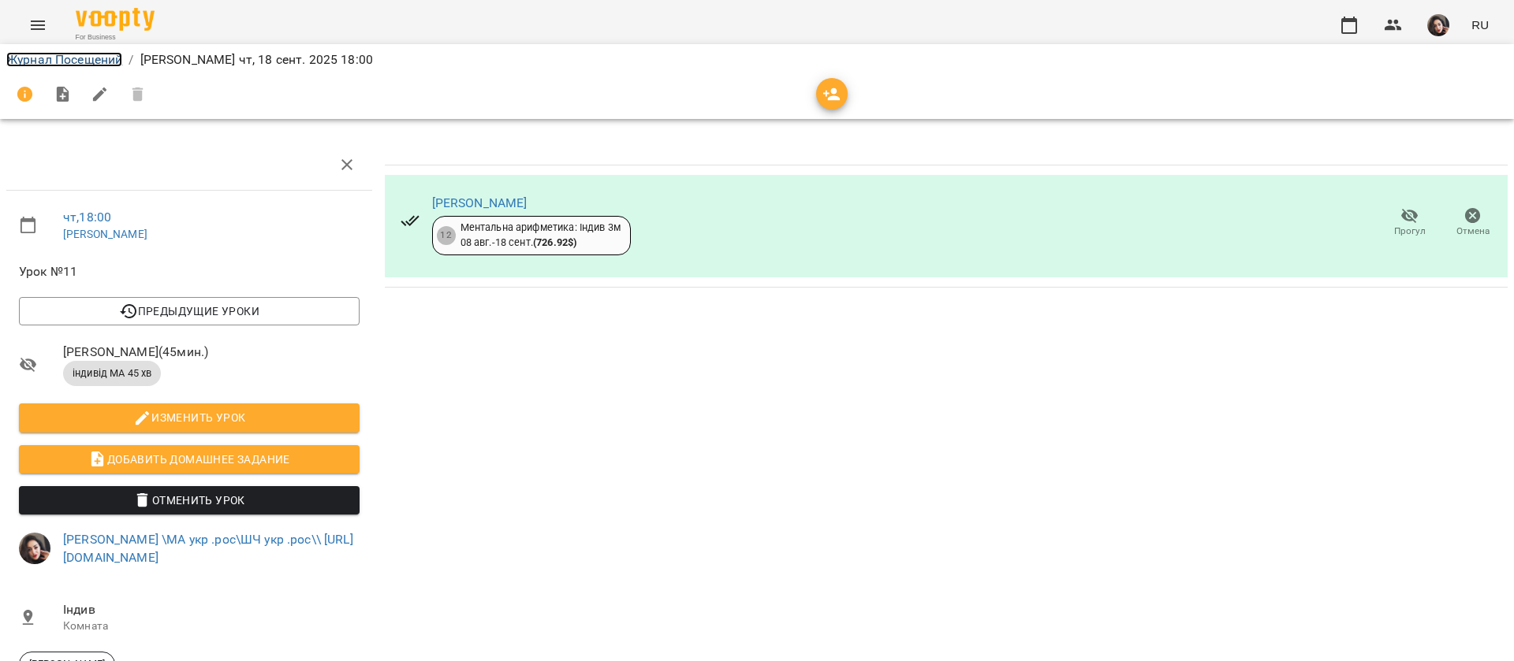
click at [79, 61] on link "Журнал Посещений" at bounding box center [64, 59] width 116 height 15
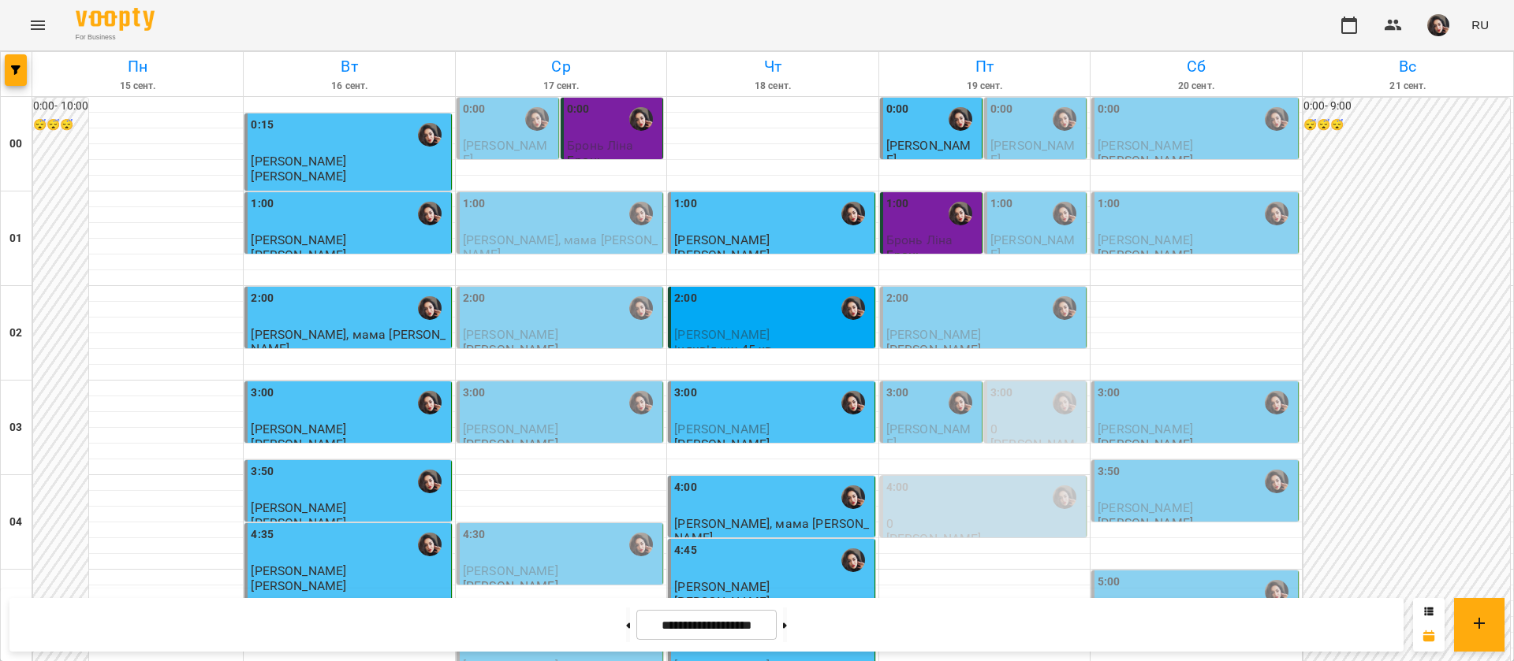
scroll to position [1774, 0]
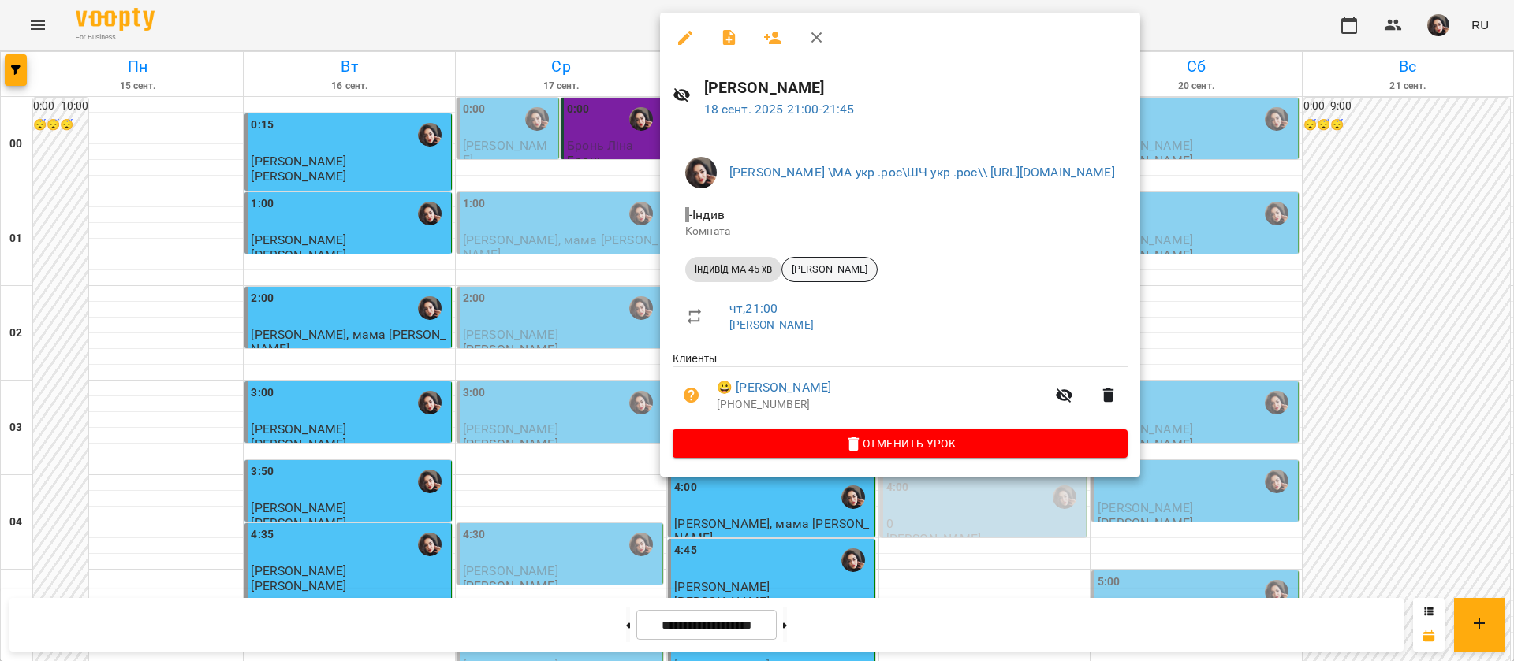
click at [808, 265] on span "[PERSON_NAME]" at bounding box center [829, 270] width 95 height 14
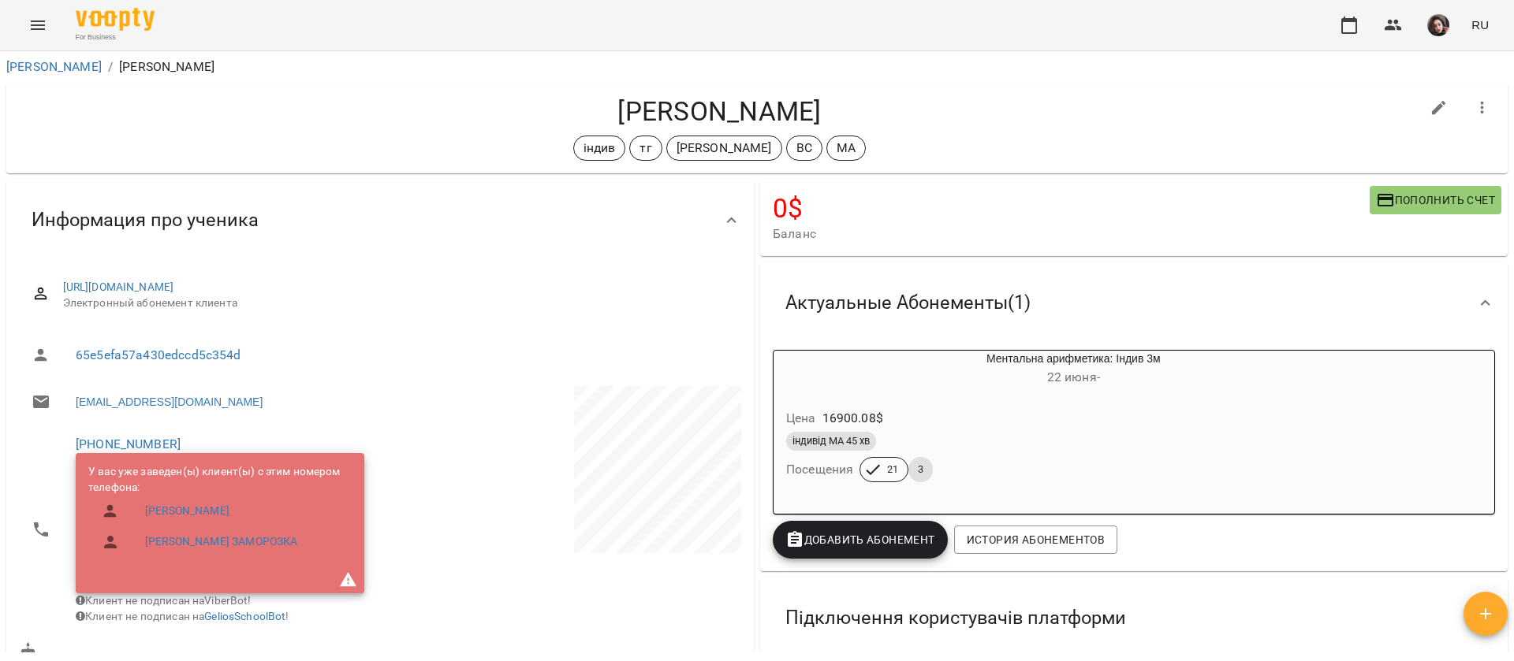
click at [42, 32] on icon "Menu" at bounding box center [37, 25] width 19 height 19
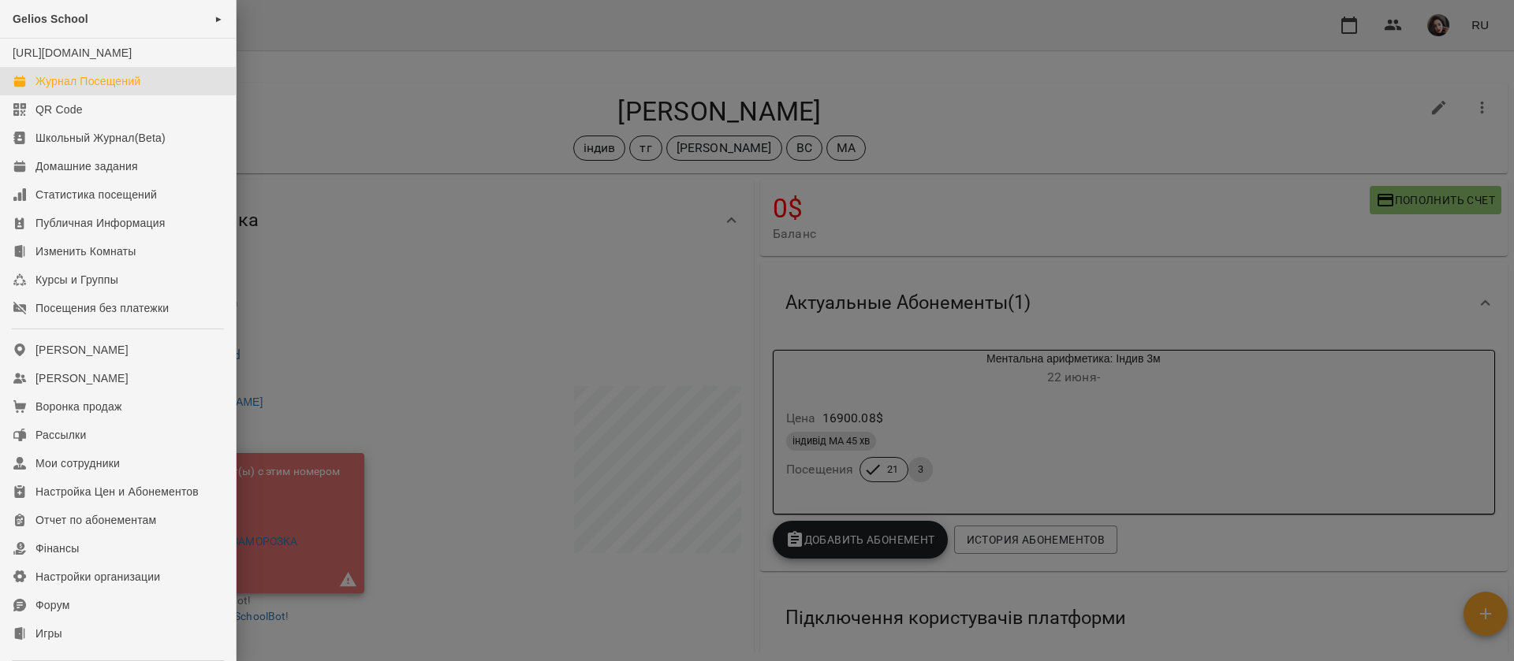
click at [65, 95] on link "Журнал Посещений" at bounding box center [118, 81] width 236 height 28
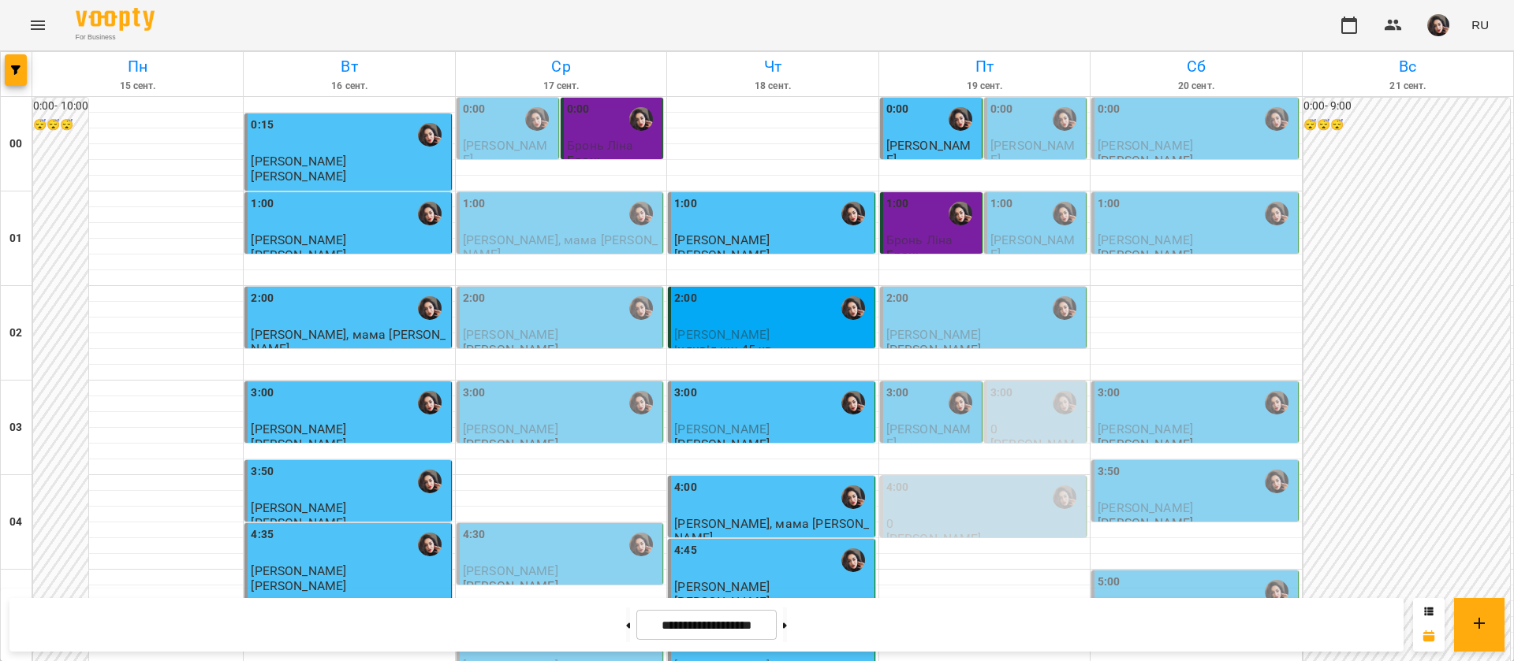
click at [19, 6] on button "Menu" at bounding box center [38, 25] width 38 height 38
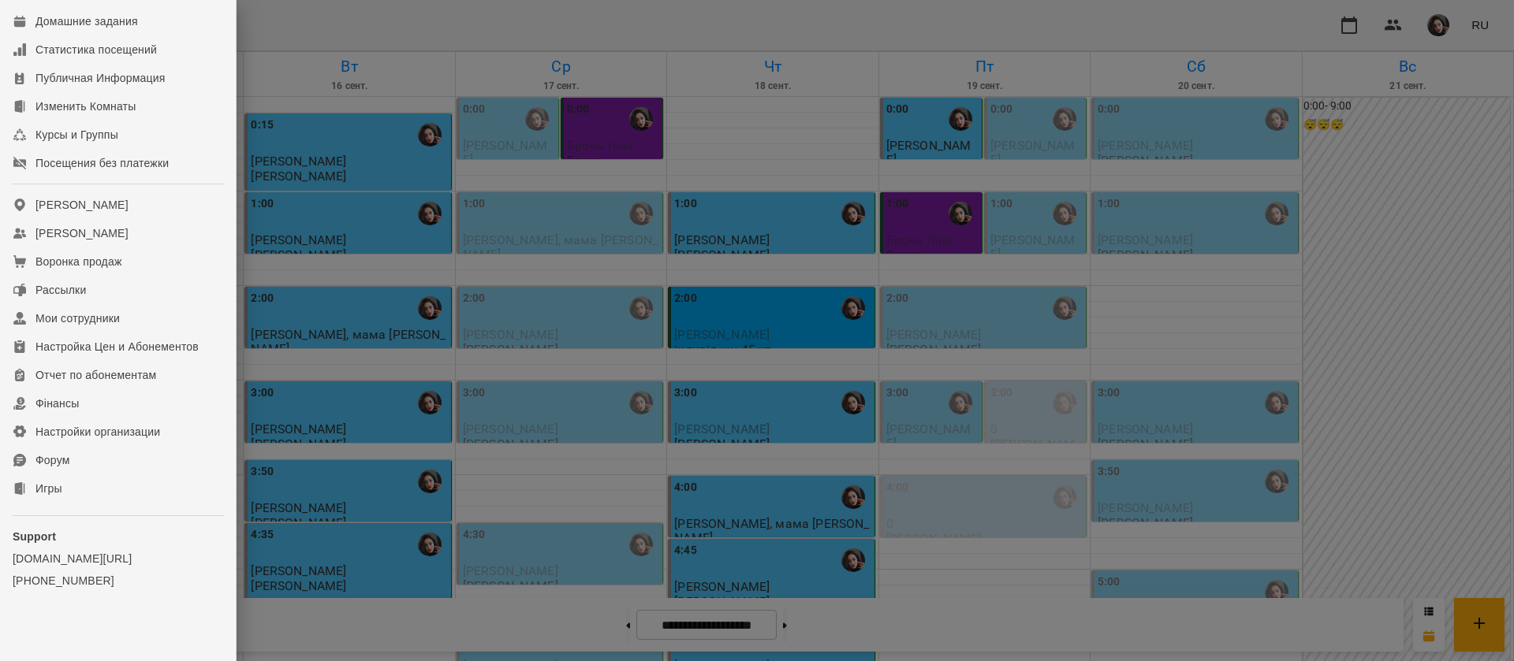
scroll to position [164, 0]
click at [445, 33] on div at bounding box center [757, 330] width 1514 height 661
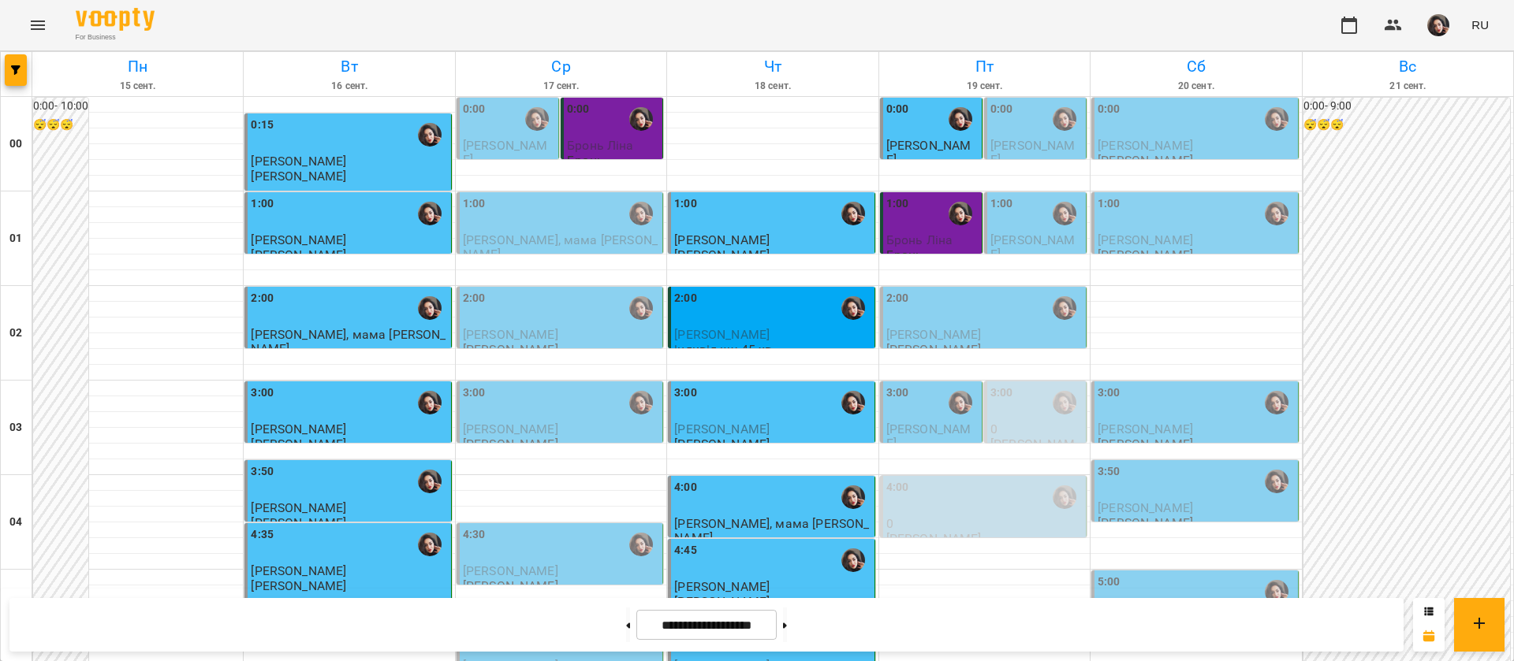
click at [1009, 231] on div "1:00" at bounding box center [1036, 213] width 92 height 36
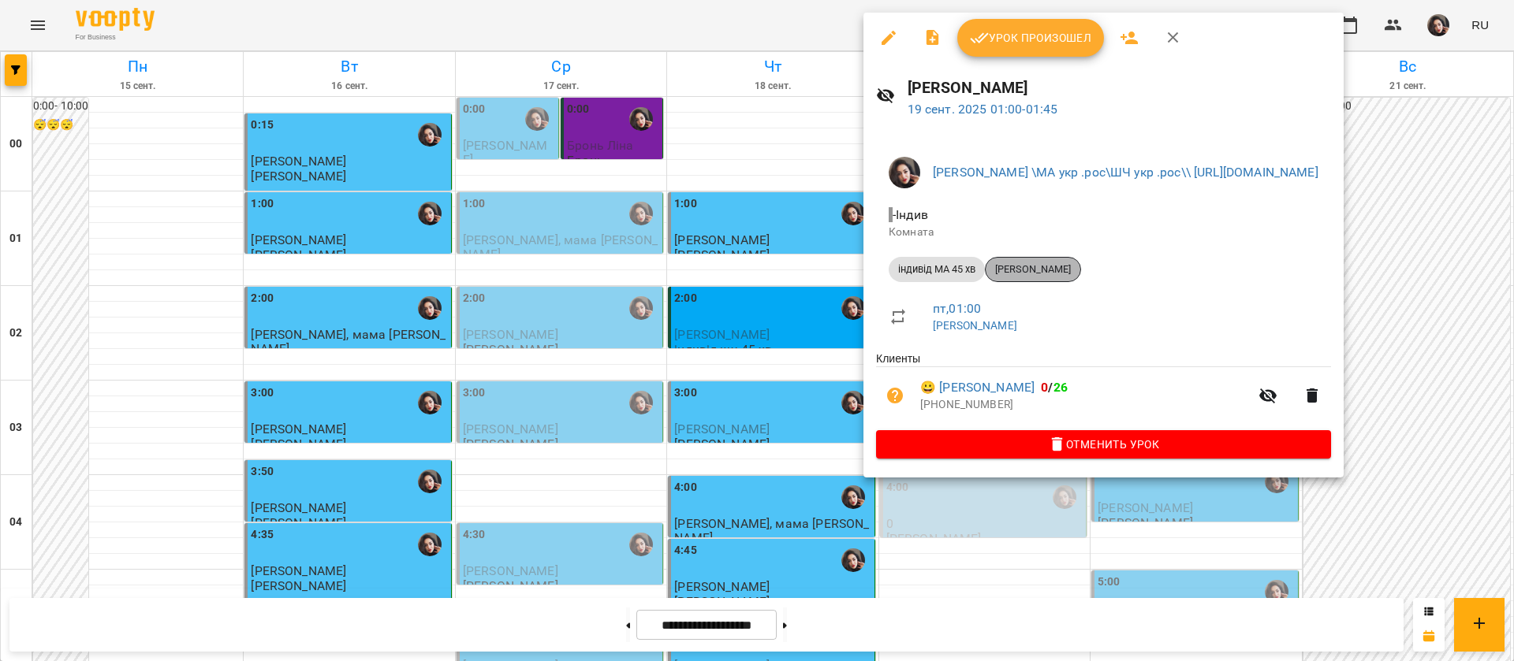
click at [1044, 277] on div "[PERSON_NAME]" at bounding box center [1033, 269] width 96 height 25
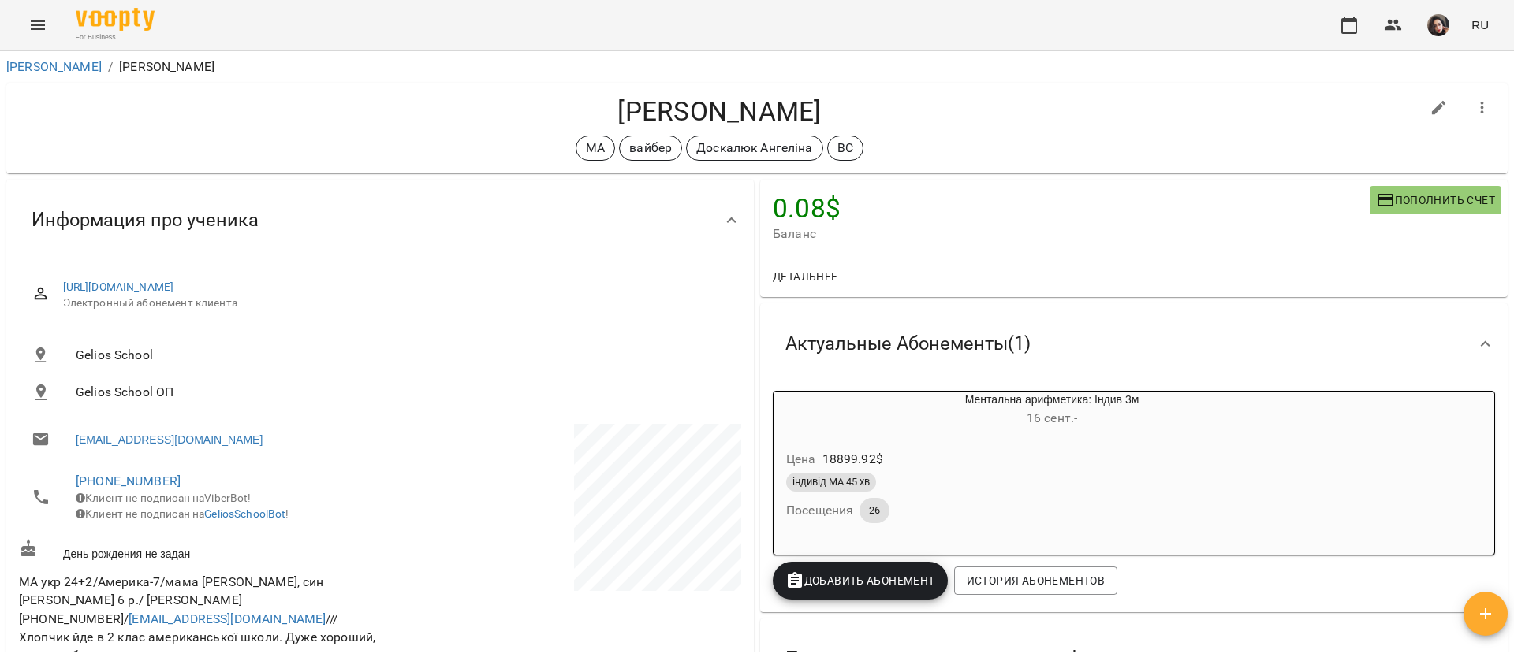
click at [405, 33] on div "For Business RU" at bounding box center [757, 25] width 1514 height 50
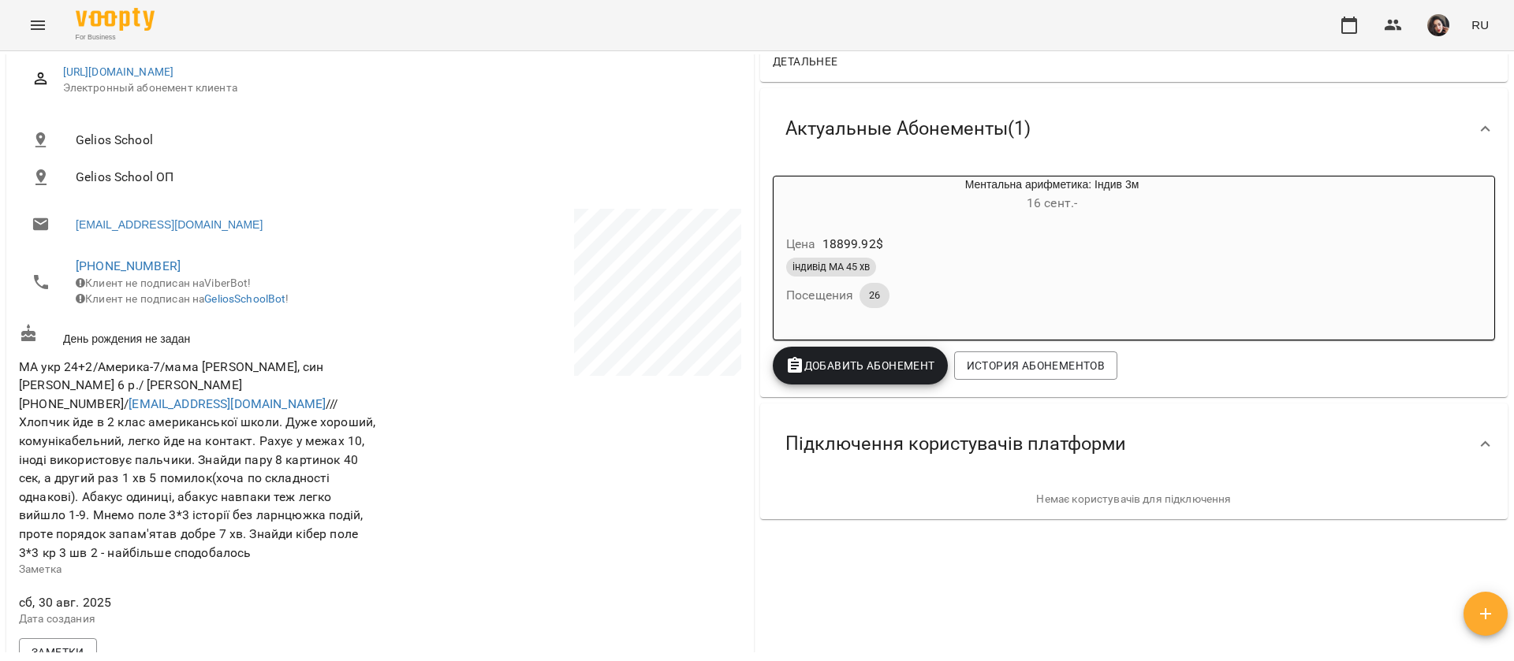
scroll to position [236, 0]
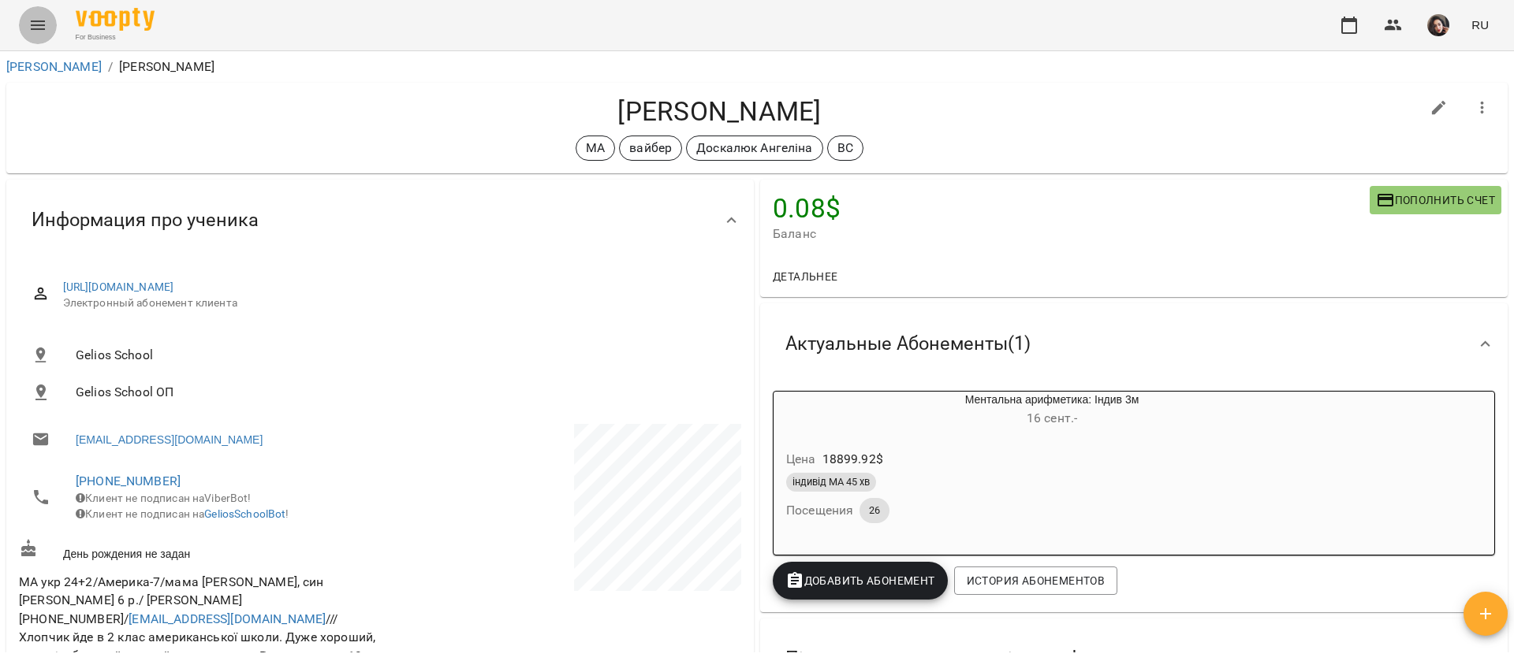
click at [46, 24] on icon "Menu" at bounding box center [37, 25] width 19 height 19
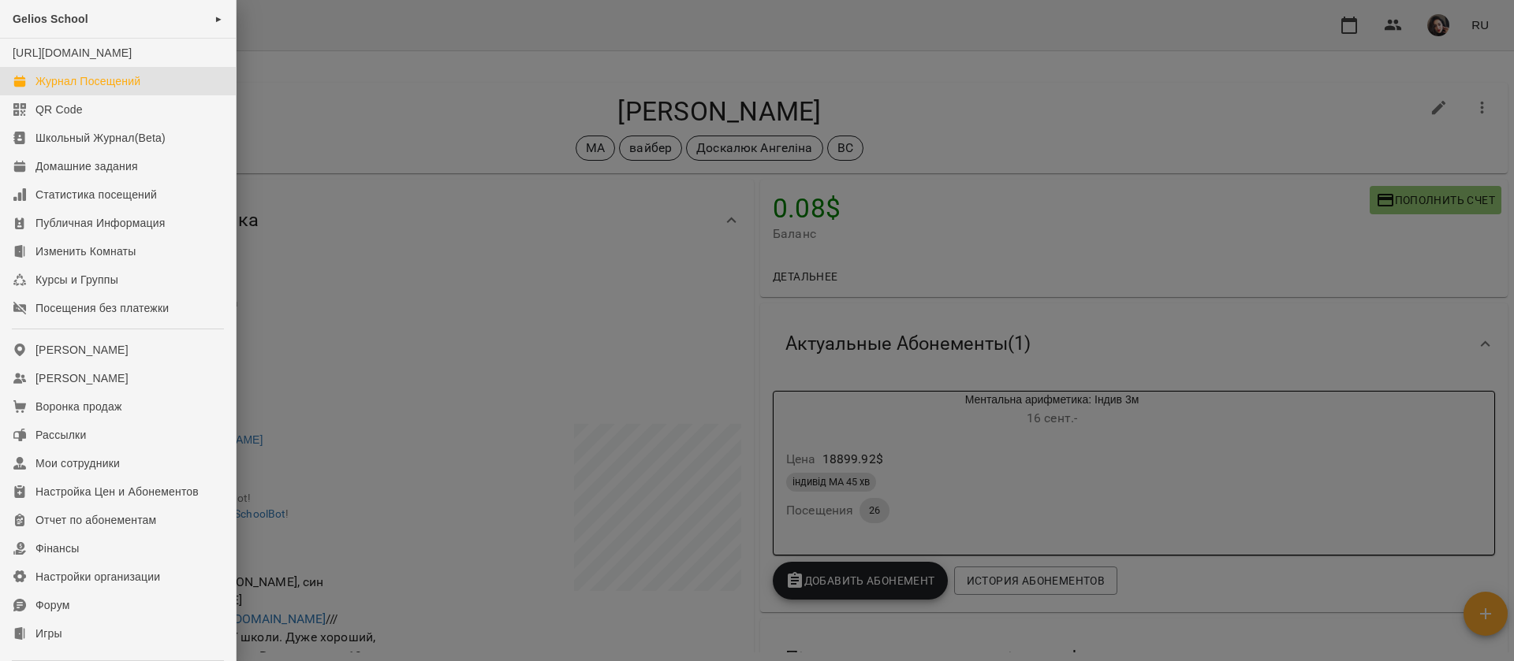
click at [40, 89] on div "Журнал Посещений" at bounding box center [87, 81] width 105 height 16
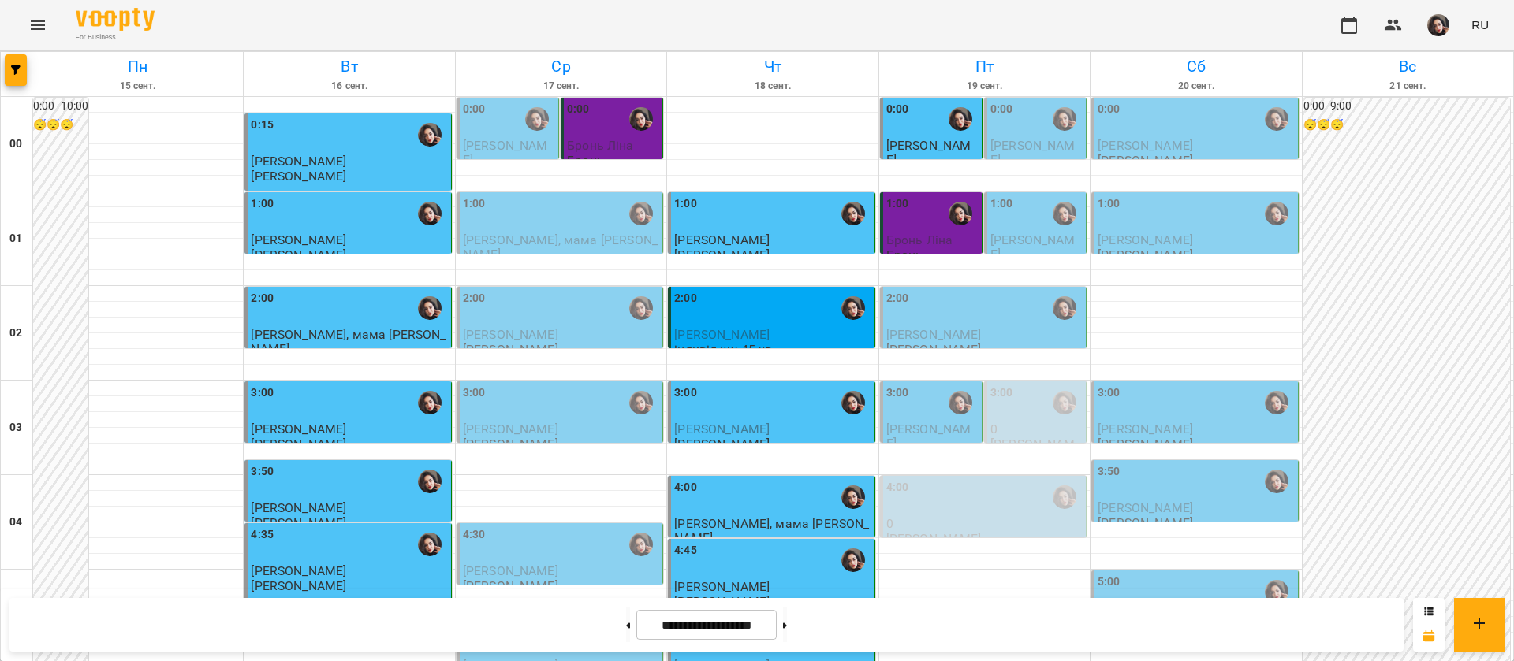
click at [1026, 234] on span "[PERSON_NAME]" at bounding box center [1032, 247] width 85 height 28
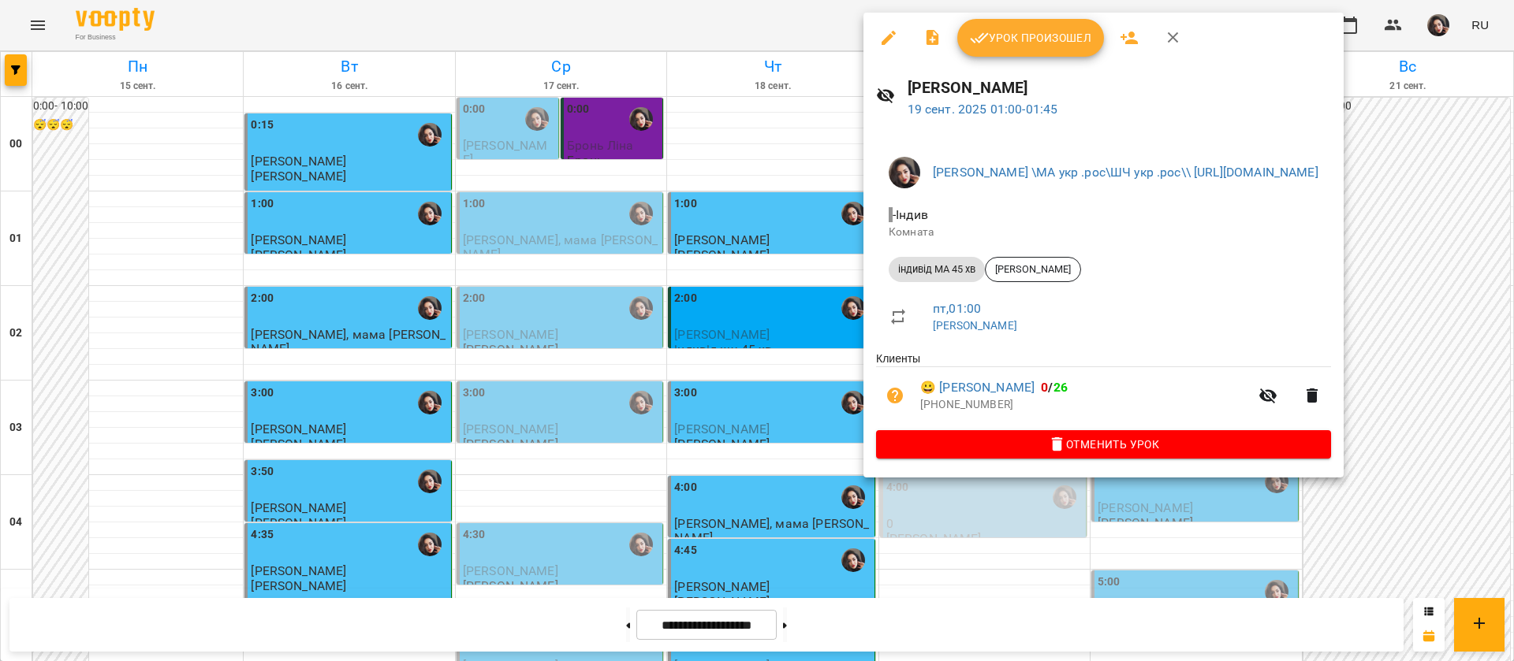
click at [1010, 32] on span "Урок произошел" at bounding box center [1030, 37] width 121 height 19
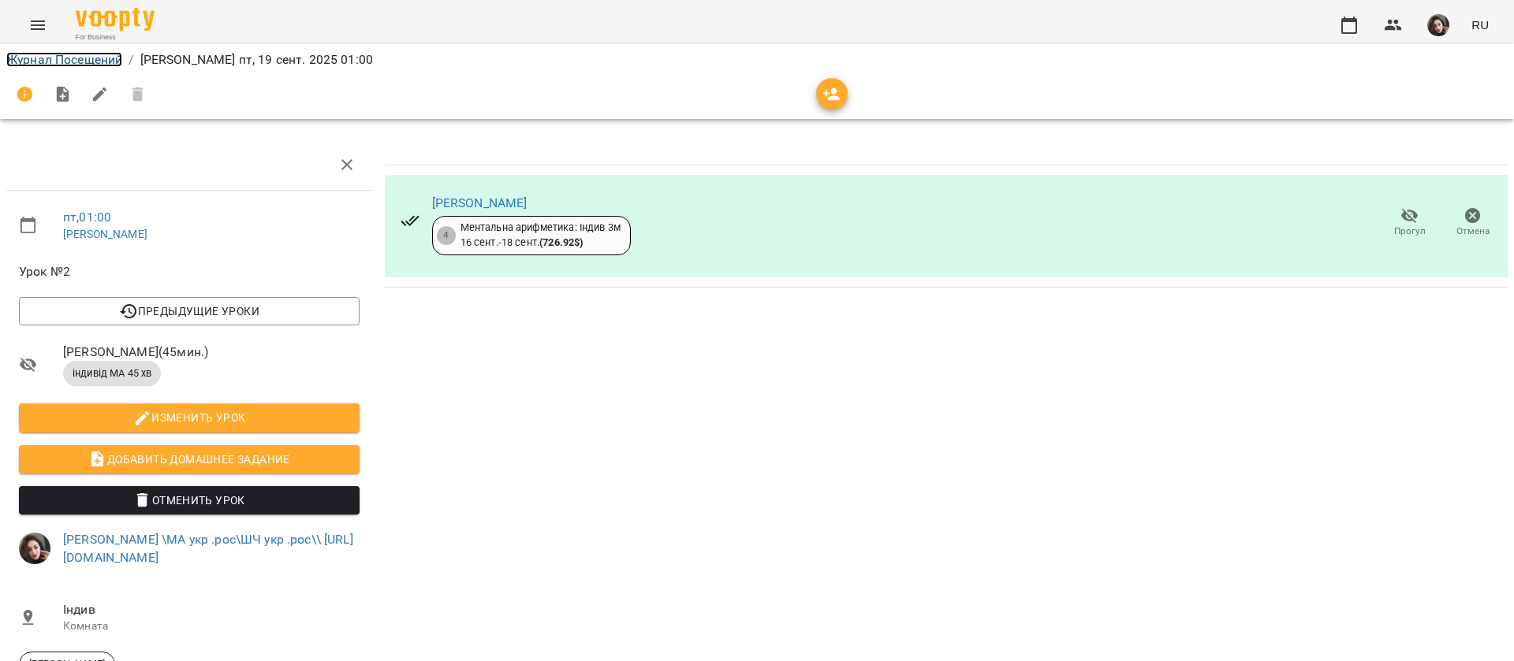
click at [35, 60] on link "Журнал Посещений" at bounding box center [64, 59] width 116 height 15
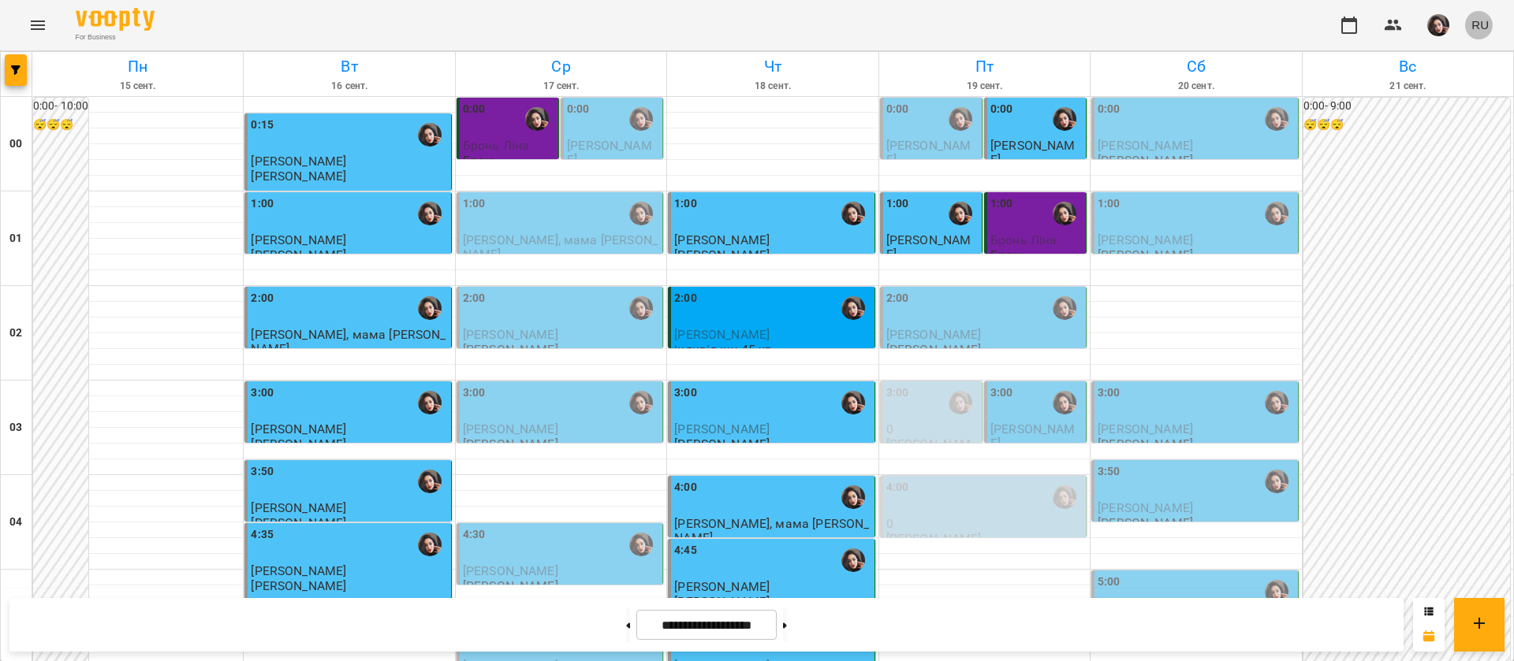
click at [1476, 22] on span "RU" at bounding box center [1479, 25] width 17 height 17
click at [1462, 88] on div "Українська" at bounding box center [1450, 89] width 80 height 28
click at [773, 418] on div "03:00" at bounding box center [772, 403] width 196 height 36
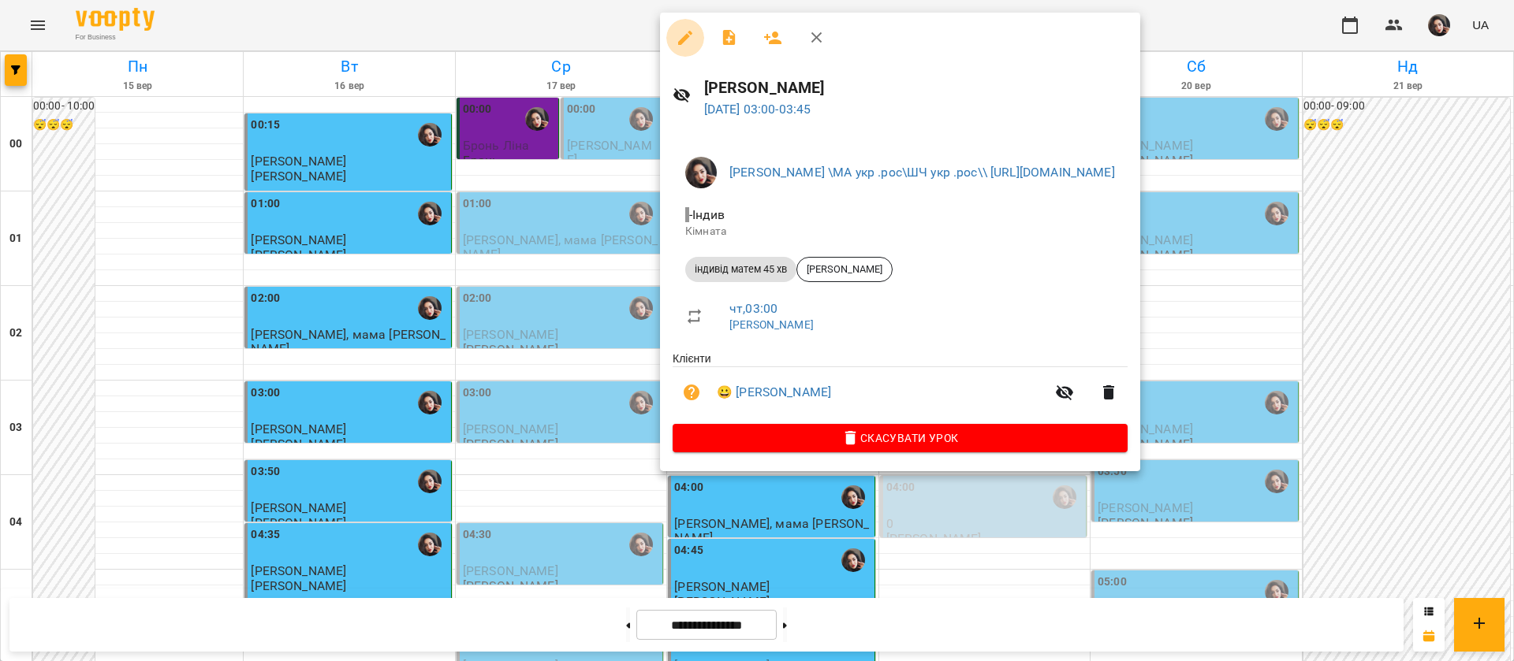
click at [684, 41] on icon "button" at bounding box center [685, 37] width 19 height 19
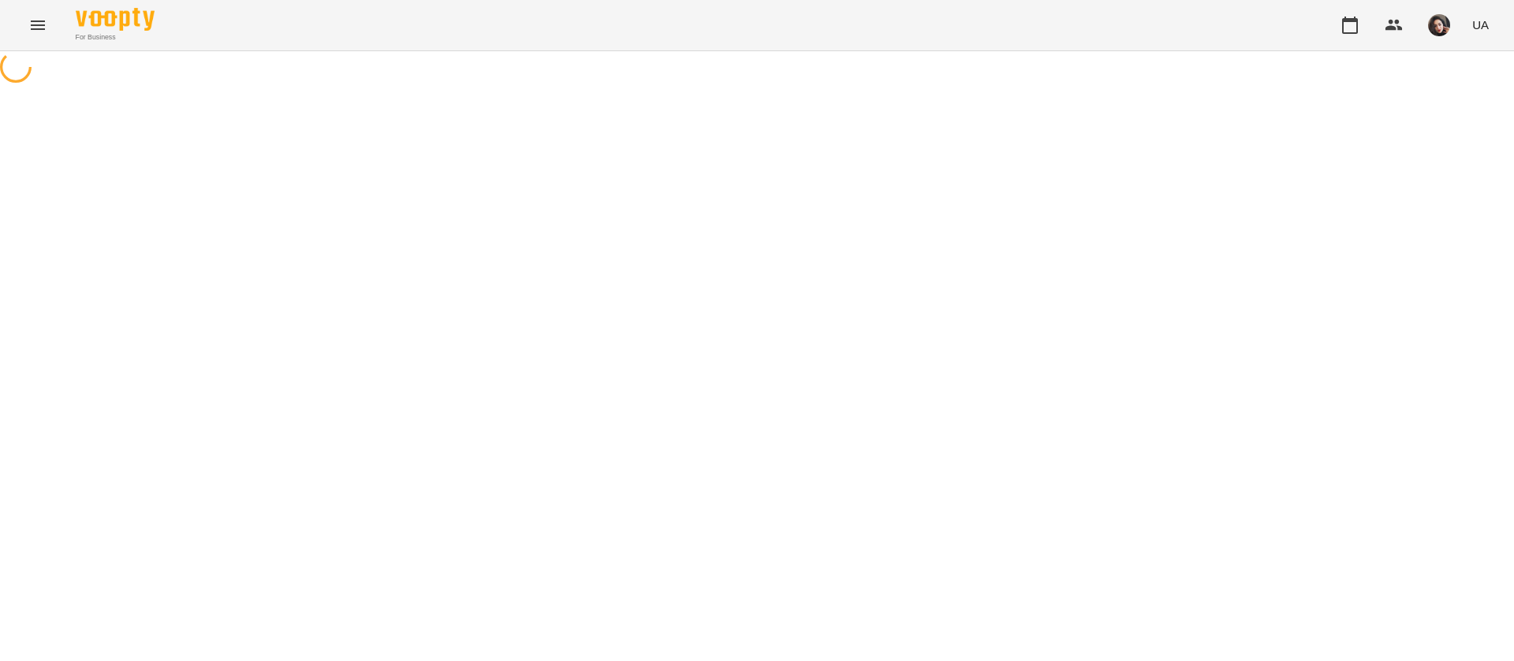
select select "**********"
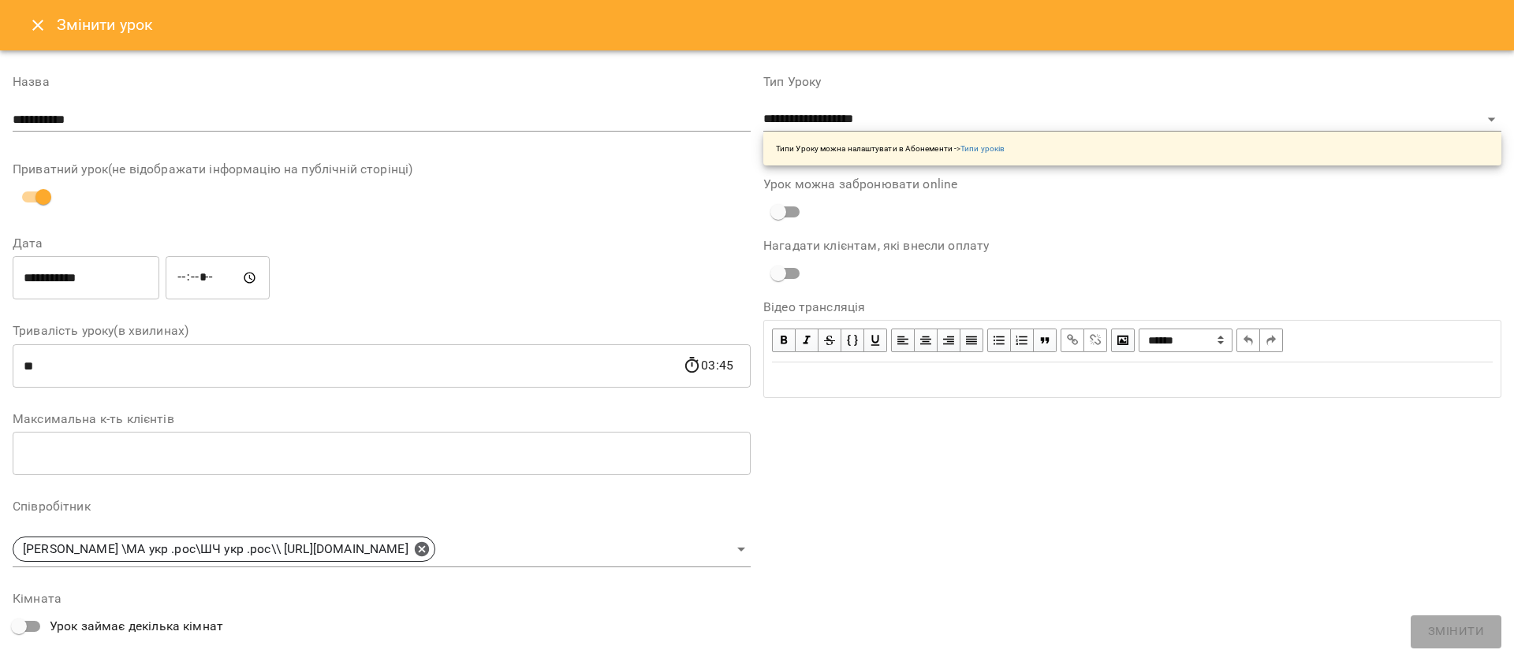
click at [33, 28] on icon "Close" at bounding box center [37, 25] width 11 height 11
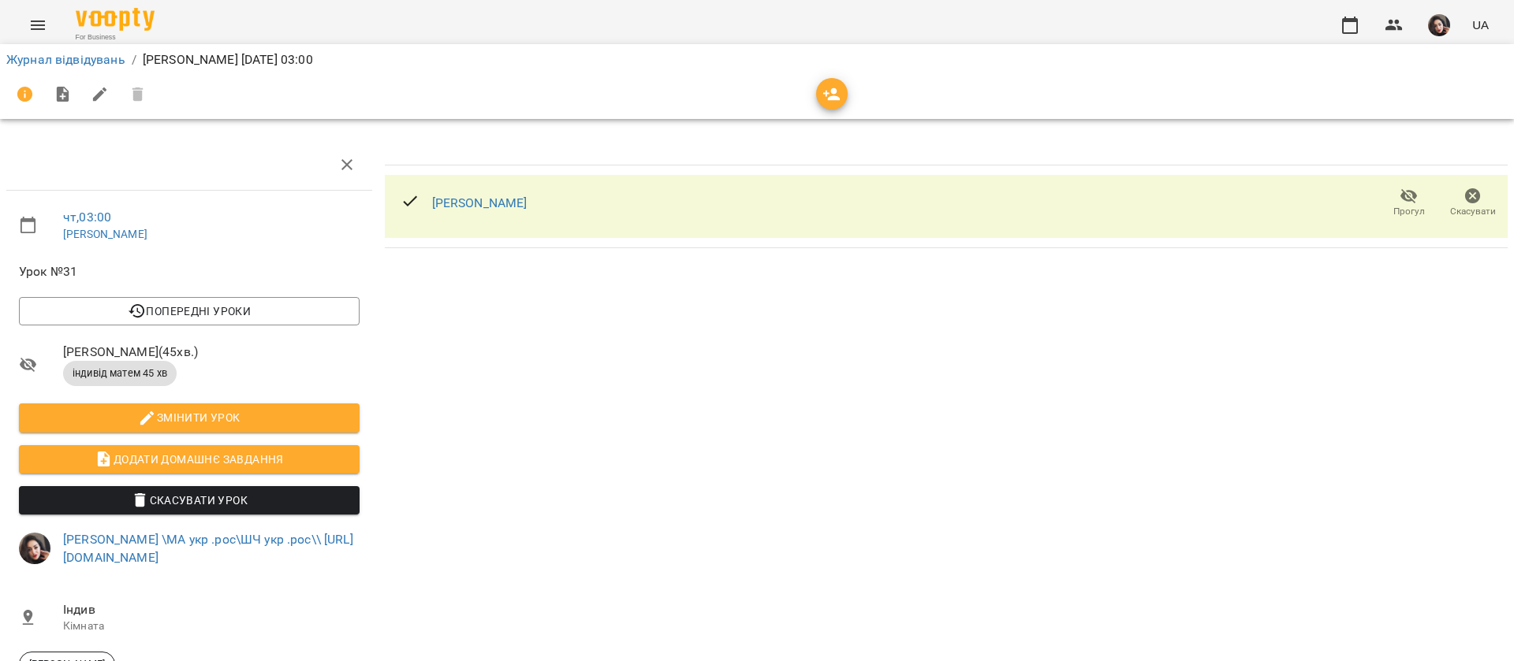
click at [1399, 201] on icon "button" at bounding box center [1408, 196] width 19 height 19
click at [52, 54] on link "Журнал відвідувань" at bounding box center [65, 59] width 119 height 15
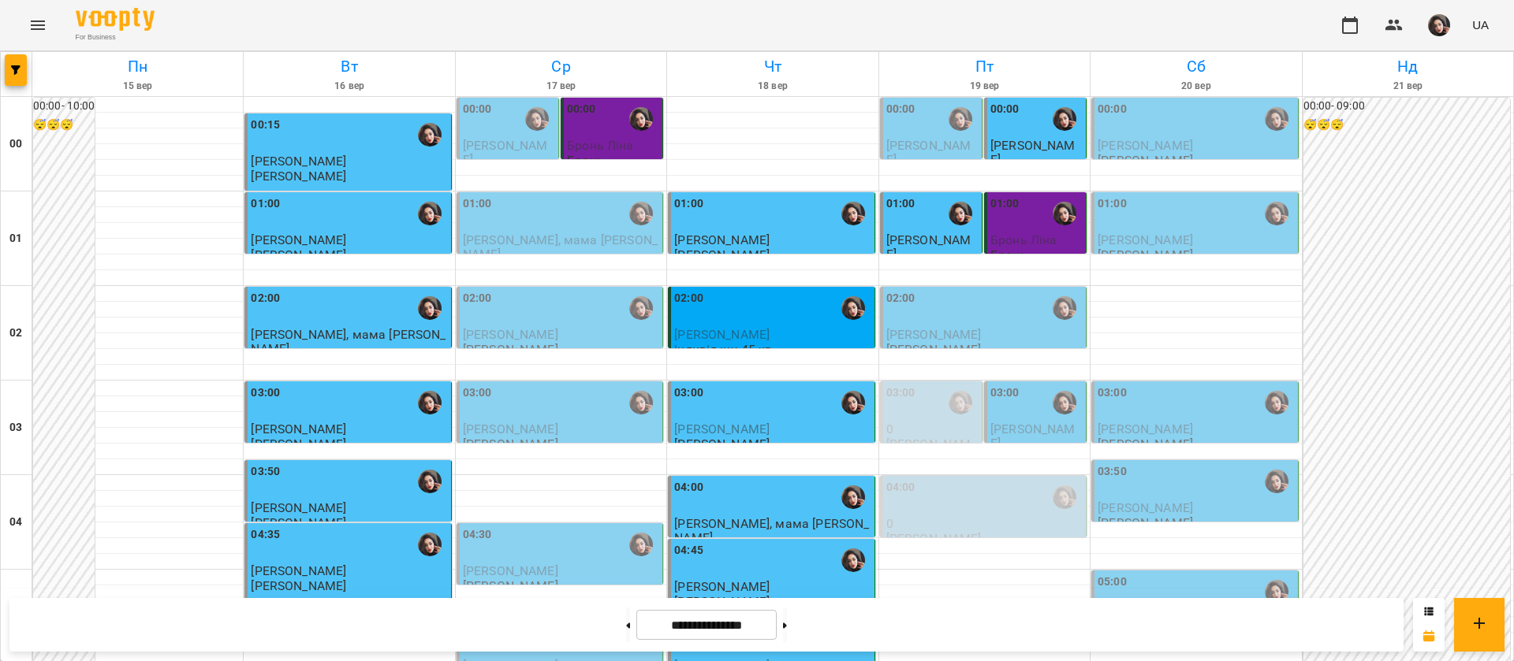
click at [918, 218] on div "01:00" at bounding box center [932, 213] width 92 height 36
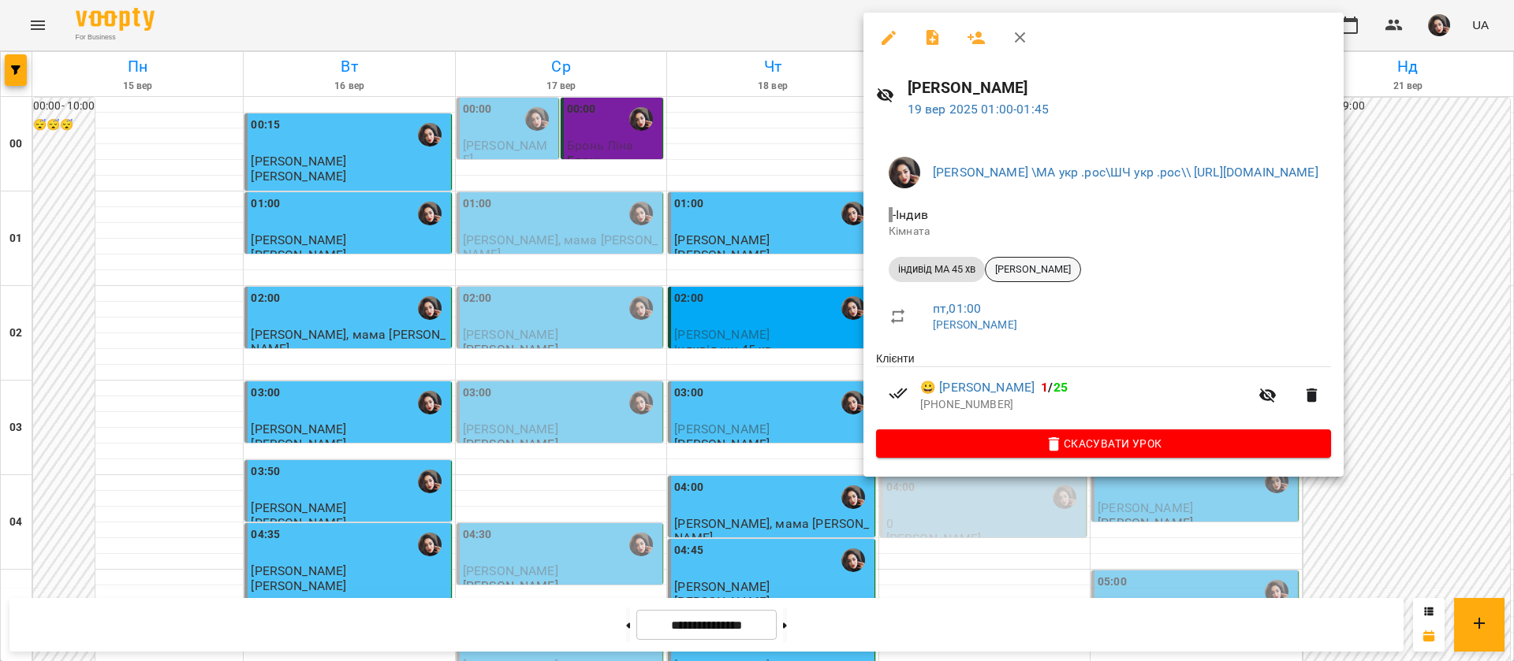
click at [1037, 269] on span "[PERSON_NAME]" at bounding box center [1032, 270] width 95 height 14
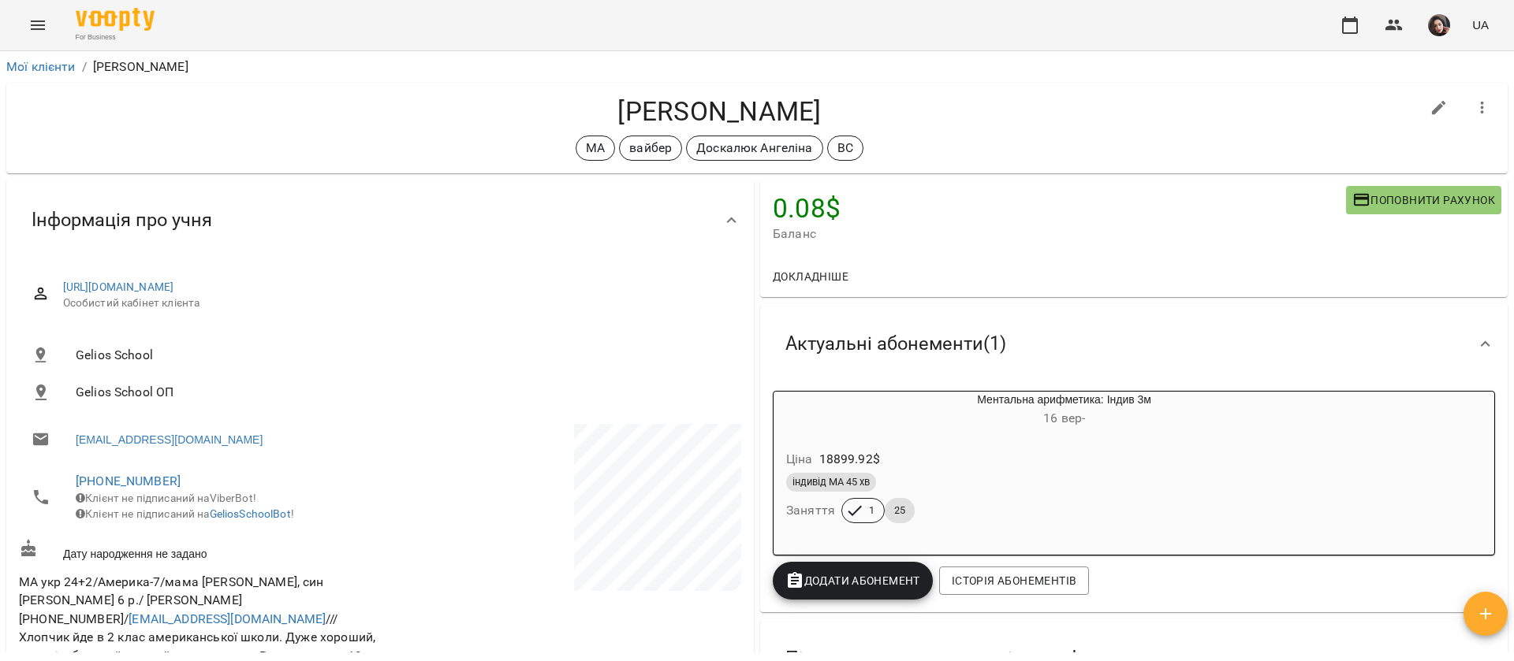
click at [40, 30] on icon "Menu" at bounding box center [37, 25] width 19 height 19
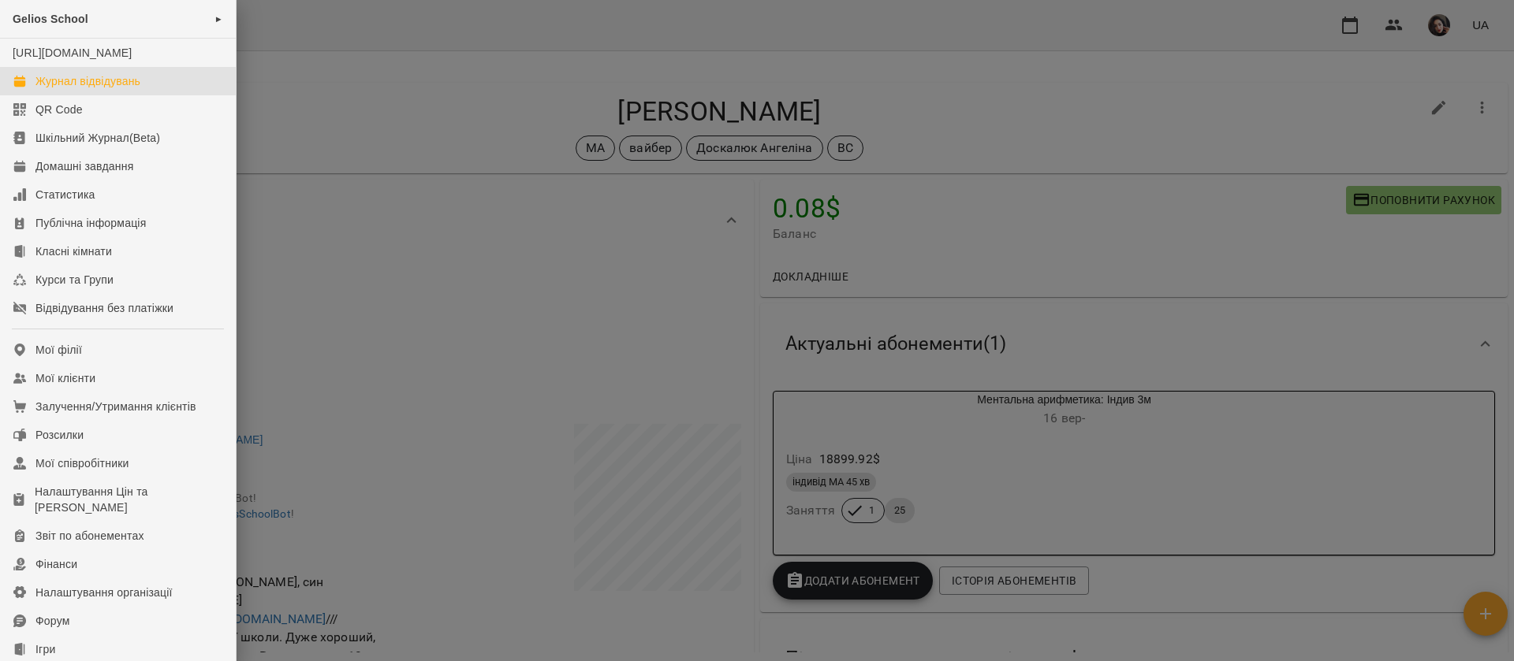
click at [75, 89] on div "Журнал відвідувань" at bounding box center [87, 81] width 105 height 16
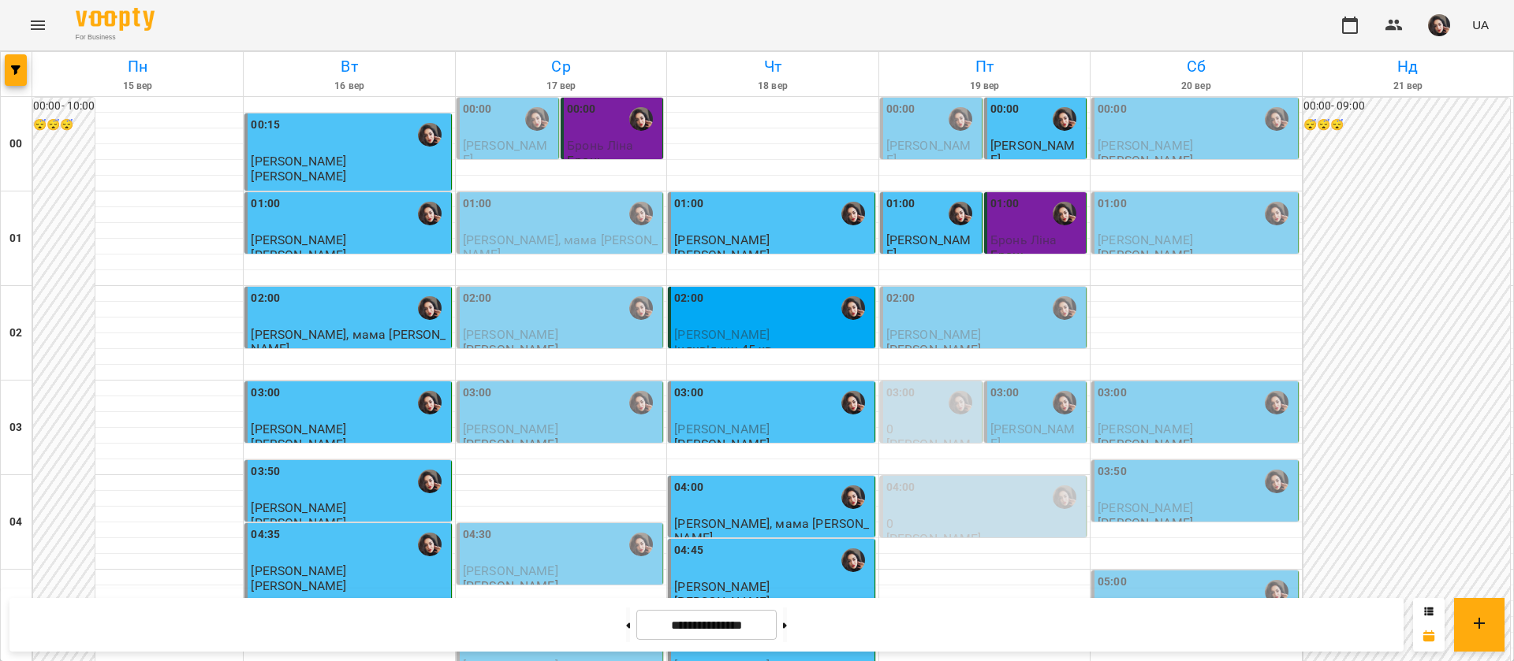
click at [934, 333] on span "[PERSON_NAME]" at bounding box center [933, 334] width 95 height 15
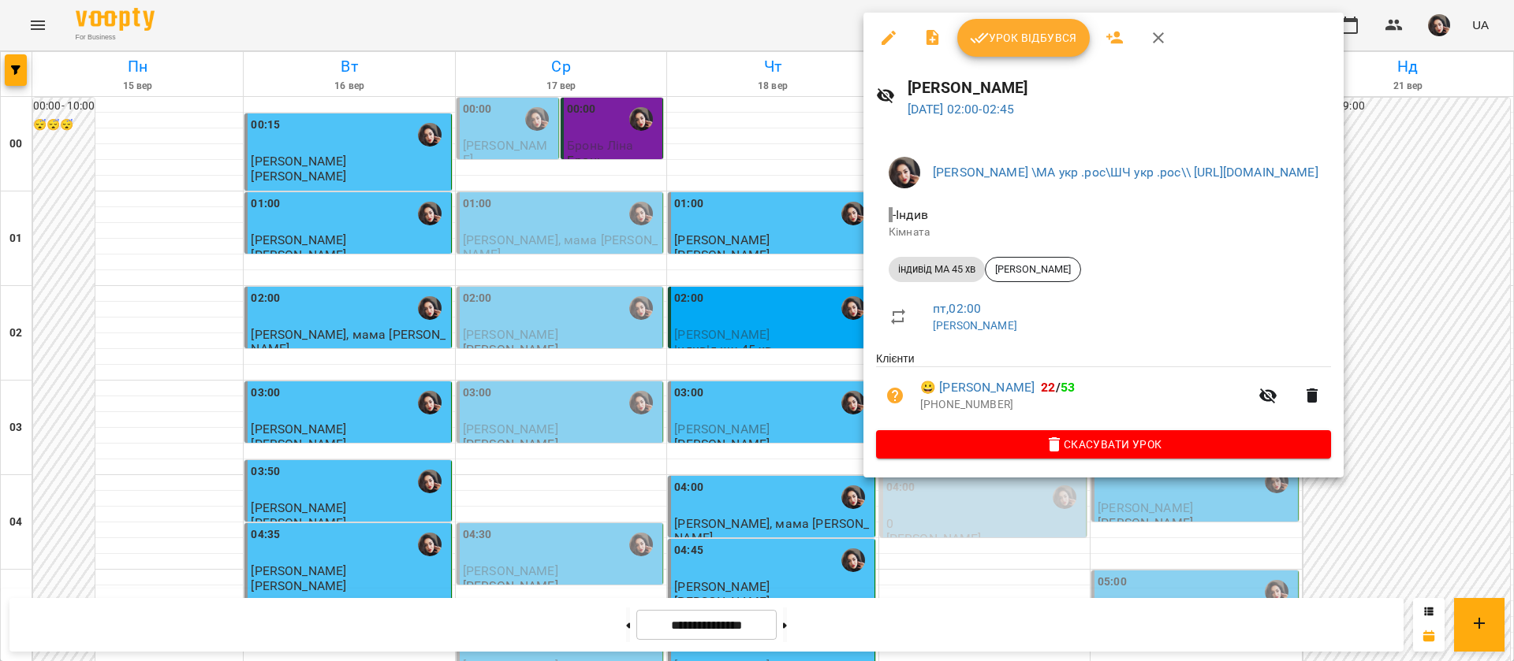
click at [978, 48] on button "Урок відбувся" at bounding box center [1023, 38] width 132 height 38
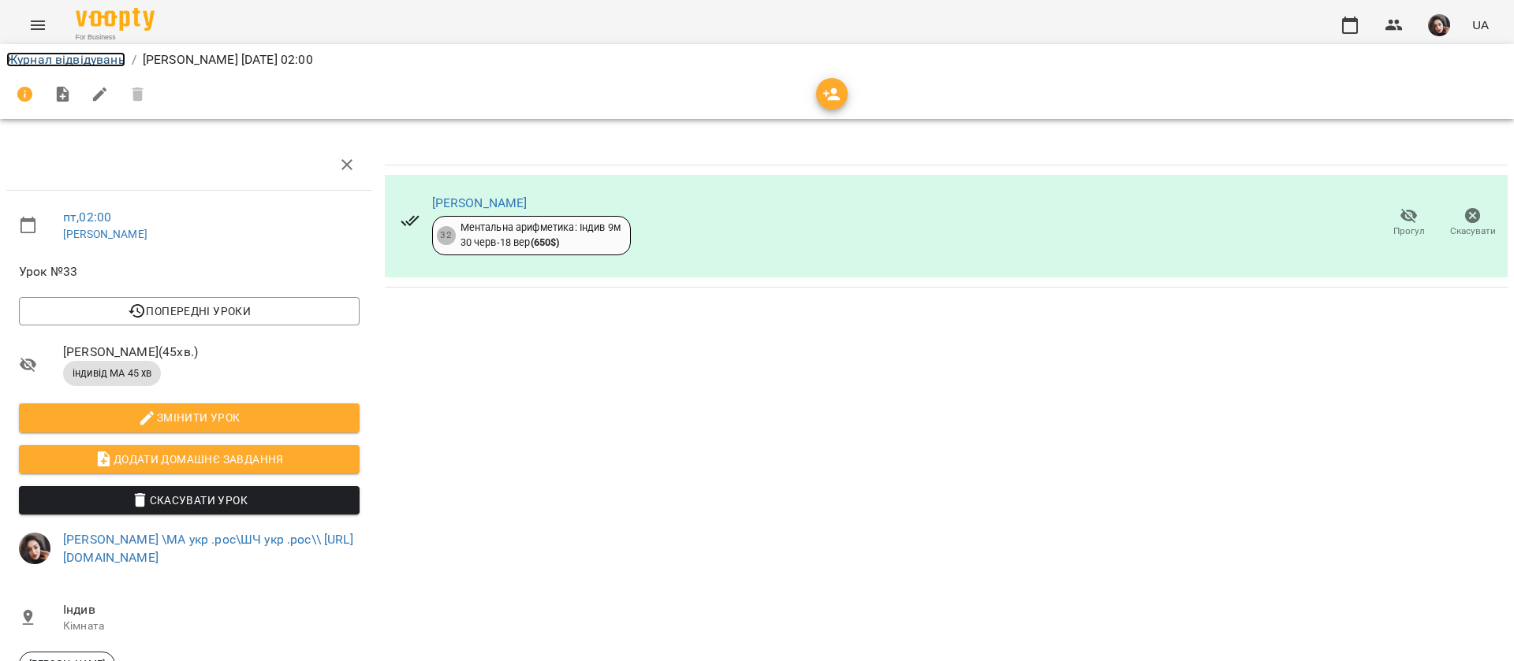
click at [91, 64] on link "Журнал відвідувань" at bounding box center [65, 59] width 119 height 15
